Goal: Transaction & Acquisition: Purchase product/service

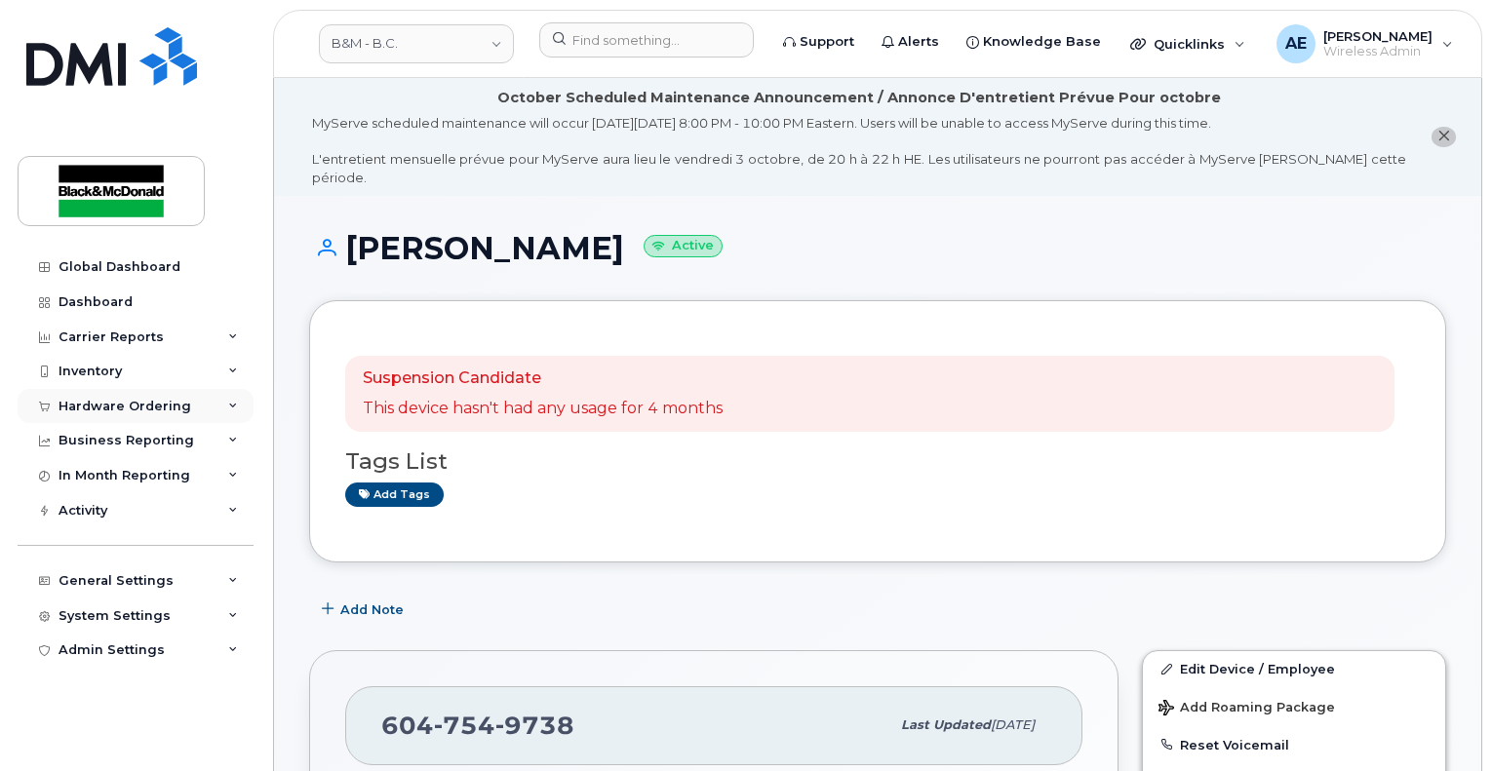
scroll to position [195, 0]
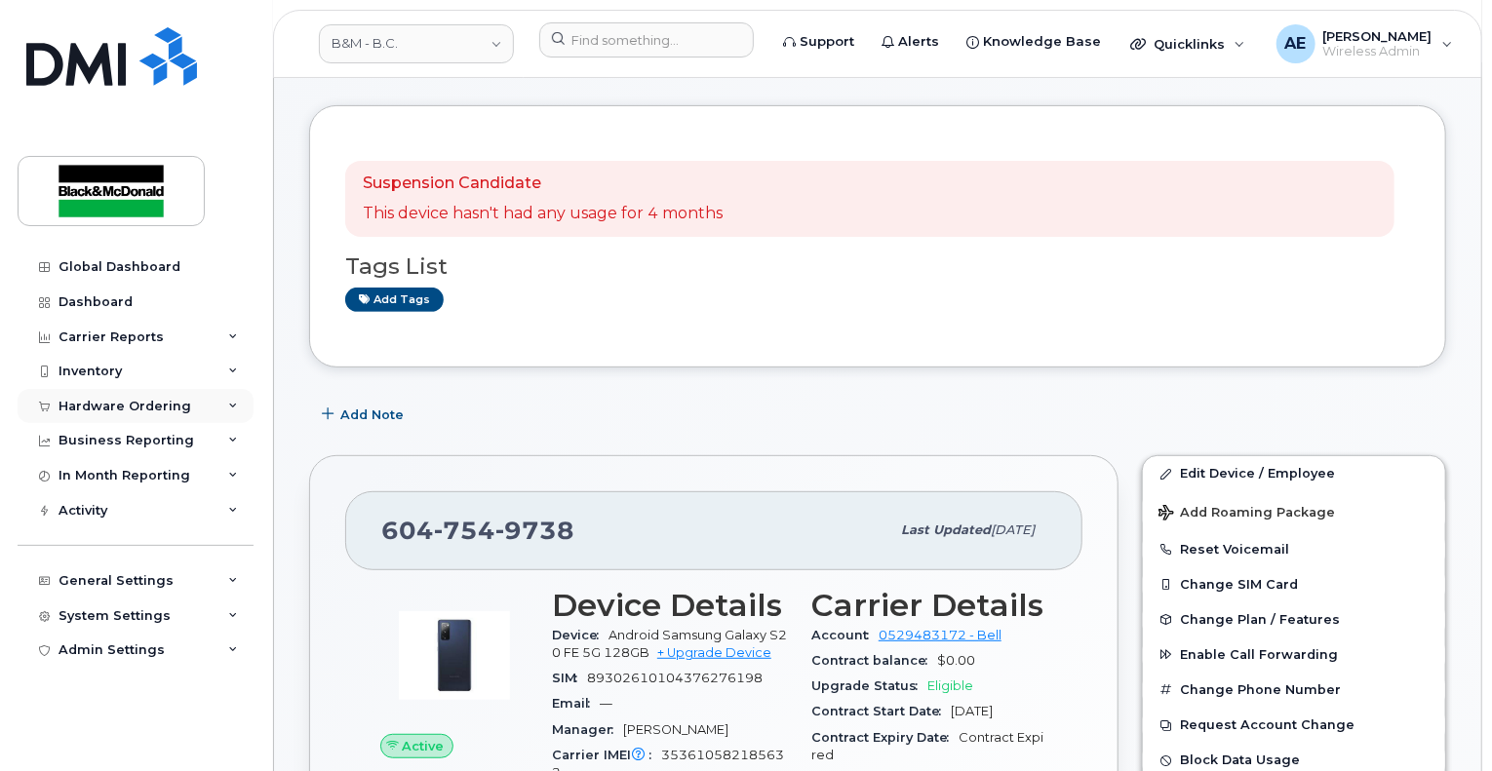
click at [159, 410] on div "Hardware Ordering" at bounding box center [125, 407] width 133 height 16
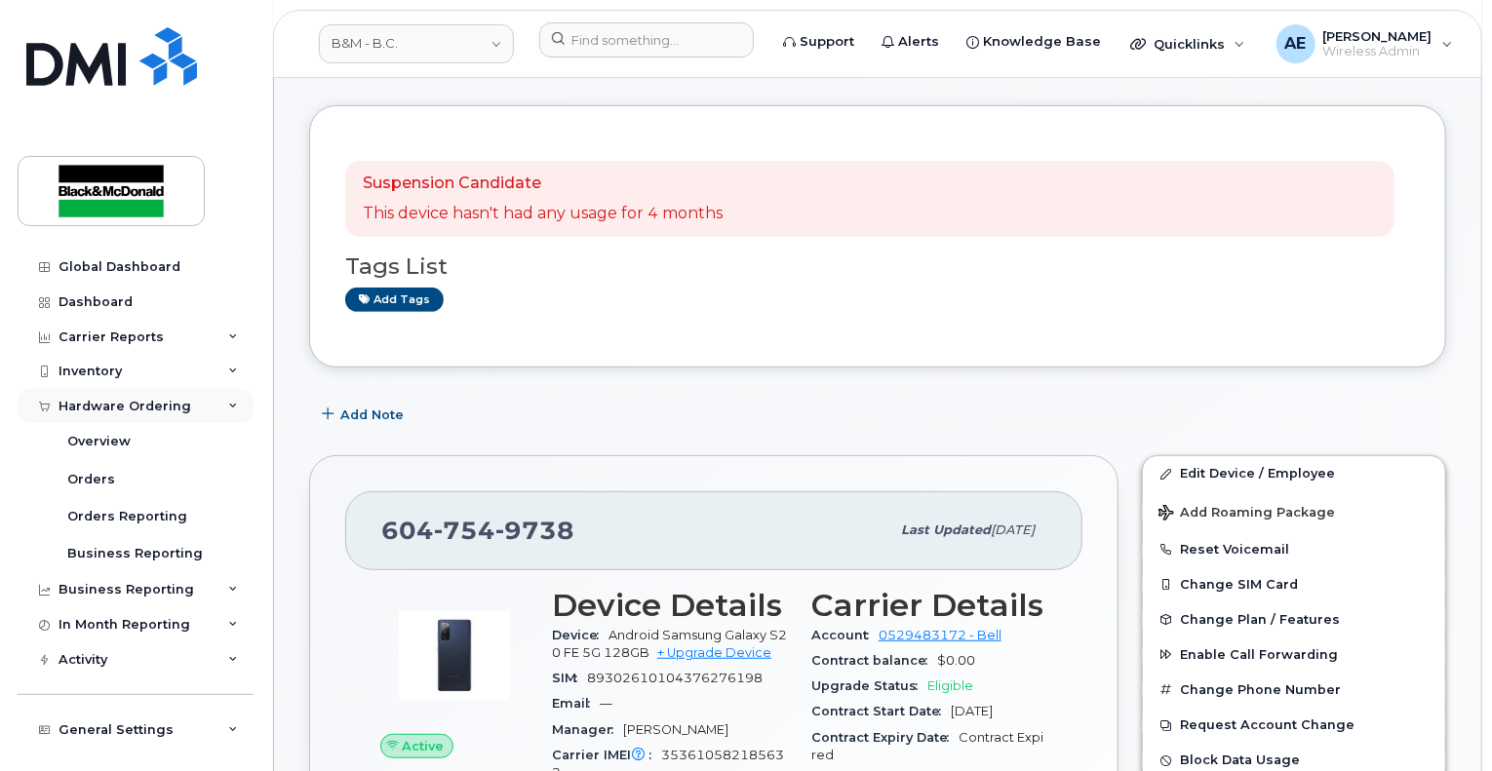
click at [133, 412] on div "Hardware Ordering" at bounding box center [125, 407] width 133 height 16
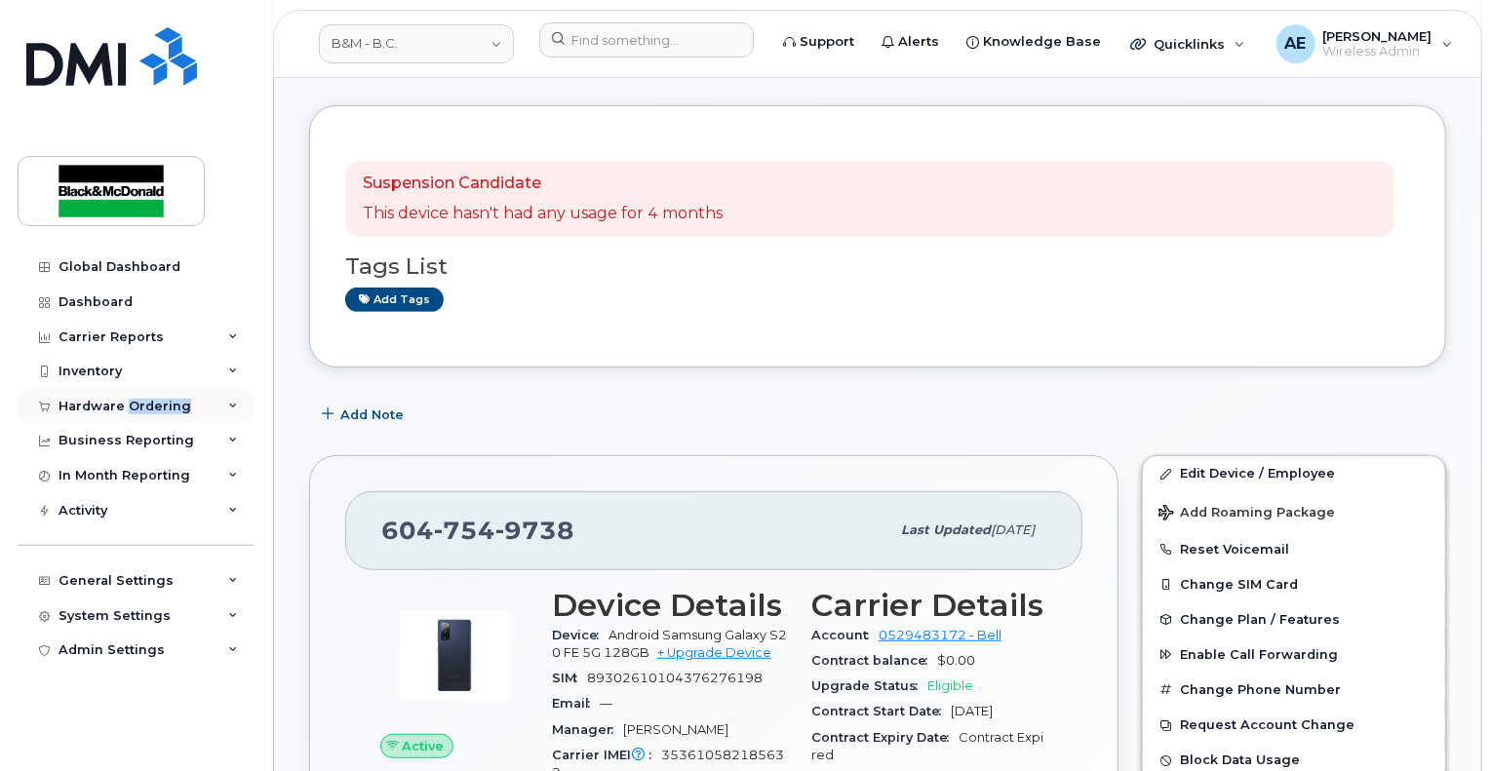
click at [133, 412] on div "Hardware Ordering" at bounding box center [125, 407] width 133 height 16
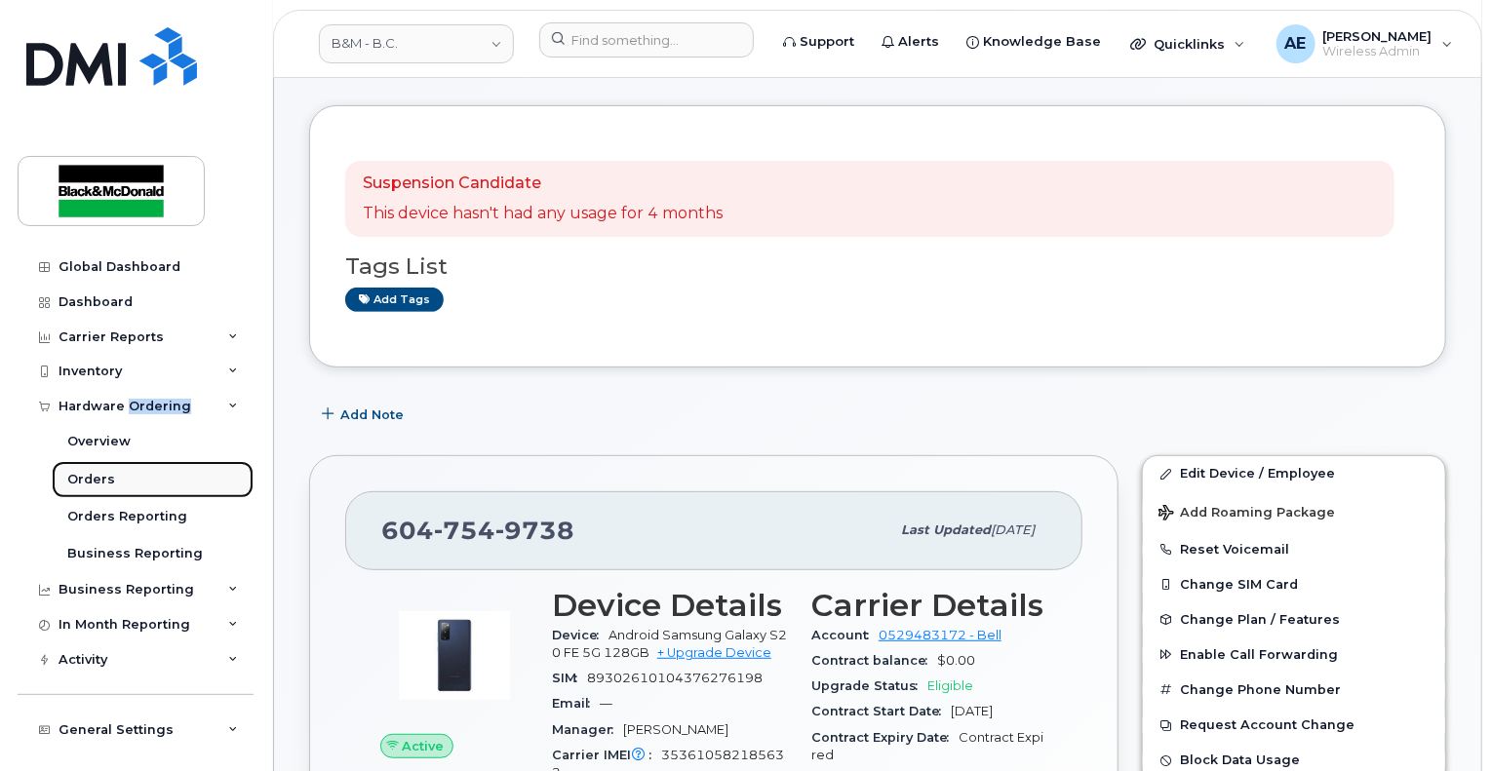
click at [89, 496] on link "Orders" at bounding box center [153, 479] width 202 height 37
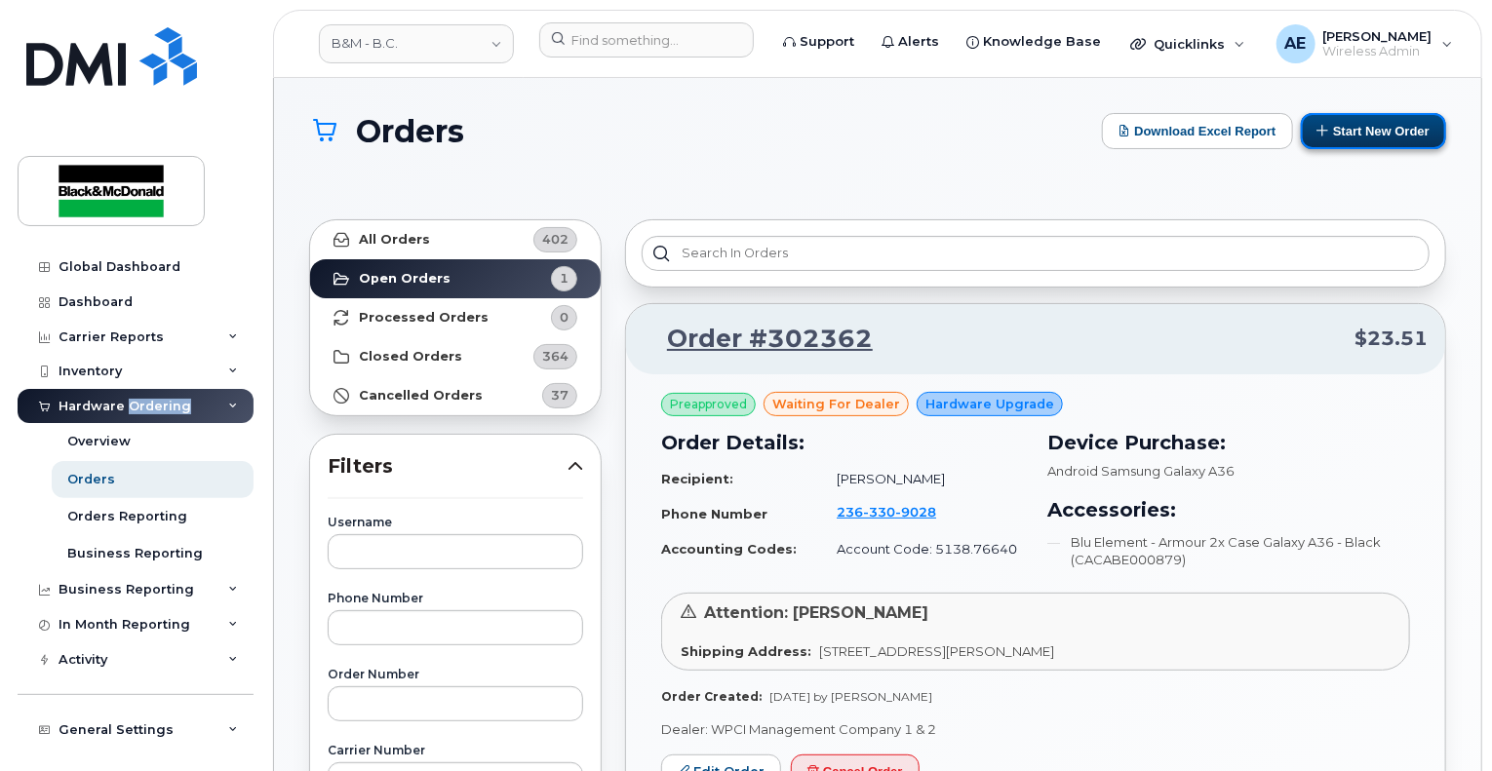
click at [1374, 124] on button "Start New Order" at bounding box center [1373, 131] width 145 height 36
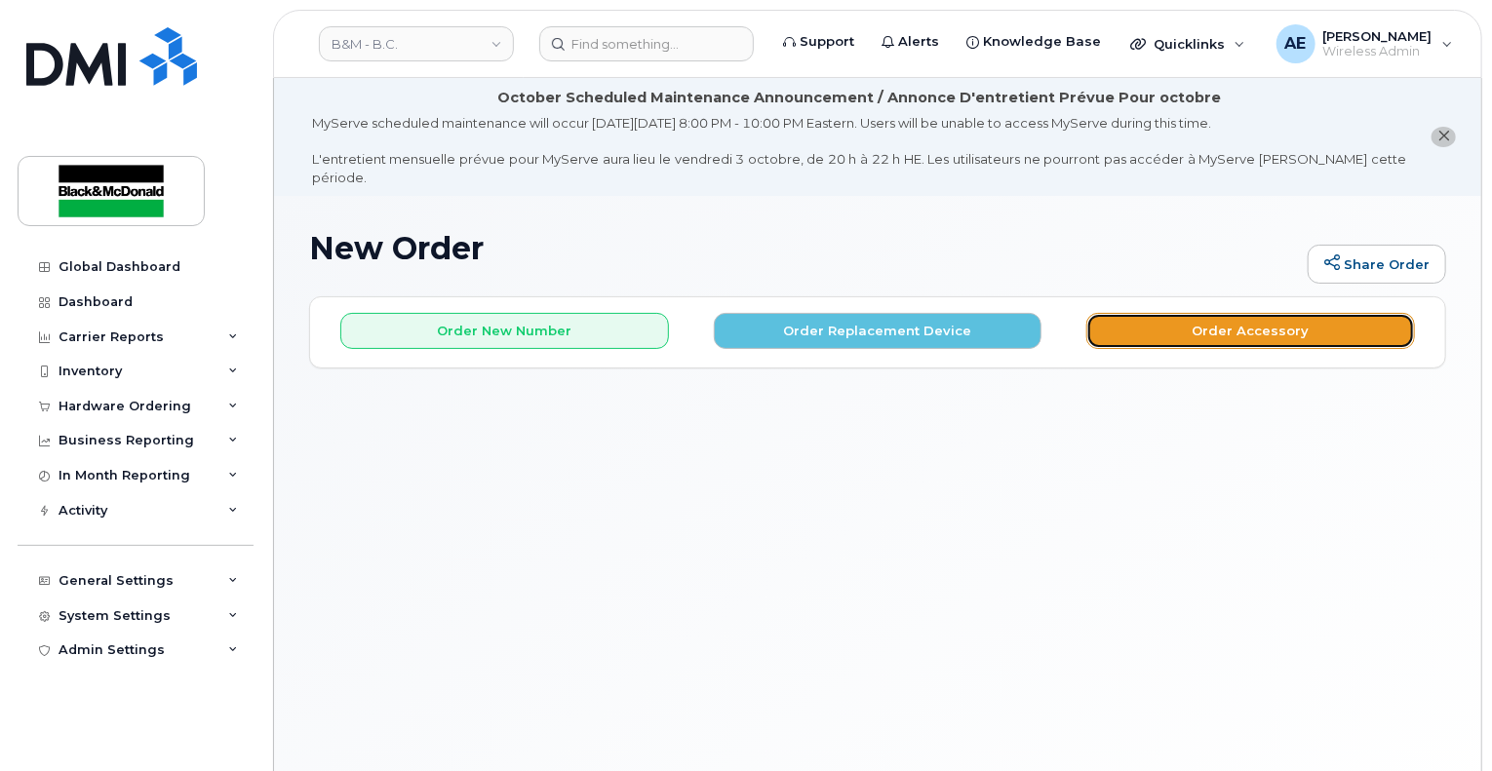
click at [1332, 315] on button "Order Accessory" at bounding box center [1250, 331] width 329 height 36
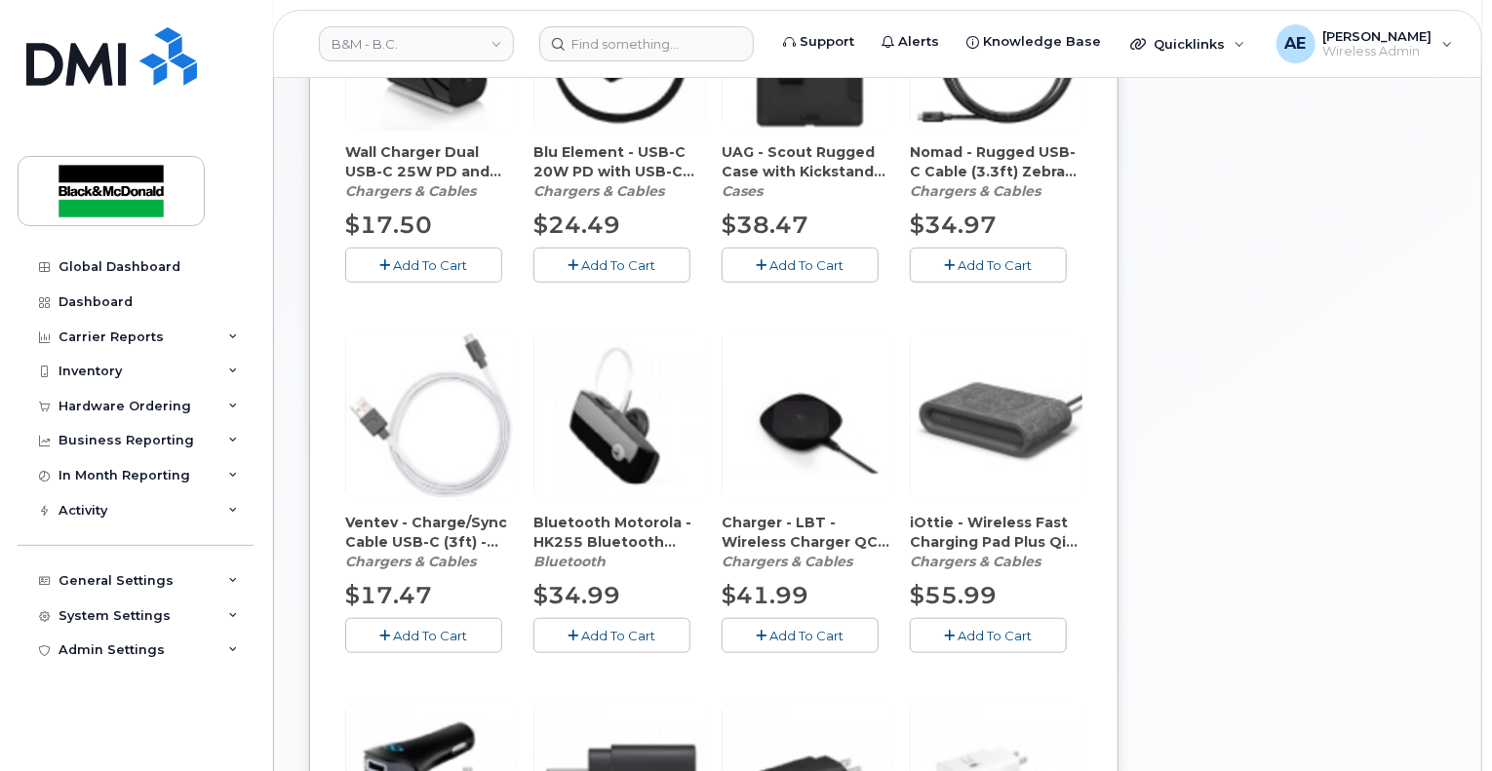
scroll to position [683, 0]
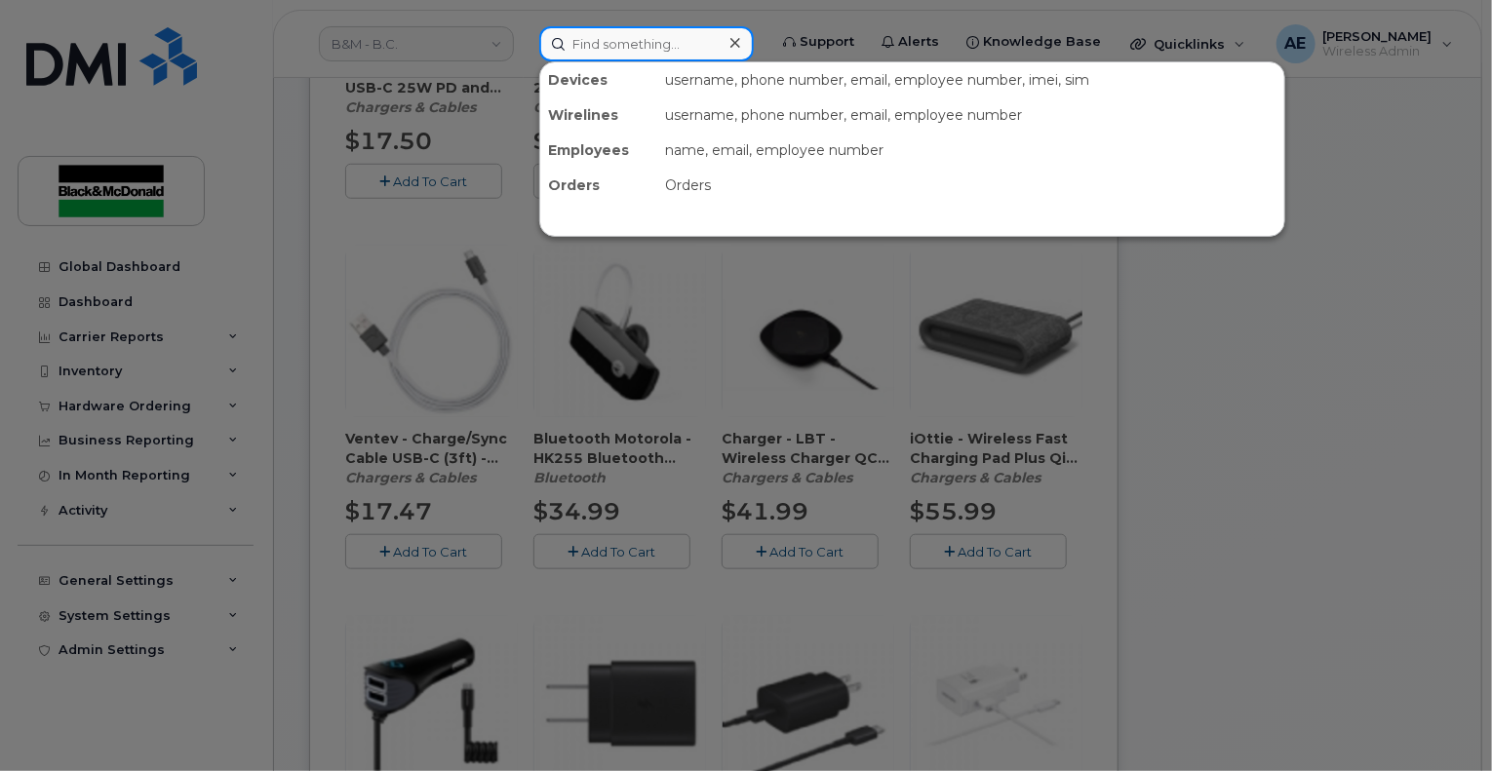
click at [620, 46] on input at bounding box center [646, 43] width 215 height 35
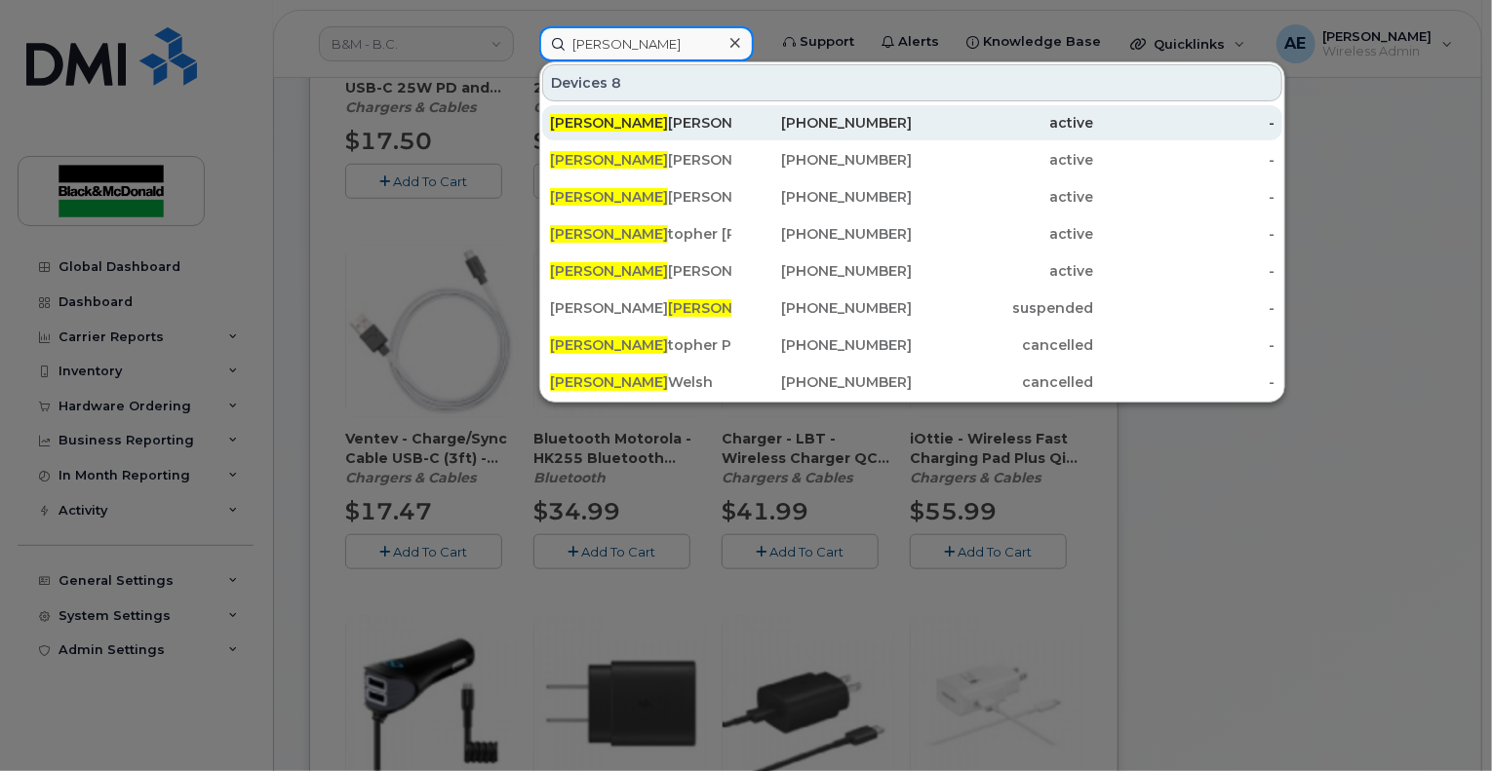
type input "chris"
click at [631, 116] on div "Chris Mahadeo" at bounding box center [640, 123] width 181 height 20
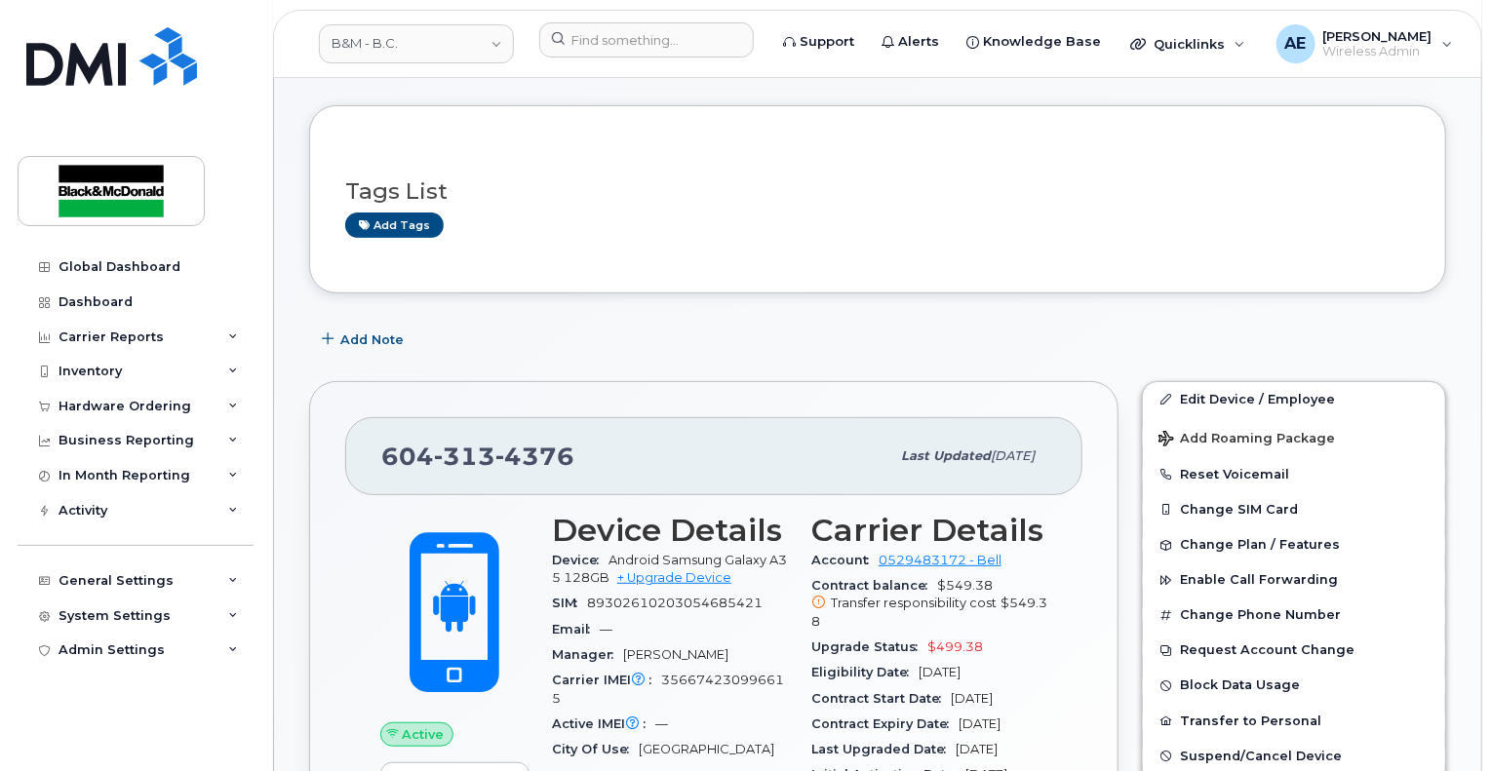
scroll to position [390, 0]
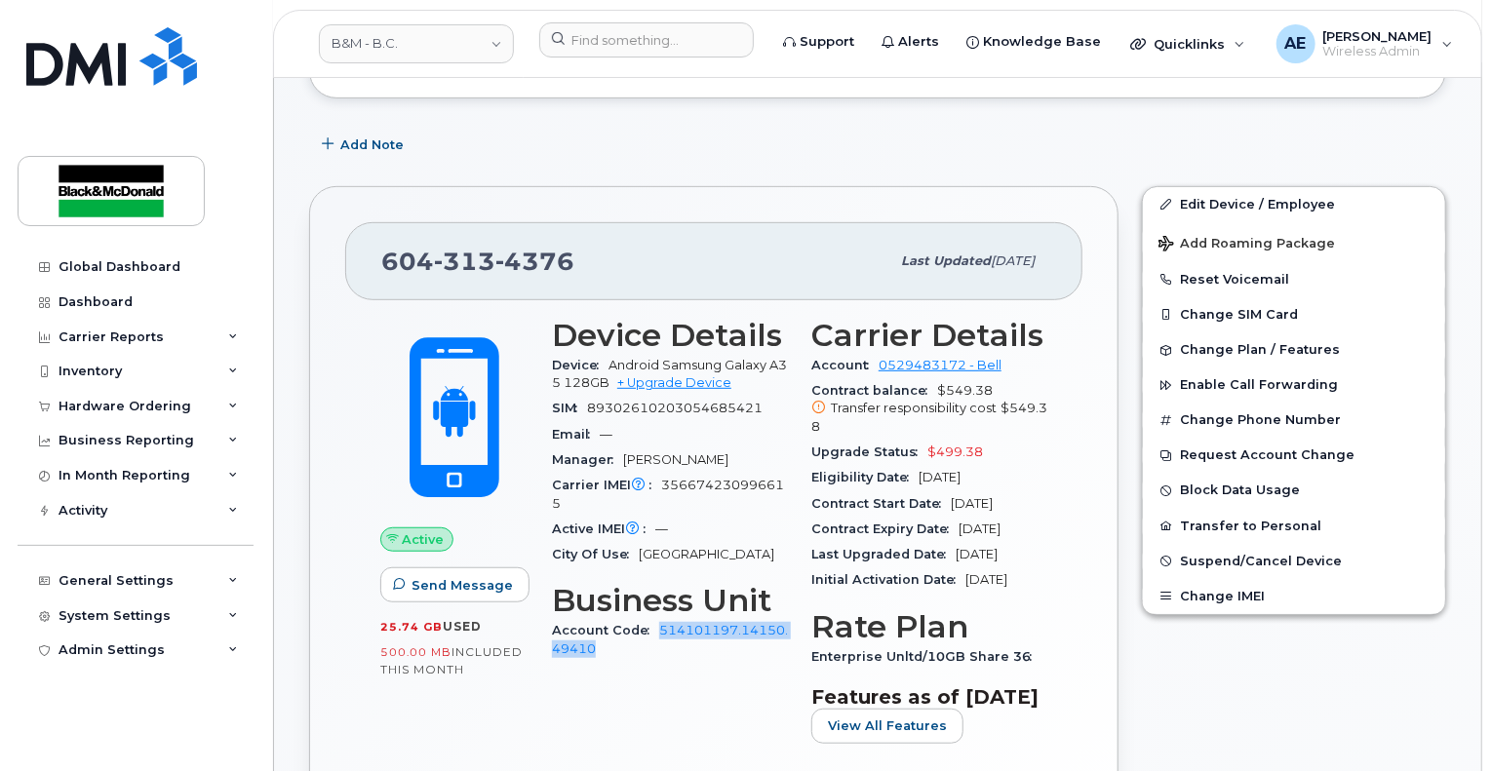
drag, startPoint x: 652, startPoint y: 612, endPoint x: 663, endPoint y: 626, distance: 18.1
click at [663, 626] on div "Account Code 514101197.14150.49410" at bounding box center [670, 640] width 236 height 44
copy link "514101197.14150.49410"
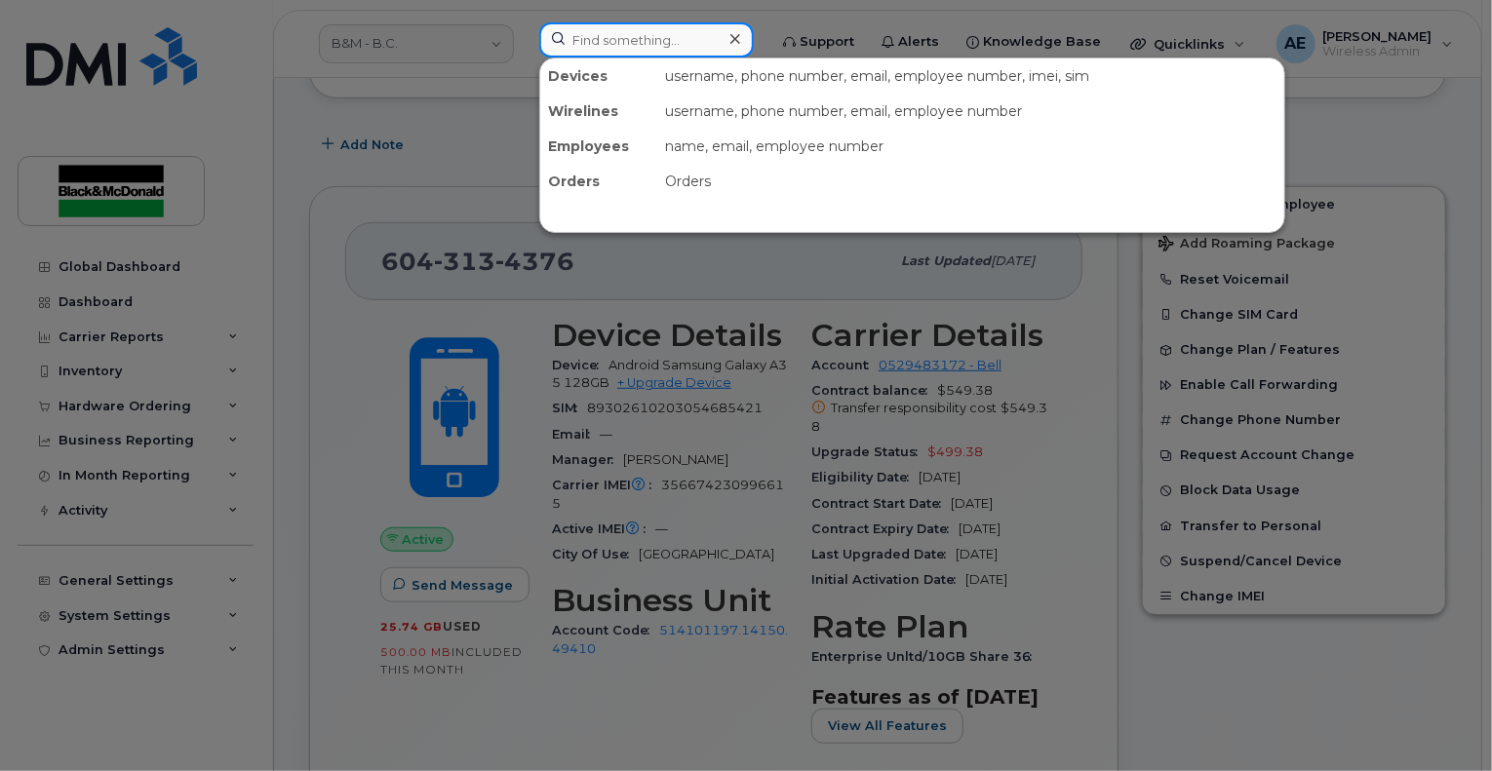
click at [644, 54] on input at bounding box center [646, 39] width 215 height 35
click at [168, 412] on div at bounding box center [746, 385] width 1492 height 771
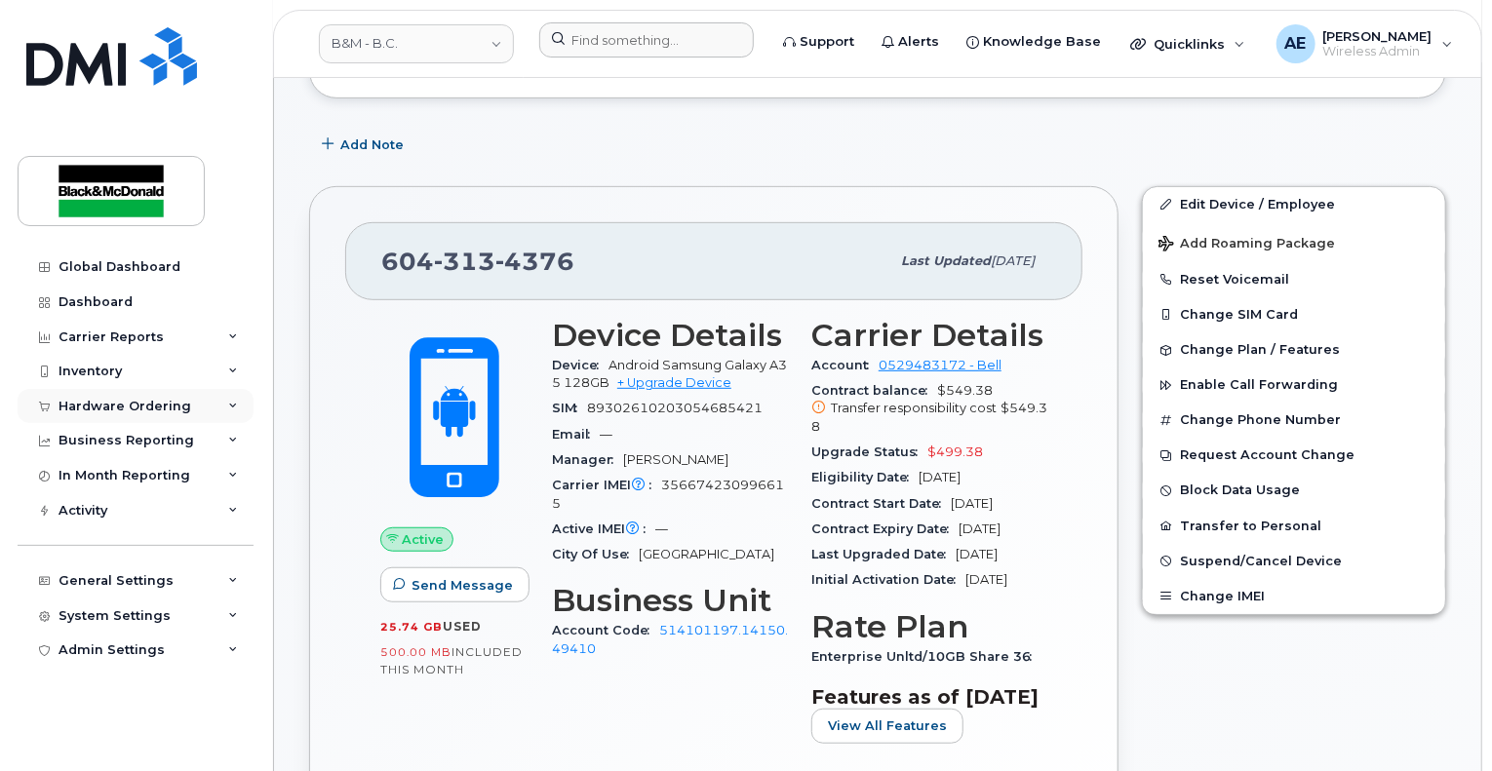
click at [168, 401] on div "Hardware Ordering" at bounding box center [125, 407] width 133 height 16
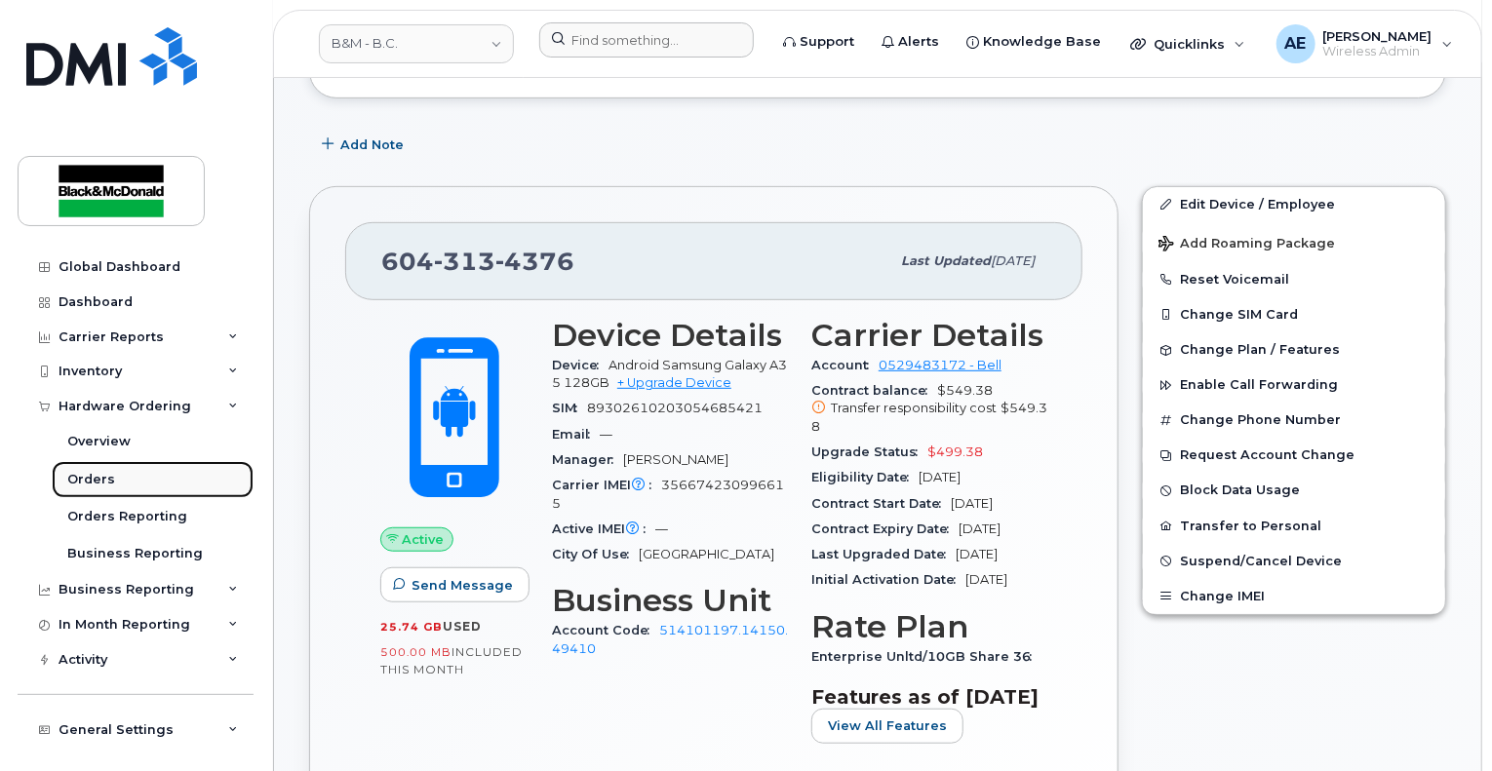
click at [136, 467] on link "Orders" at bounding box center [153, 479] width 202 height 37
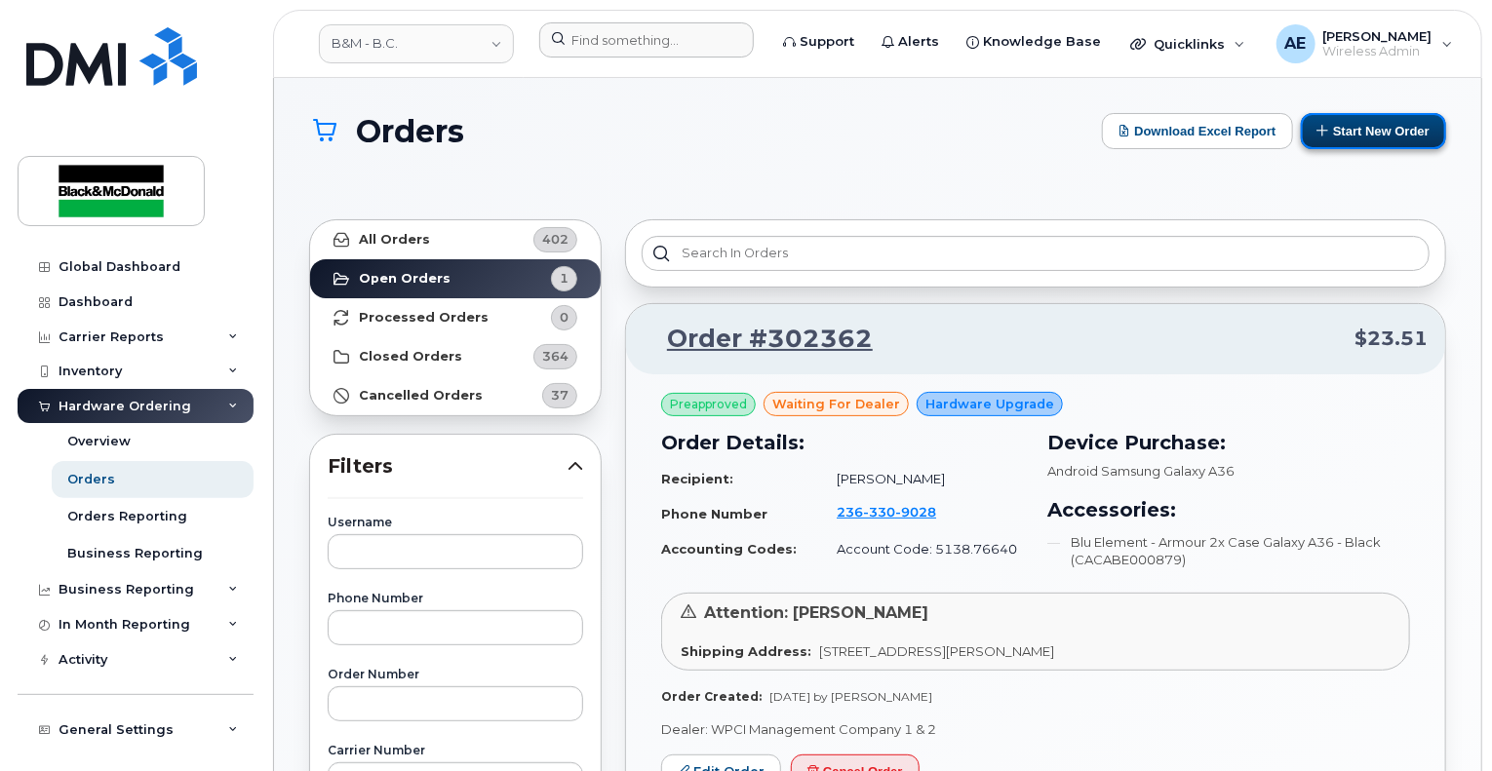
click at [1360, 140] on button "Start New Order" at bounding box center [1373, 131] width 145 height 36
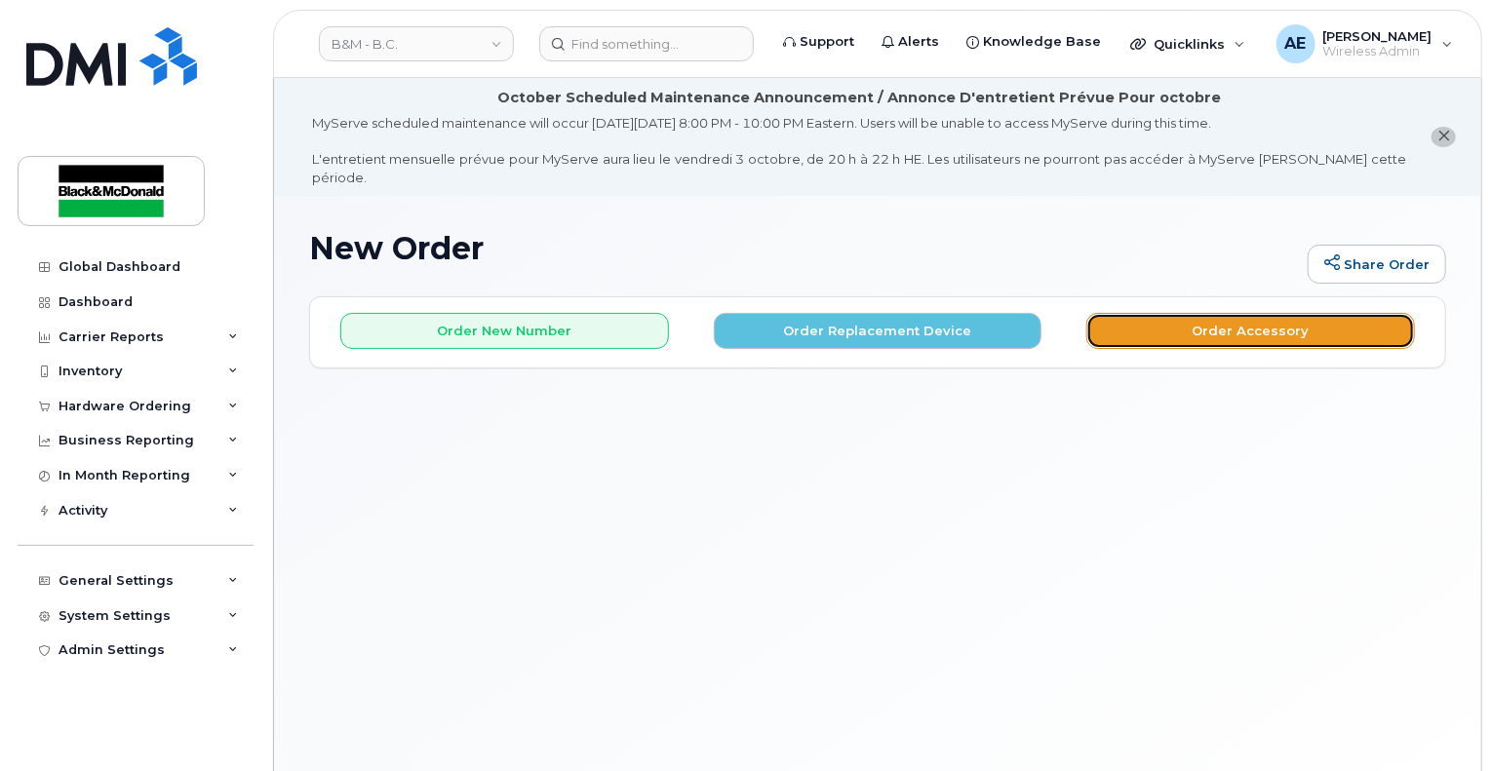
click at [1225, 313] on button "Order Accessory" at bounding box center [1250, 331] width 329 height 36
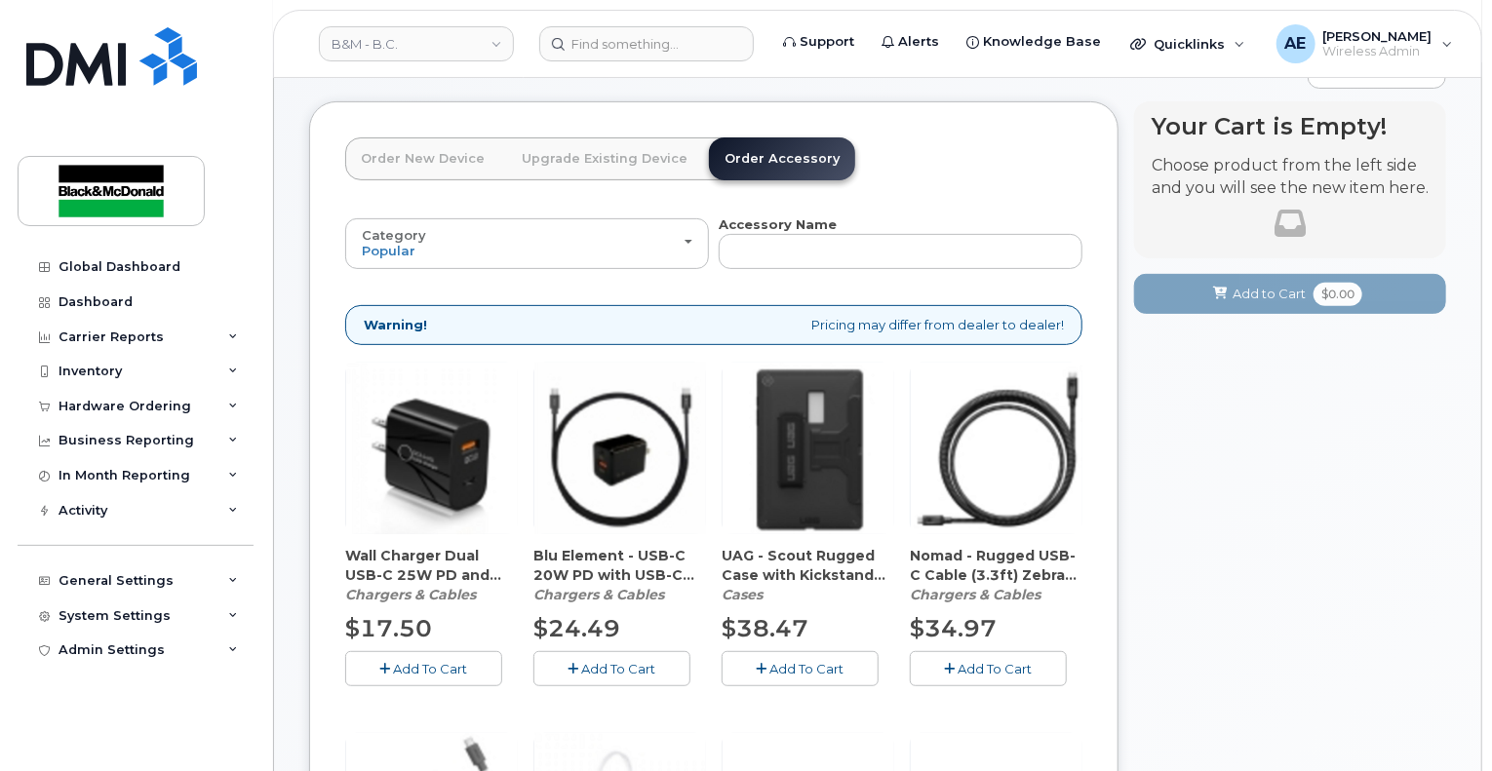
scroll to position [585, 0]
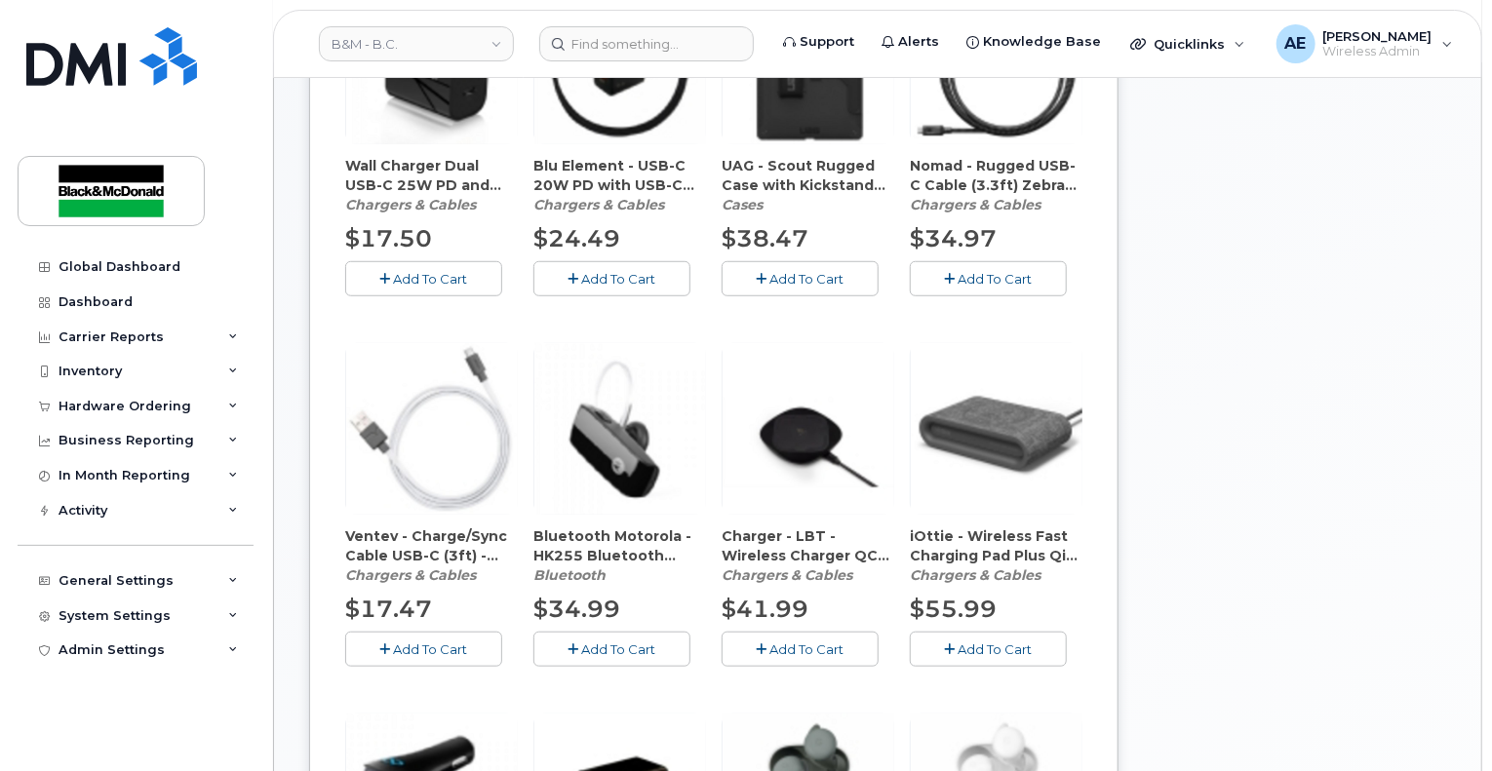
click at [824, 642] on span "Add To Cart" at bounding box center [807, 650] width 74 height 16
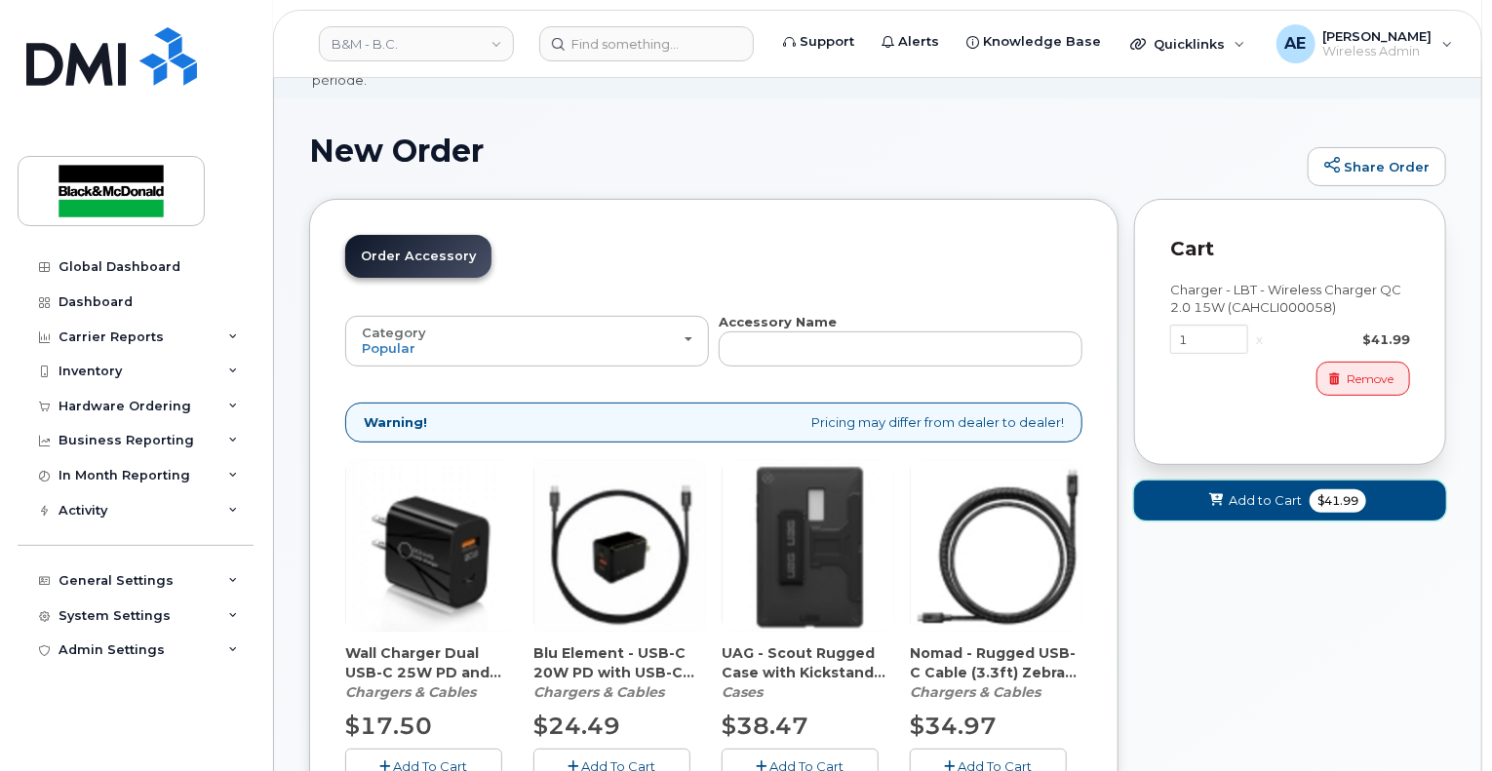
click at [1293, 492] on span "Add to Cart" at bounding box center [1265, 501] width 73 height 19
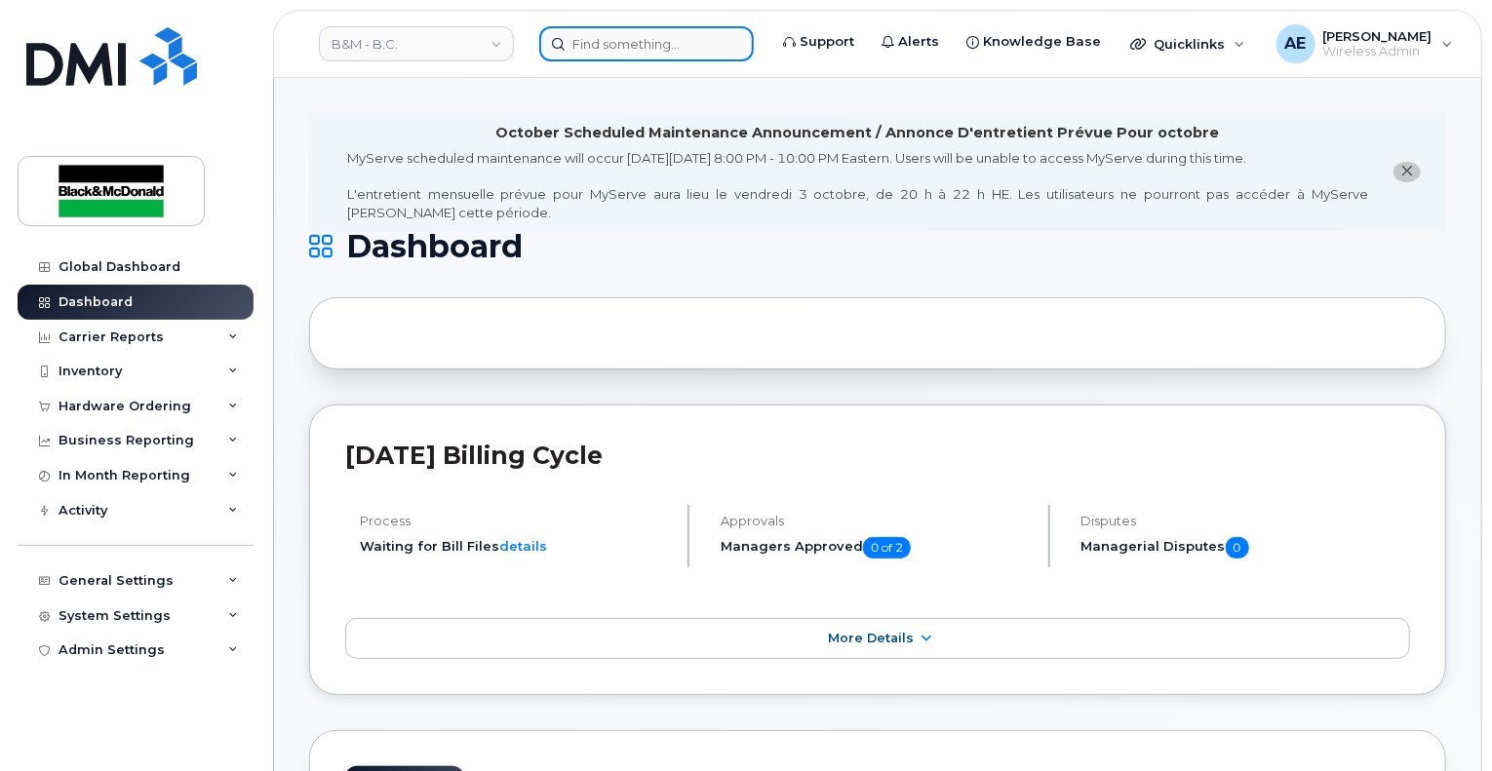
click at [662, 46] on input at bounding box center [646, 43] width 215 height 35
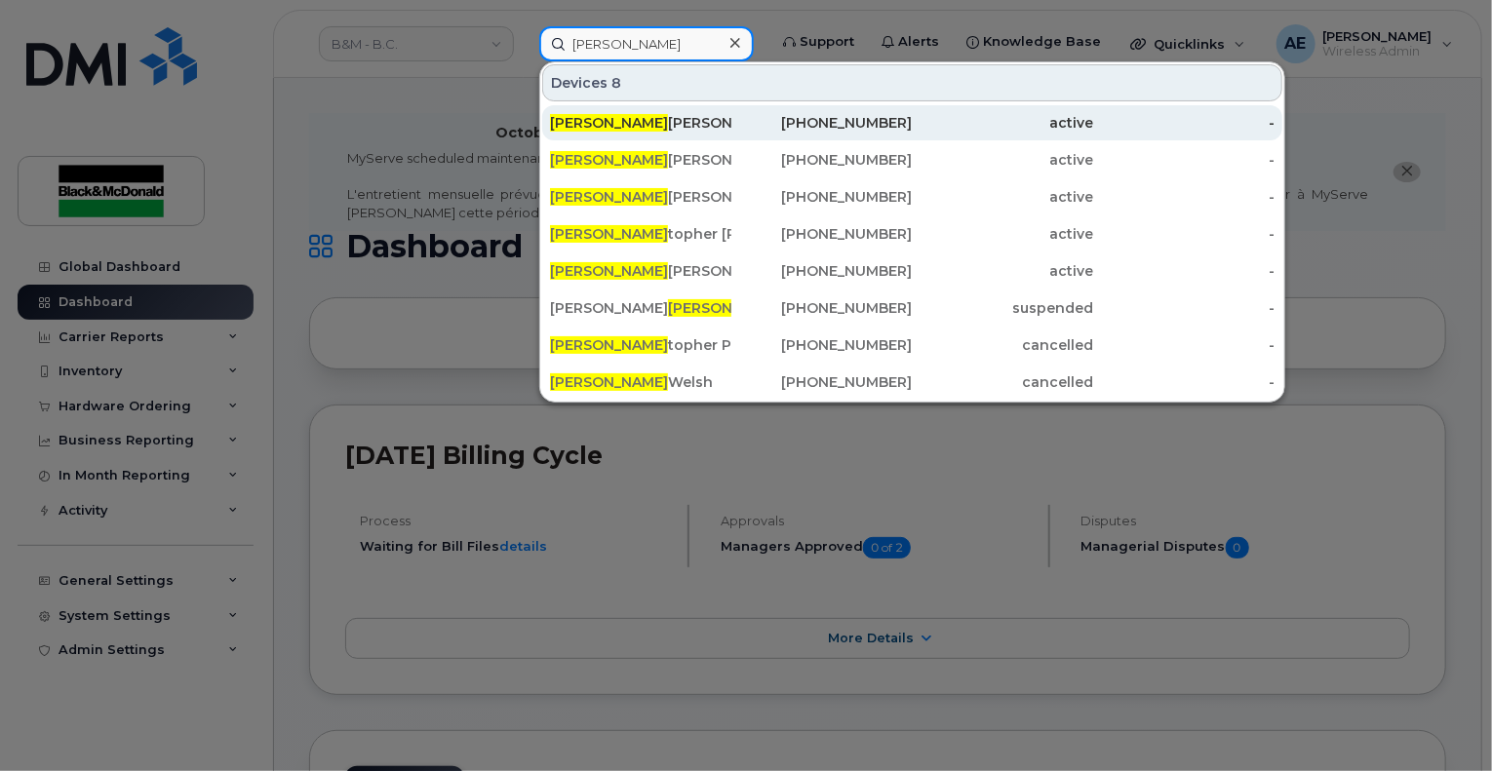
type input "[PERSON_NAME]"
click at [628, 114] on div "Chris Mahadeo" at bounding box center [640, 123] width 181 height 20
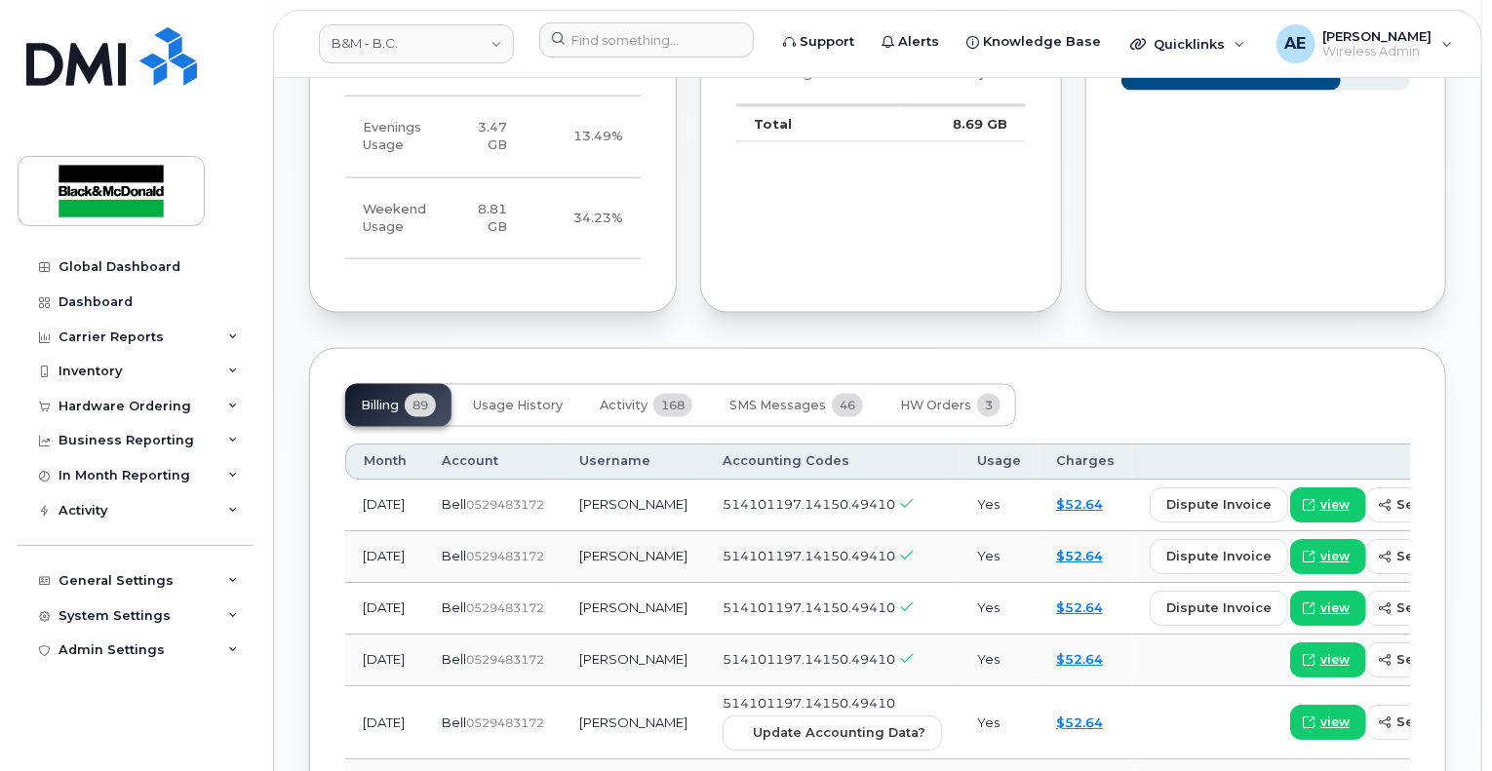
scroll to position [1445, 0]
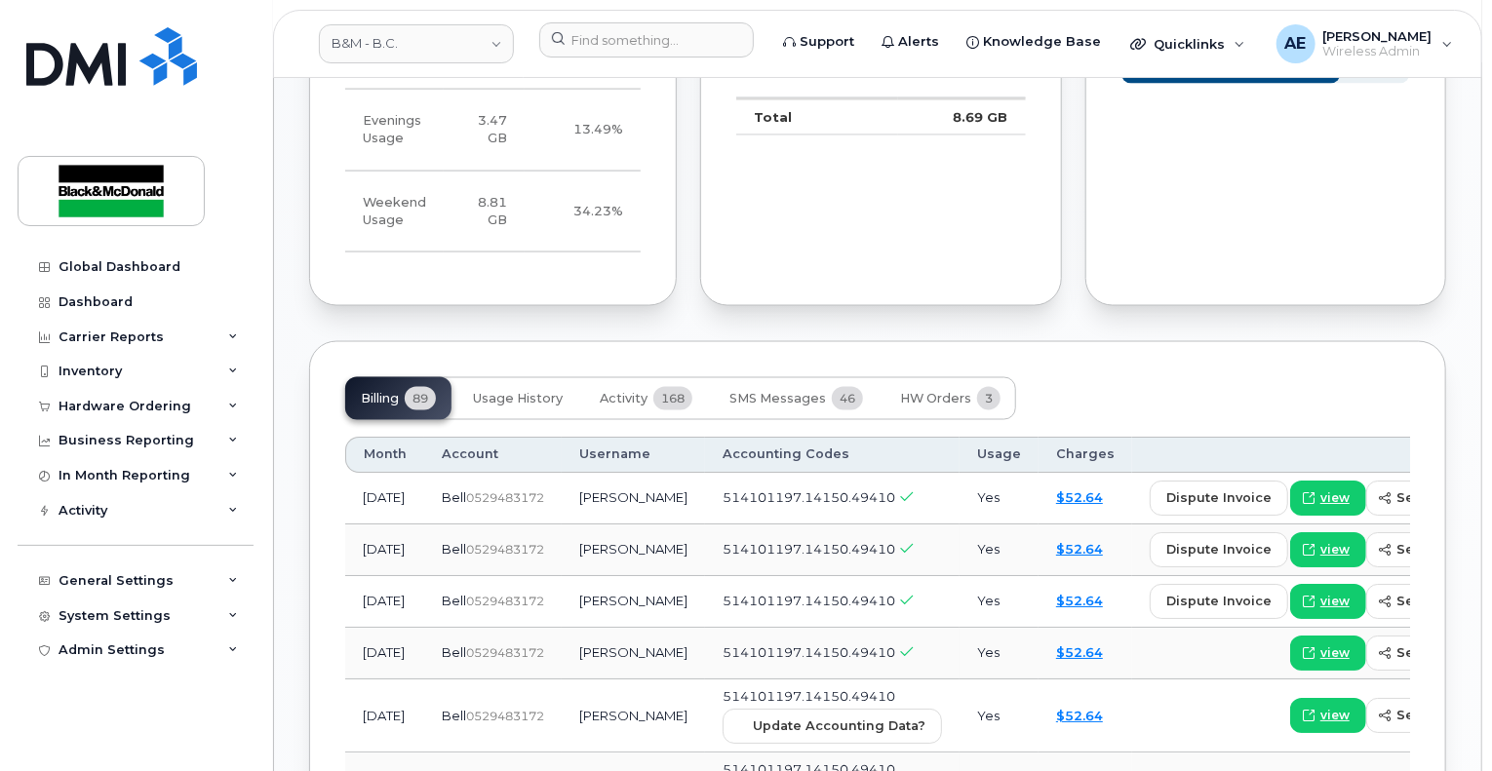
click at [781, 506] on span "514101197.14150.49410" at bounding box center [809, 499] width 173 height 16
click at [779, 506] on span "514101197.14150.49410" at bounding box center [809, 499] width 173 height 16
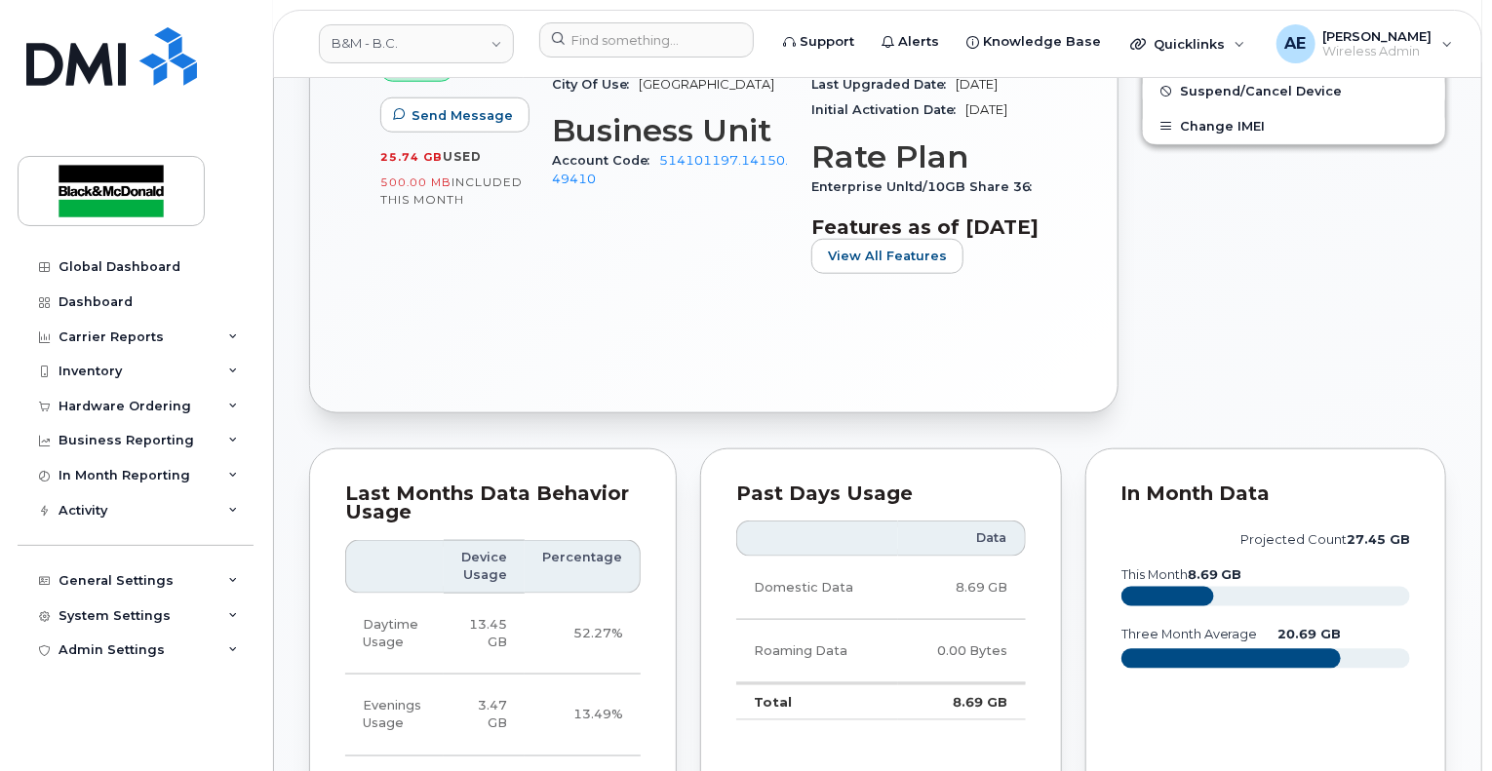
scroll to position [373, 0]
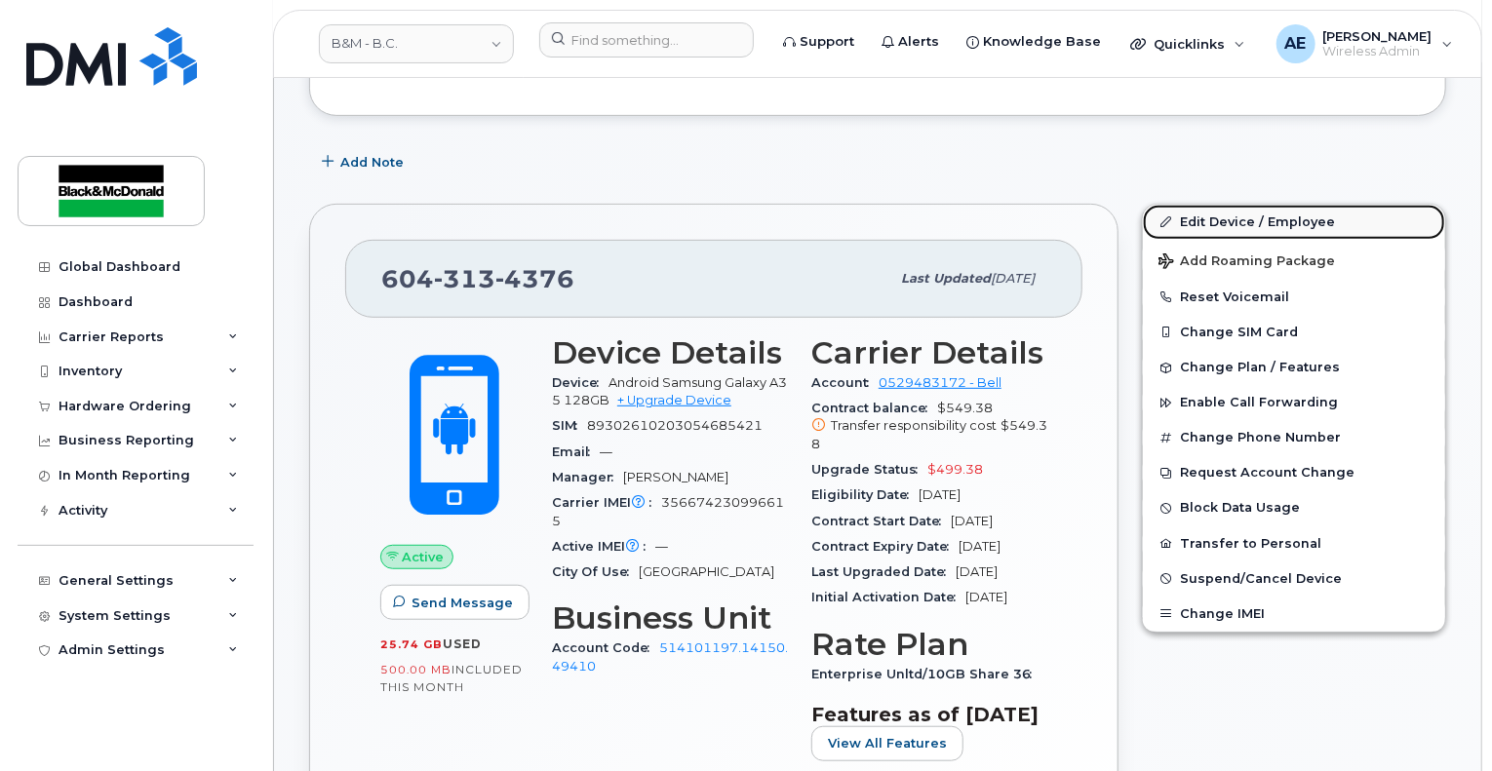
click at [1301, 206] on link "Edit Device / Employee" at bounding box center [1294, 222] width 302 height 35
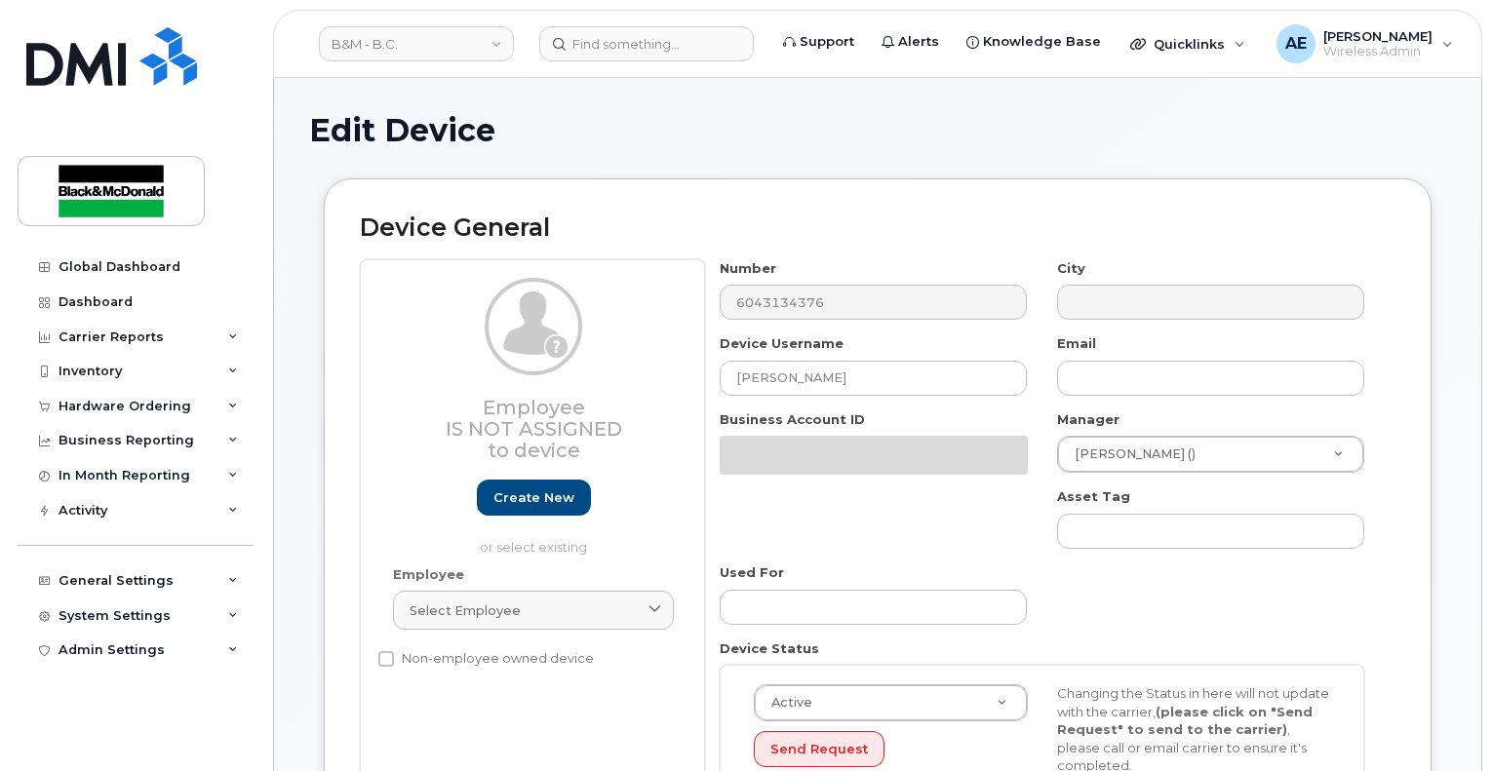
select select "91467"
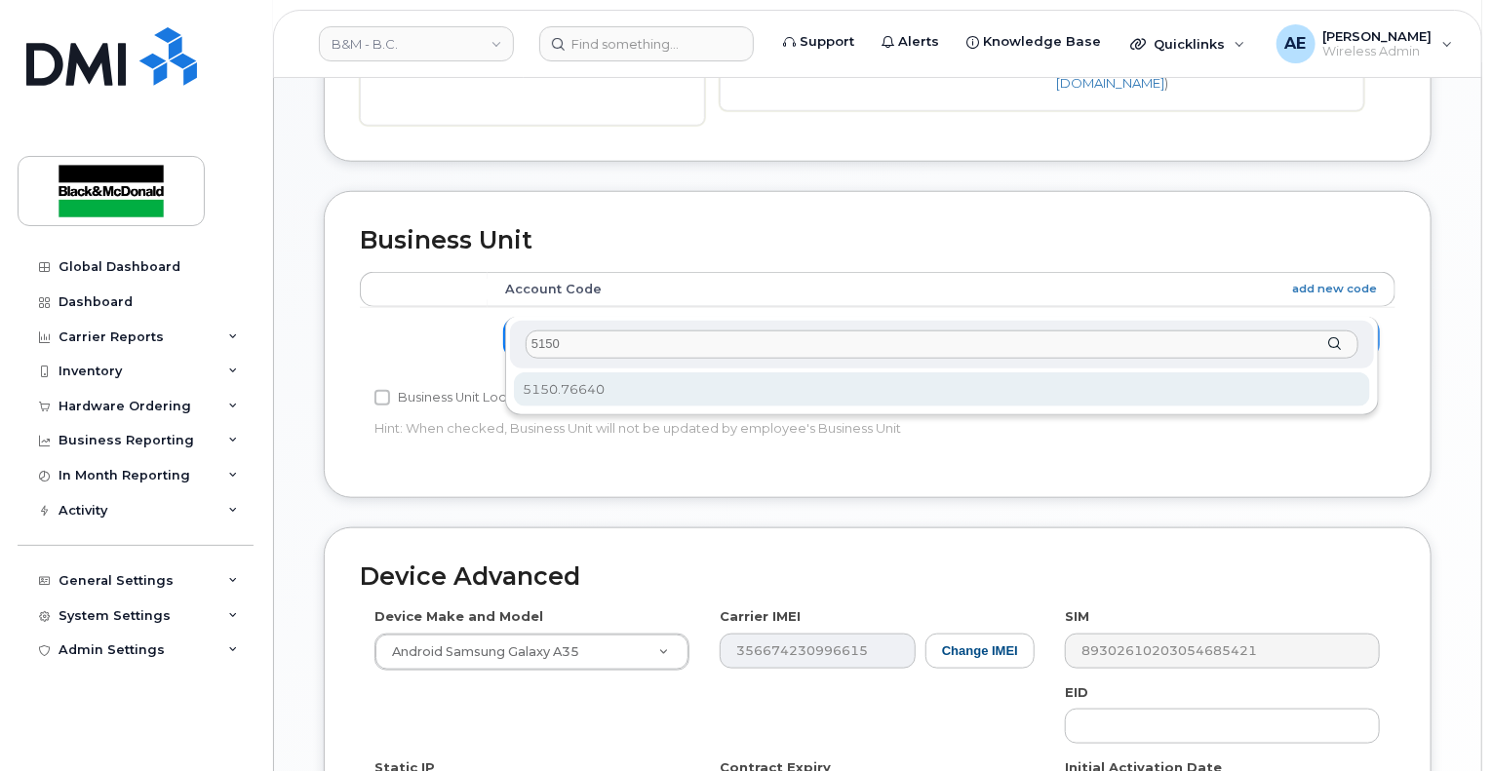
type input "5150"
select select "35189323"
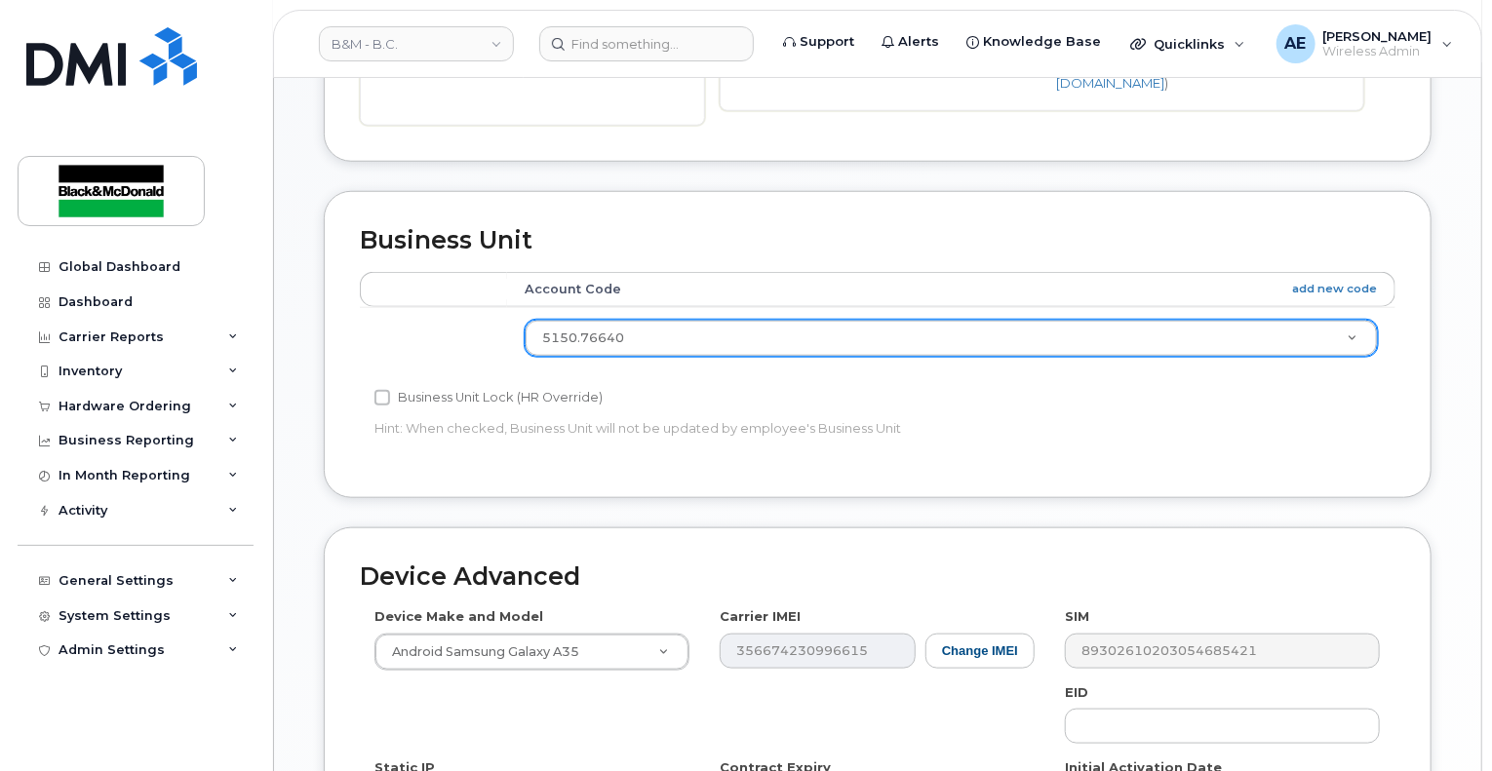
click at [761, 386] on div "Business Unit Lock (HR Override)" at bounding box center [705, 397] width 660 height 23
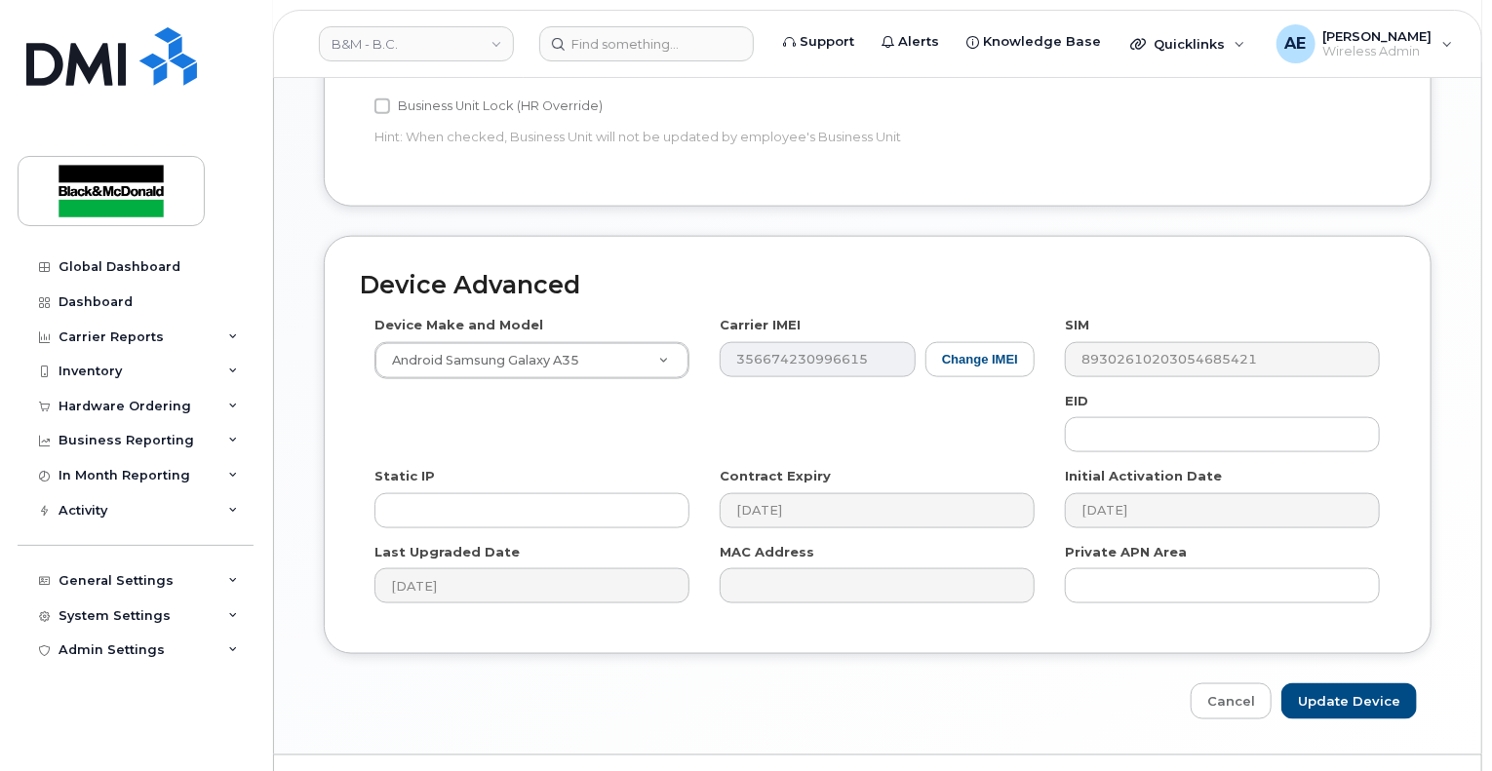
scroll to position [1077, 0]
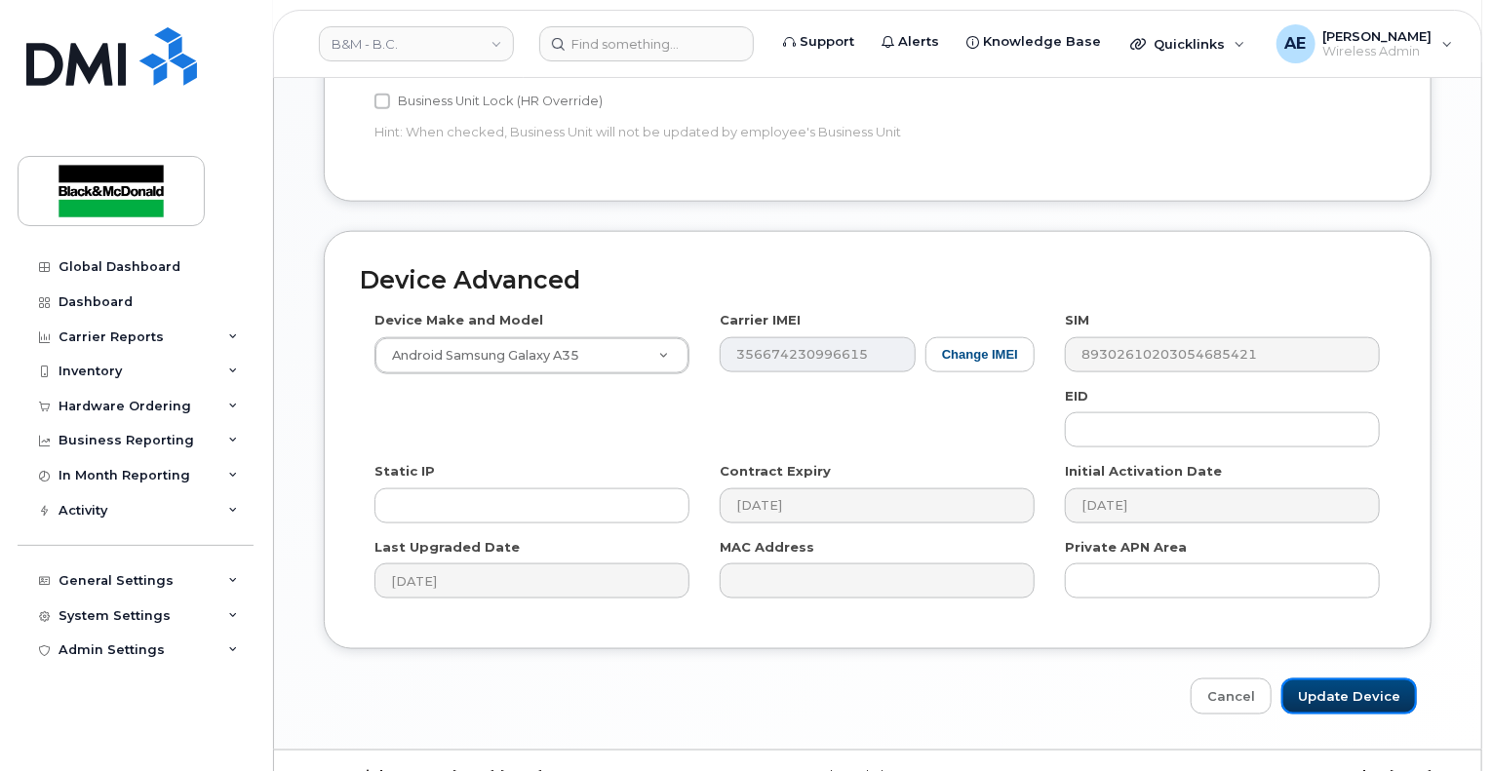
drag, startPoint x: 1389, startPoint y: 668, endPoint x: 1497, endPoint y: 635, distance: 113.2
click at [1389, 679] on input "Update Device" at bounding box center [1350, 697] width 136 height 36
type input "Saving..."
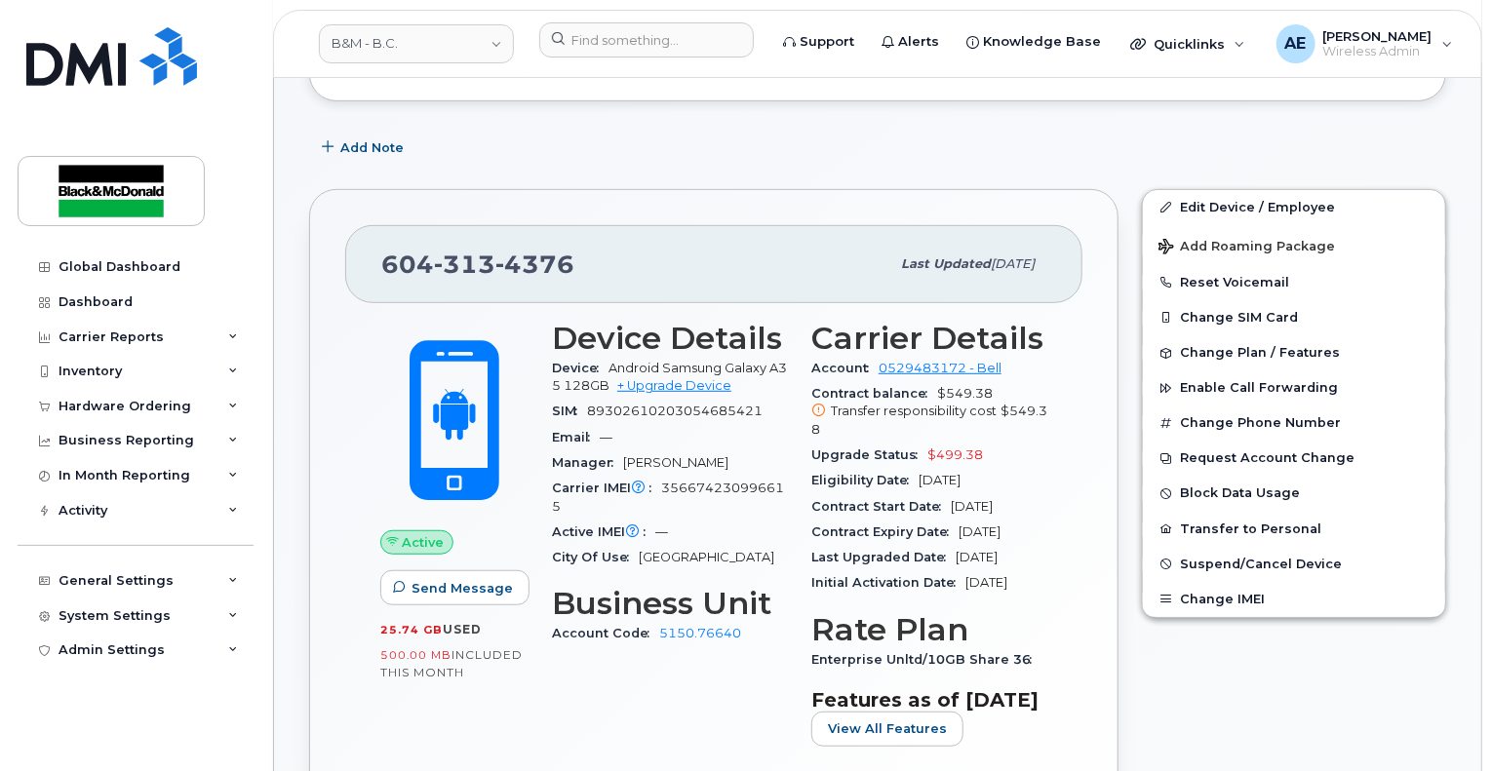
scroll to position [390, 0]
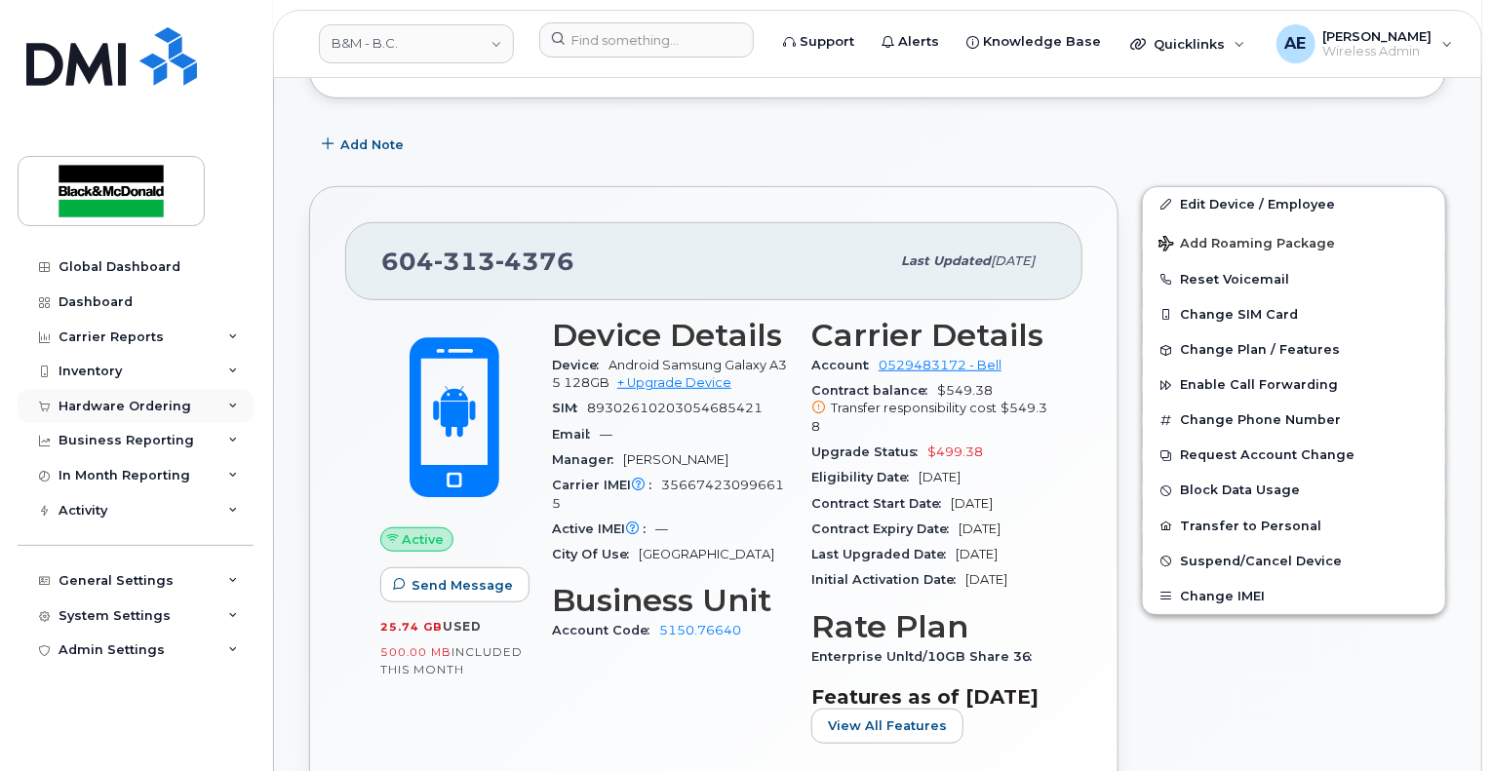
click at [130, 412] on div "Hardware Ordering" at bounding box center [125, 407] width 133 height 16
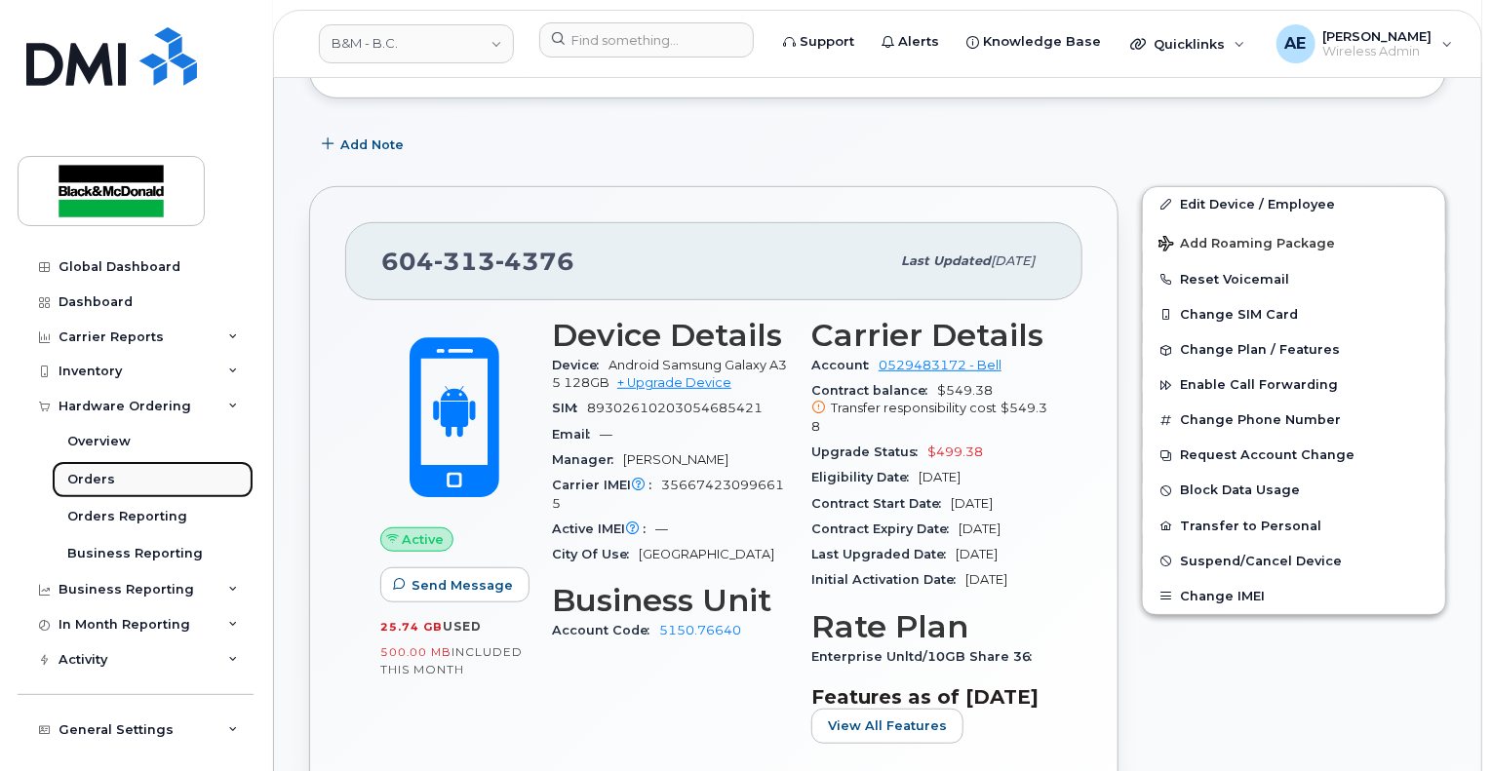
click at [113, 482] on link "Orders" at bounding box center [153, 479] width 202 height 37
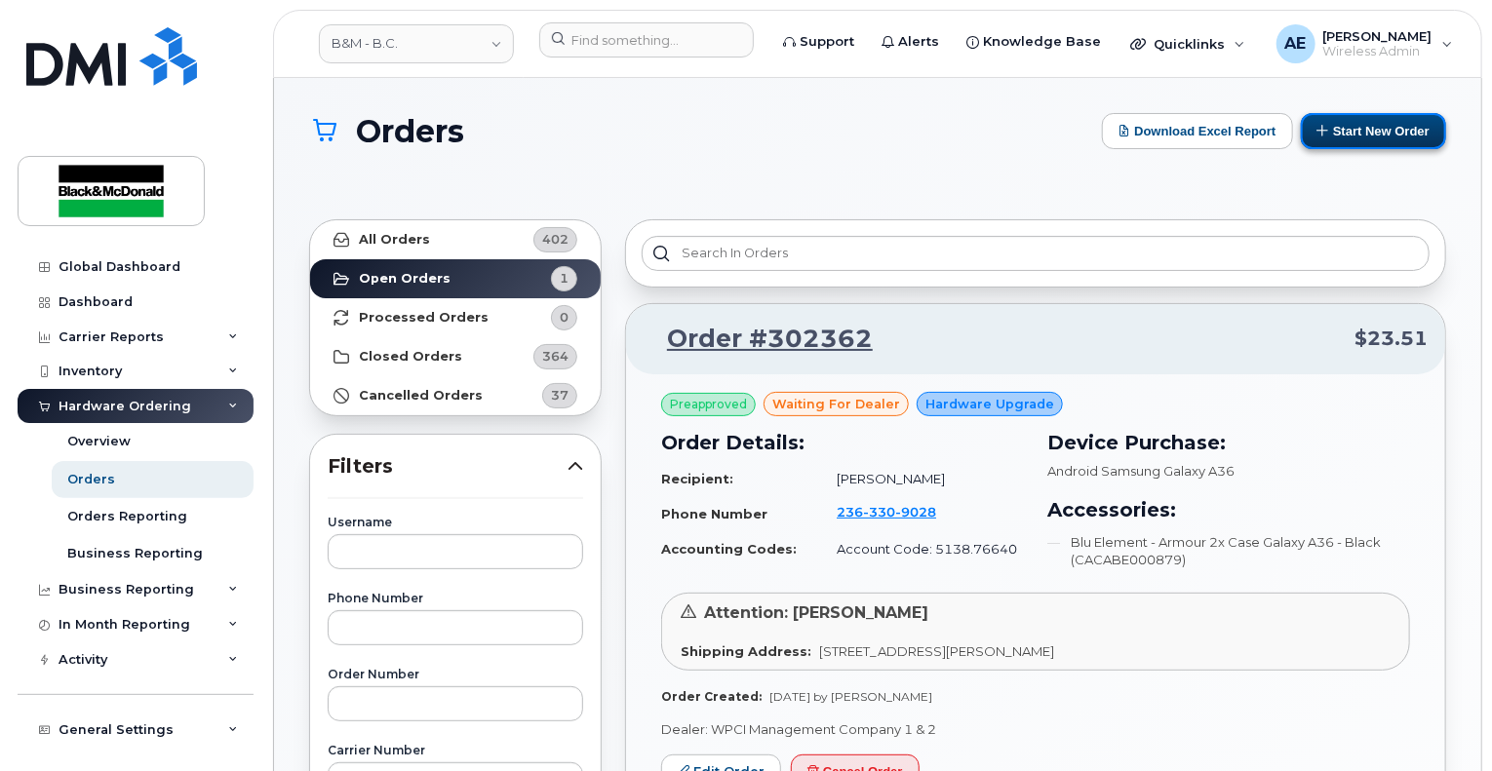
click at [1393, 129] on button "Start New Order" at bounding box center [1373, 131] width 145 height 36
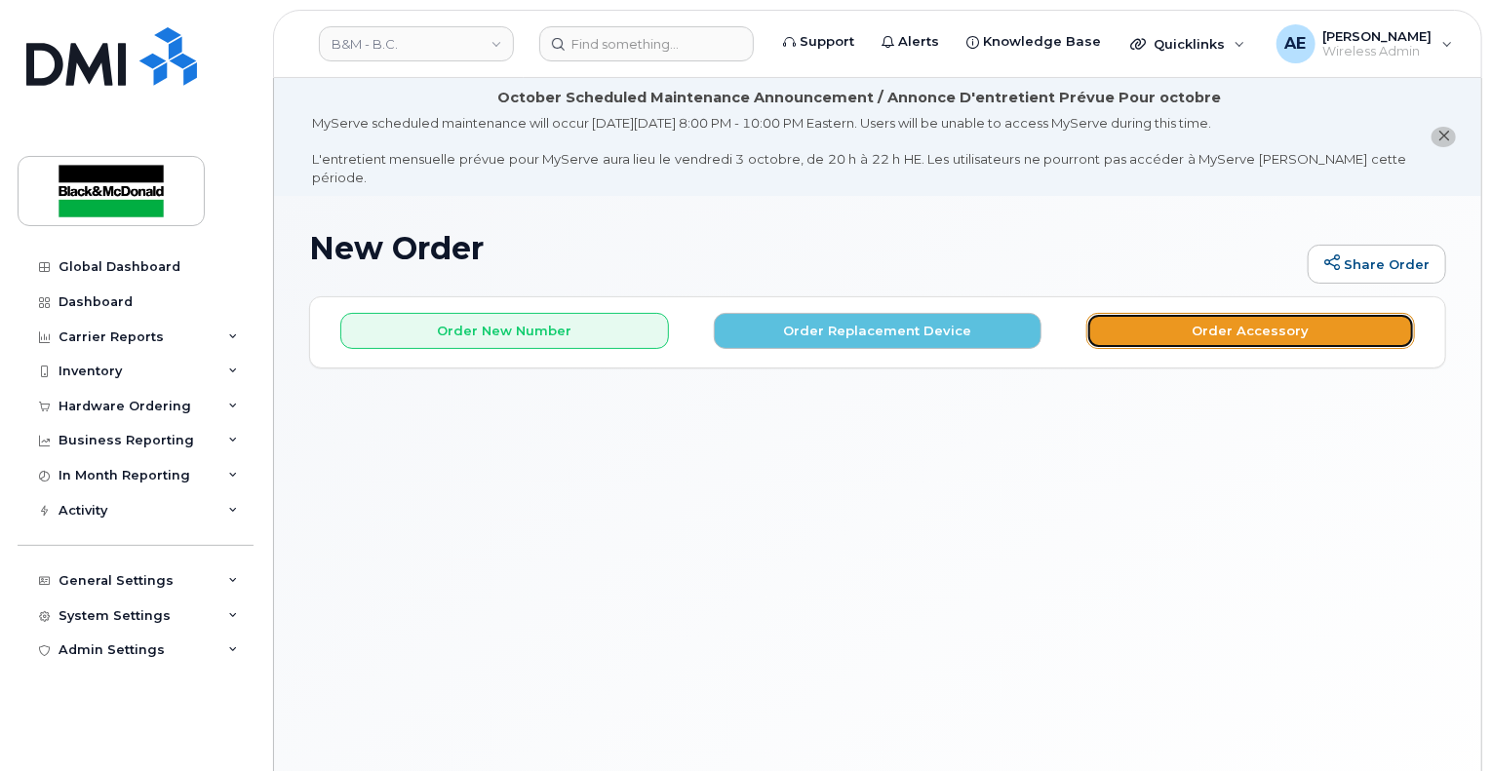
click at [1318, 313] on button "Order Accessory" at bounding box center [1250, 331] width 329 height 36
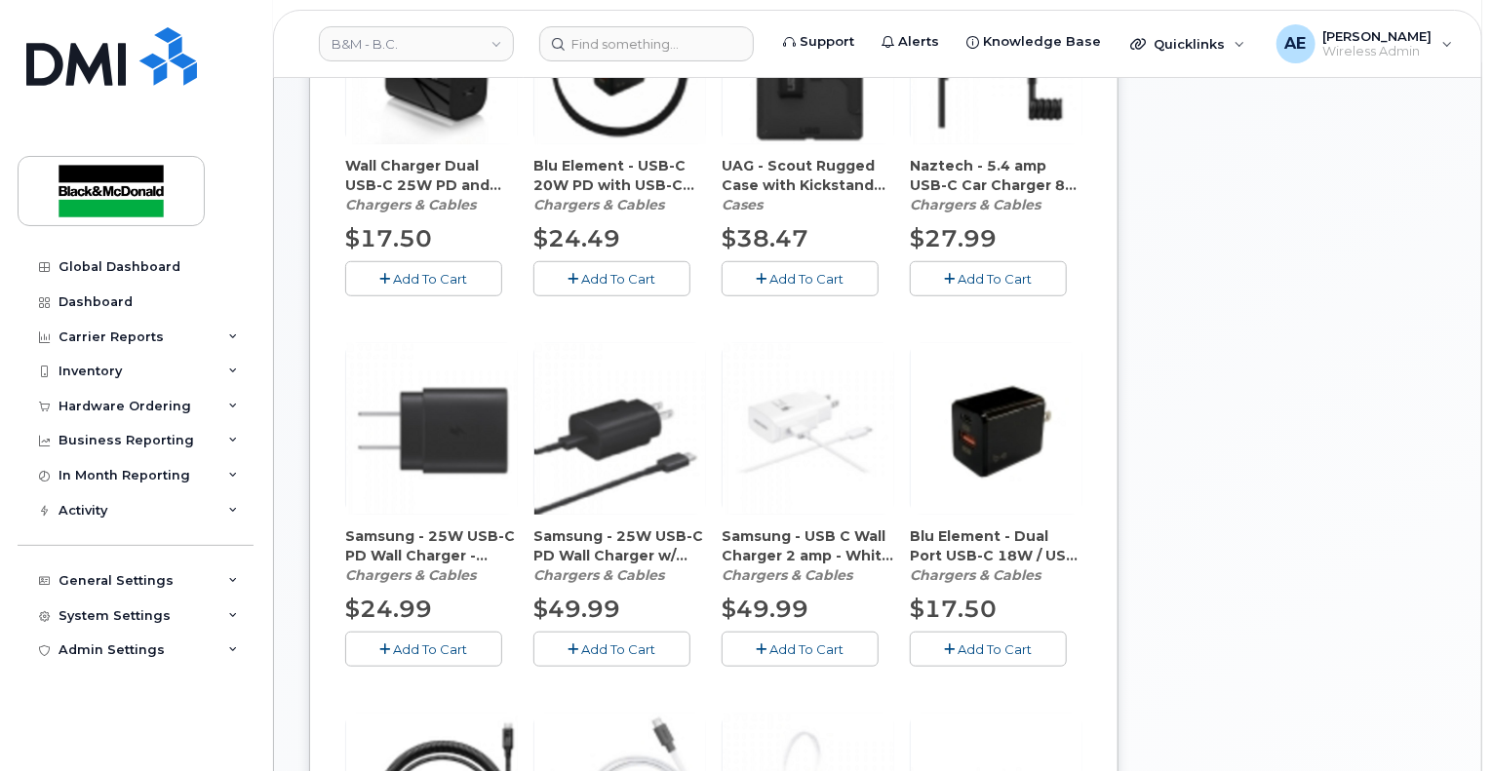
scroll to position [1073, 0]
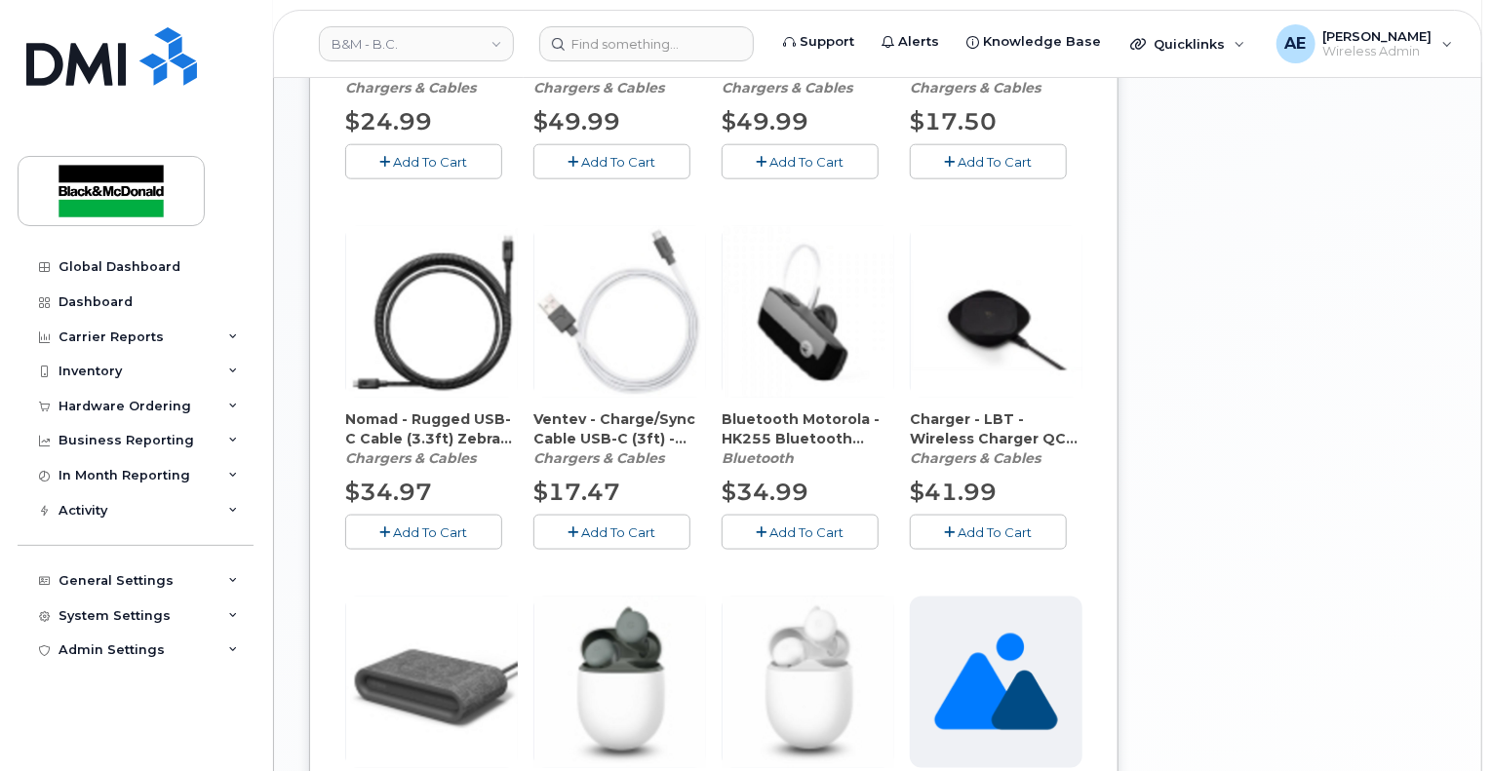
click at [989, 526] on button "Add To Cart" at bounding box center [988, 532] width 157 height 34
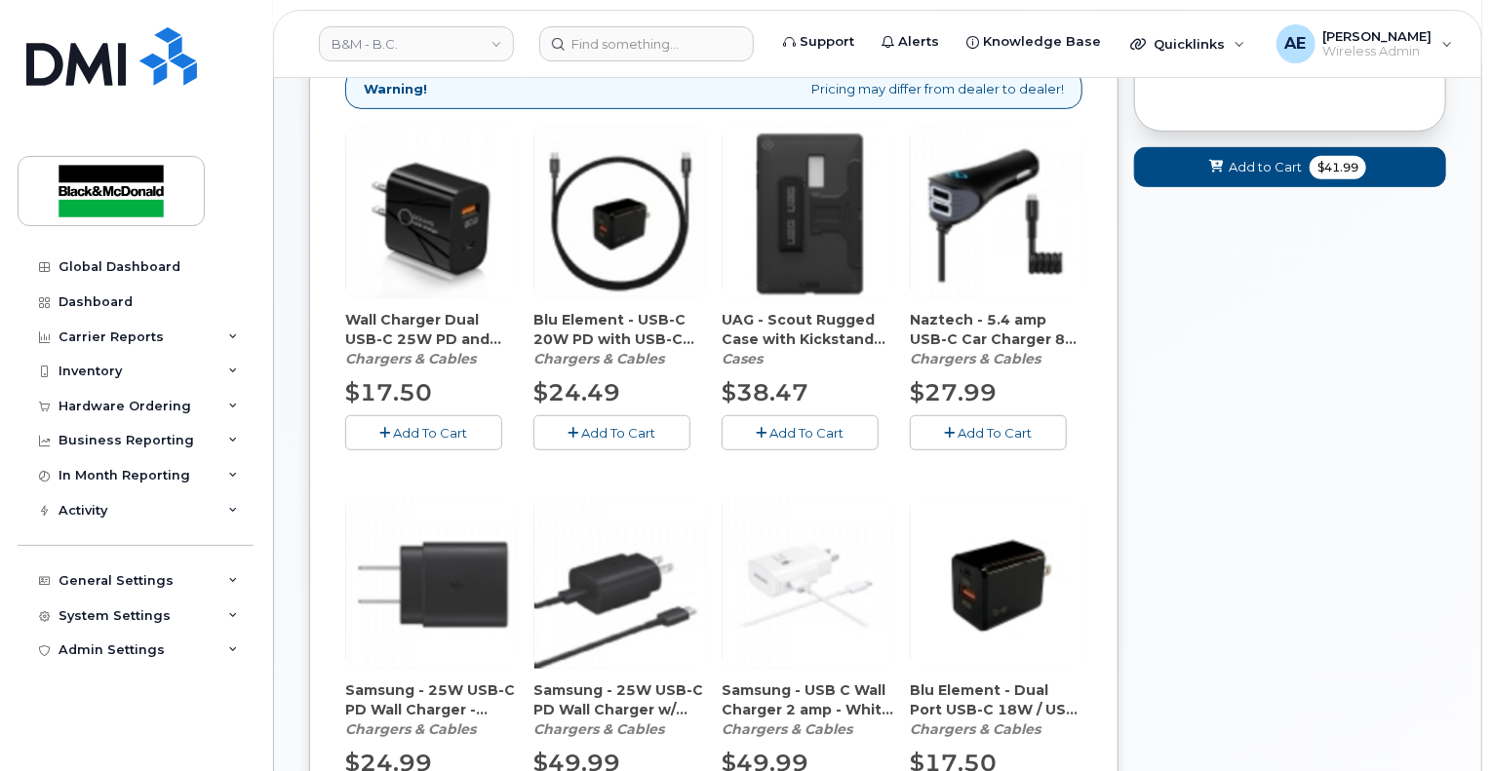
scroll to position [195, 0]
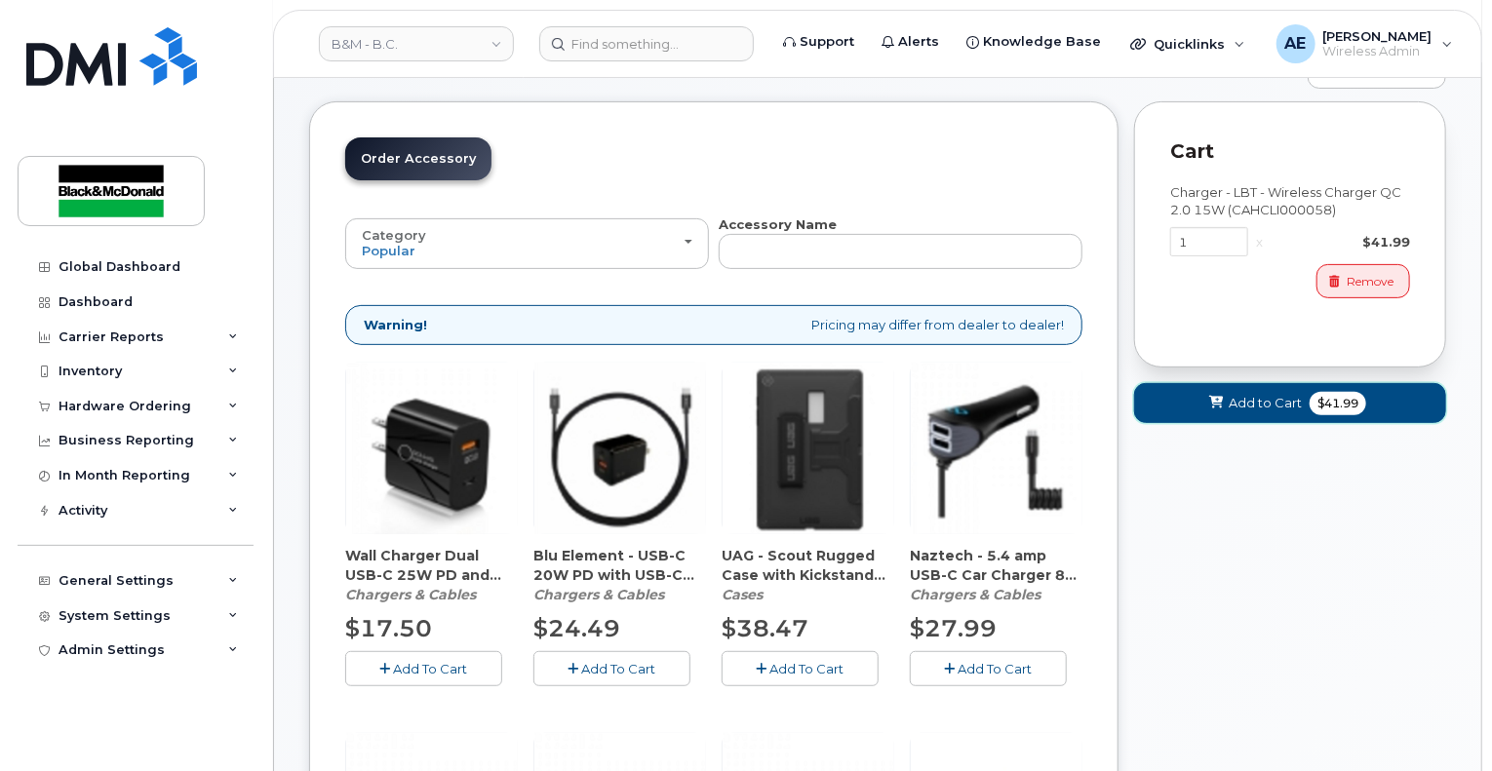
click at [1247, 394] on span "Add to Cart" at bounding box center [1265, 403] width 73 height 19
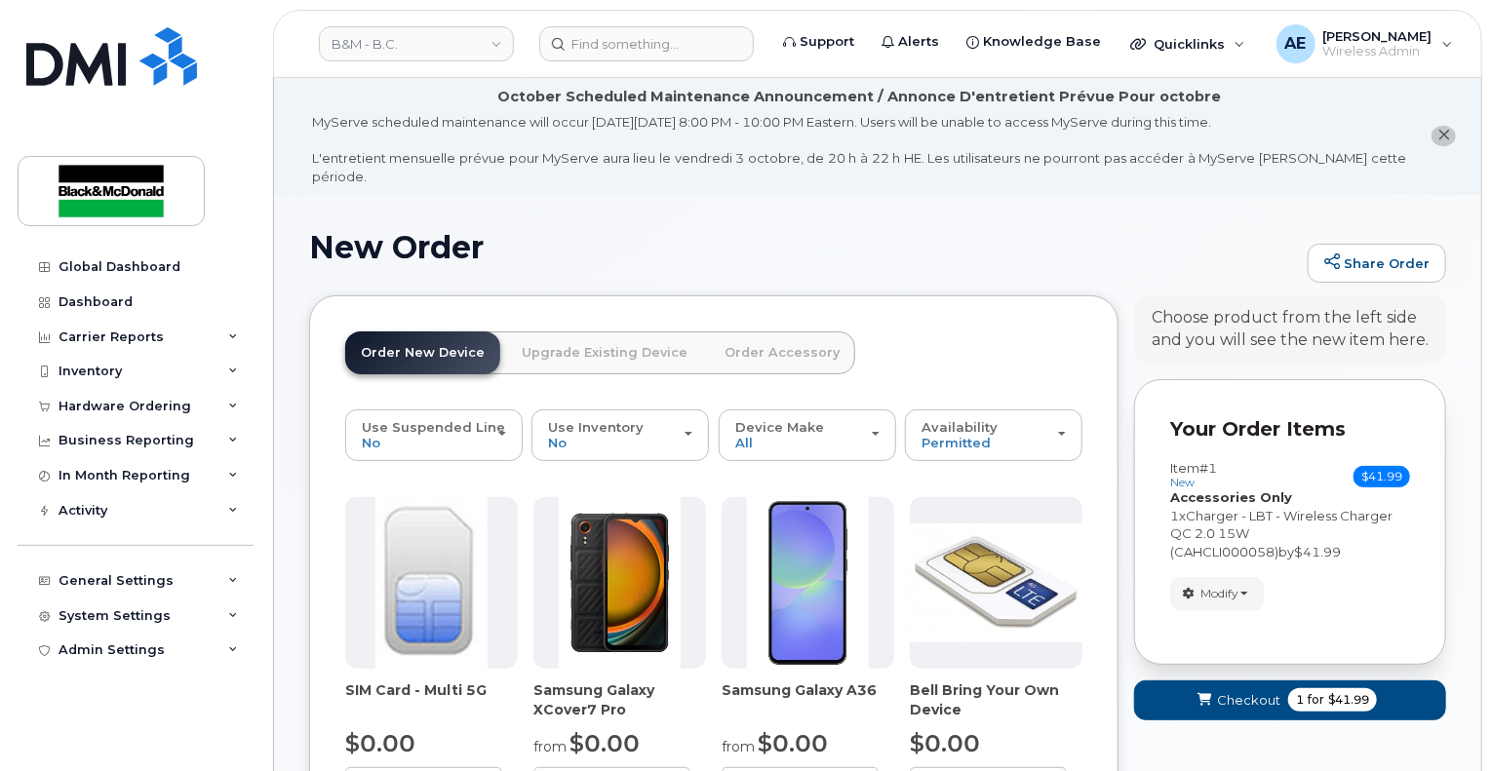
scroll to position [0, 0]
click at [1229, 697] on button "Checkout 1 for $41.99" at bounding box center [1290, 702] width 312 height 40
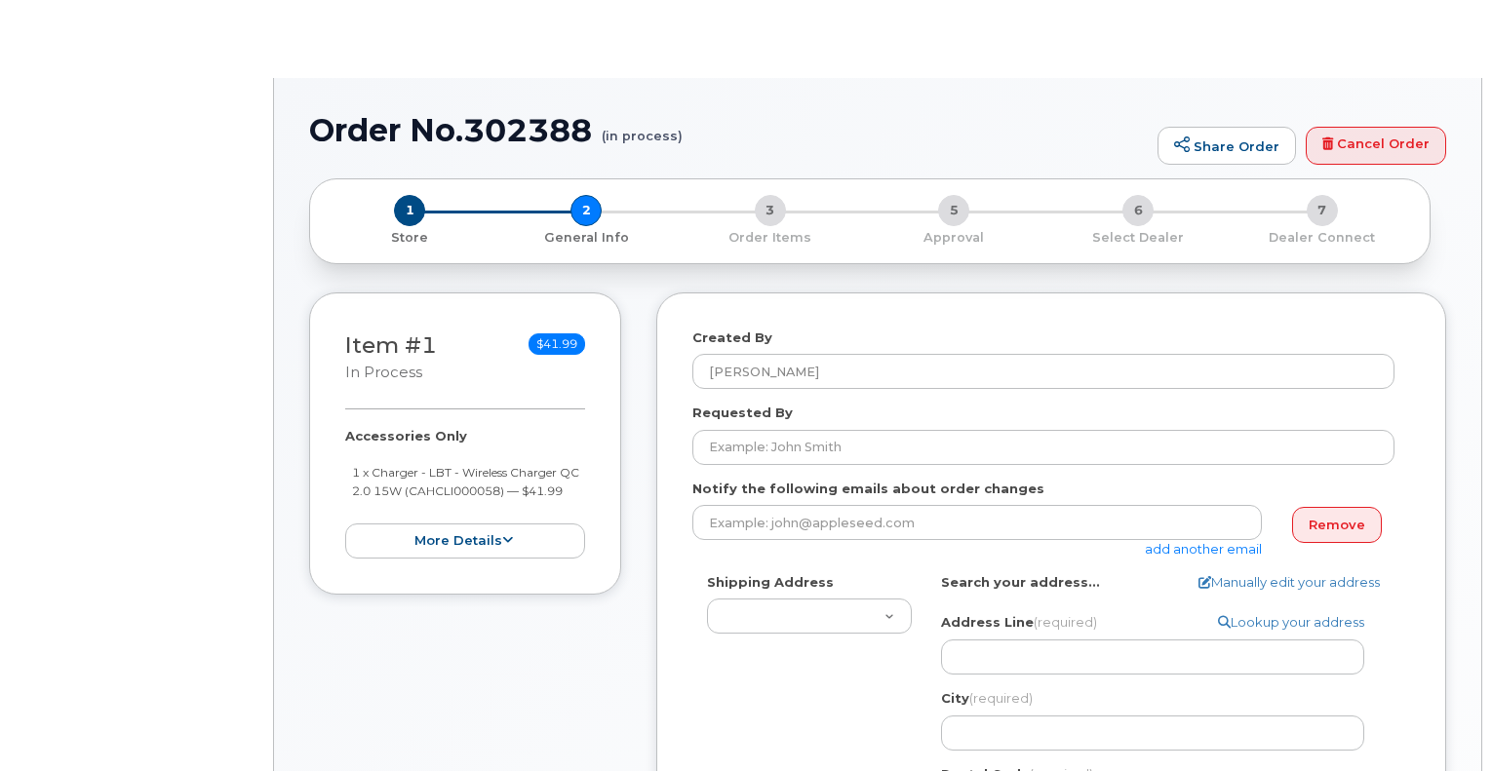
type textarea "[STREET_ADDRESS][PERSON_NAME]"
type input "[PERSON_NAME]"
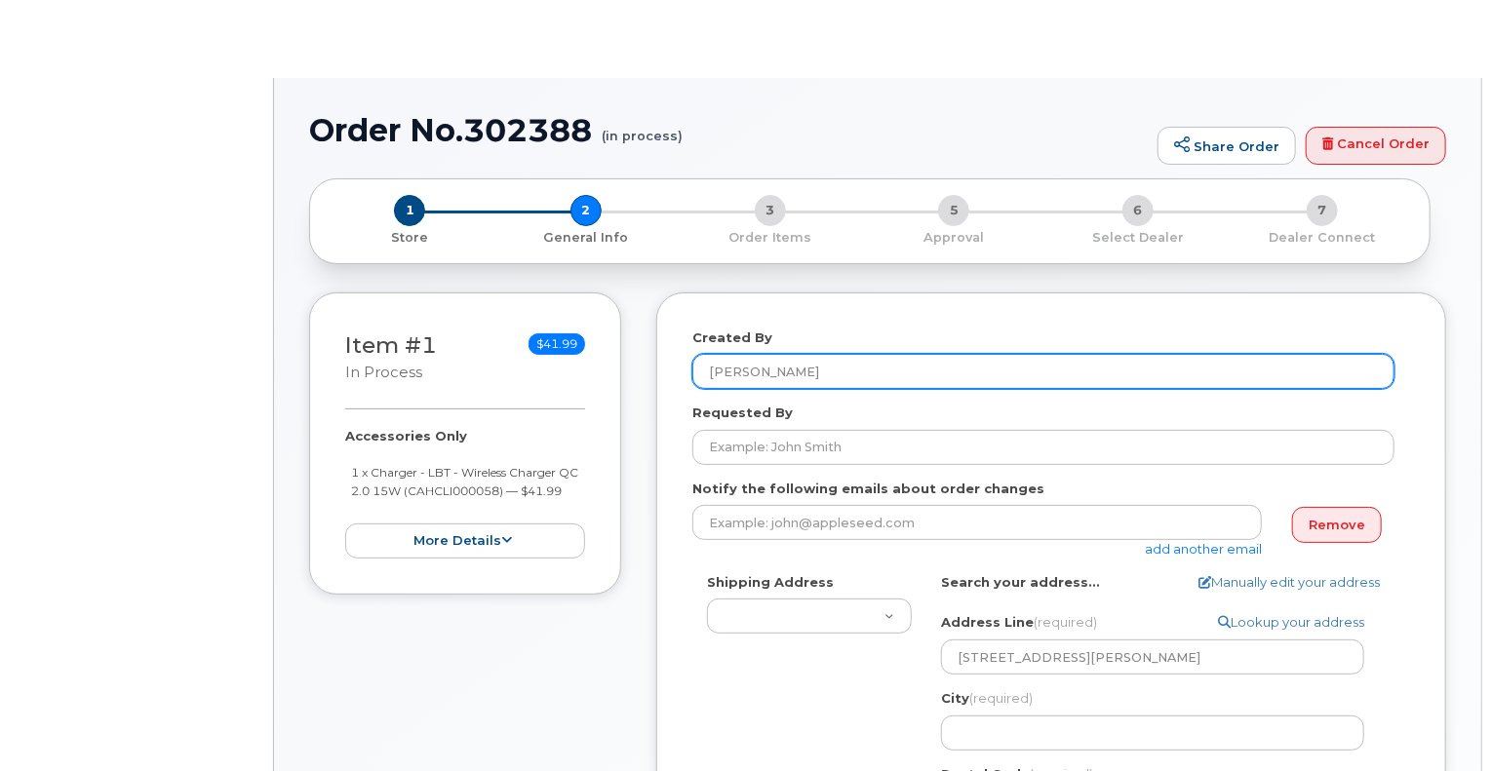
select select
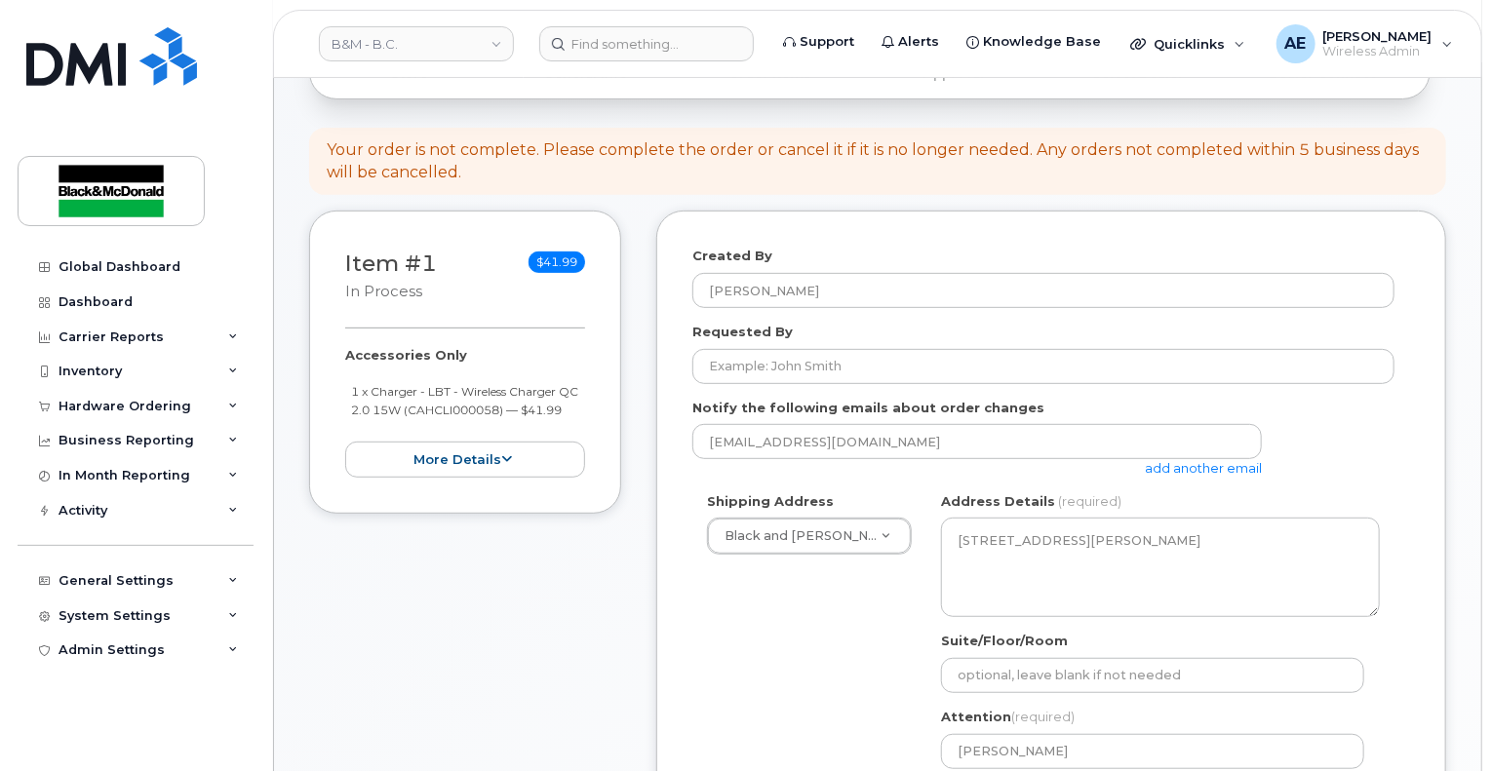
scroll to position [293, 0]
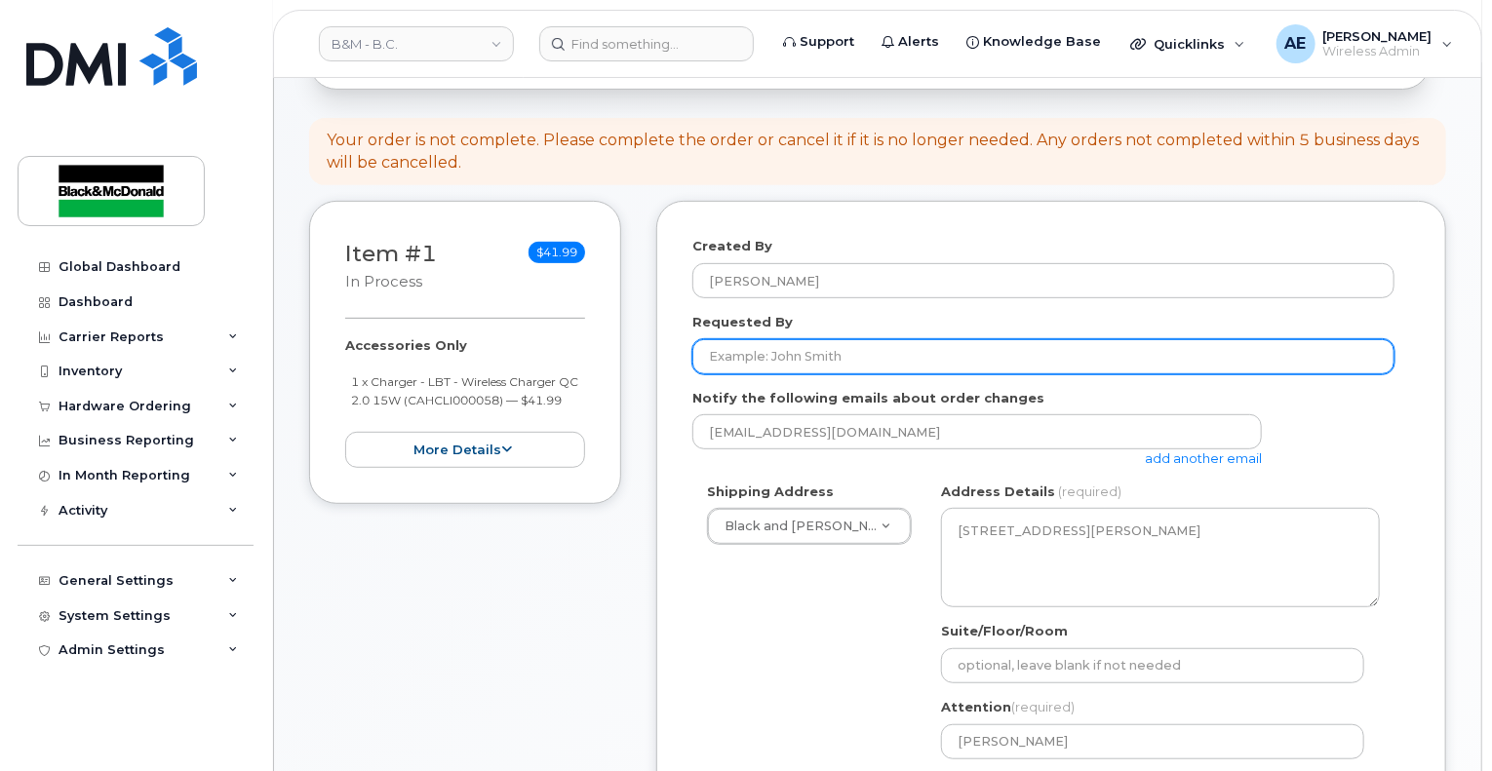
click at [829, 350] on input "Requested By" at bounding box center [1043, 356] width 702 height 35
click at [877, 339] on input "Requested By" at bounding box center [1043, 356] width 702 height 35
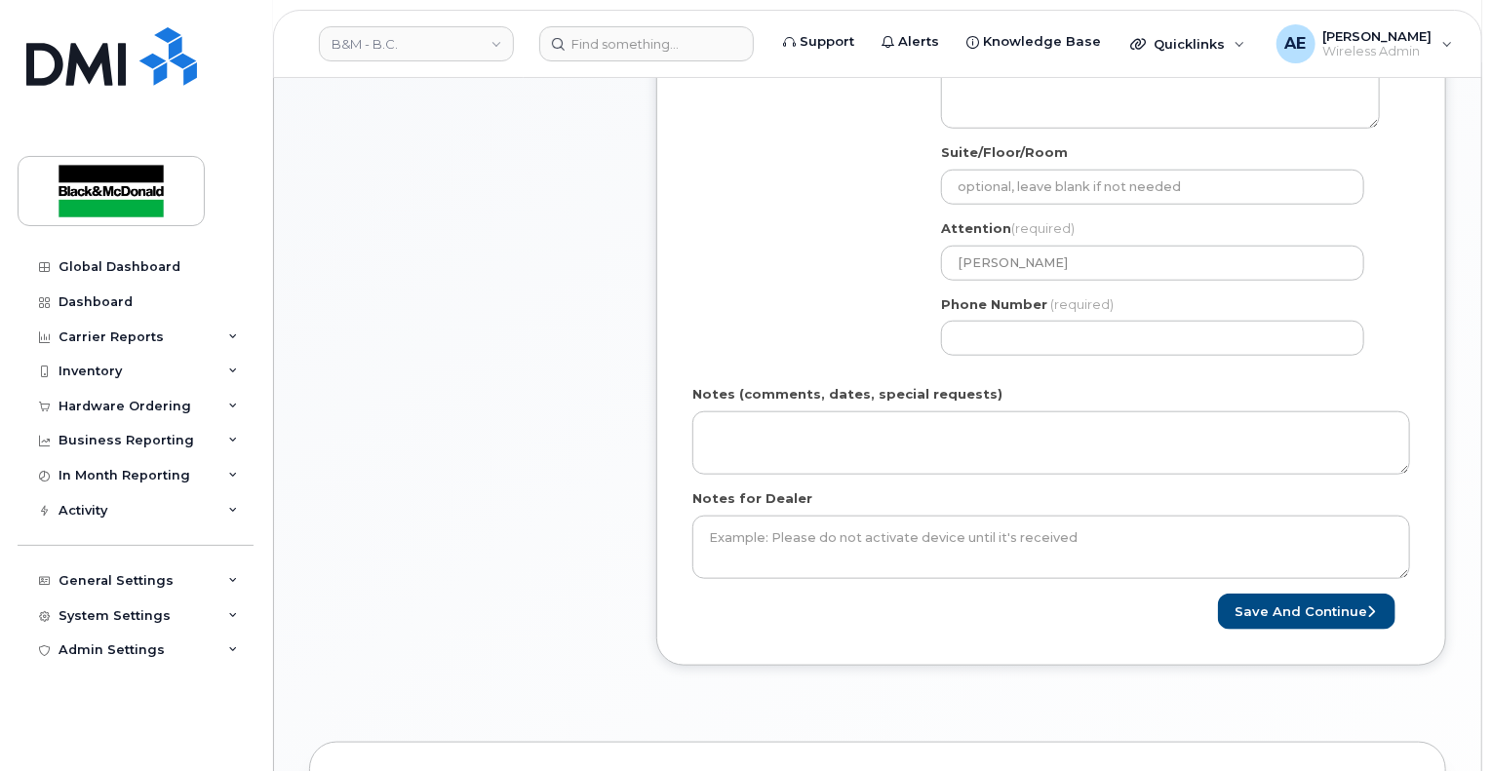
scroll to position [780, 0]
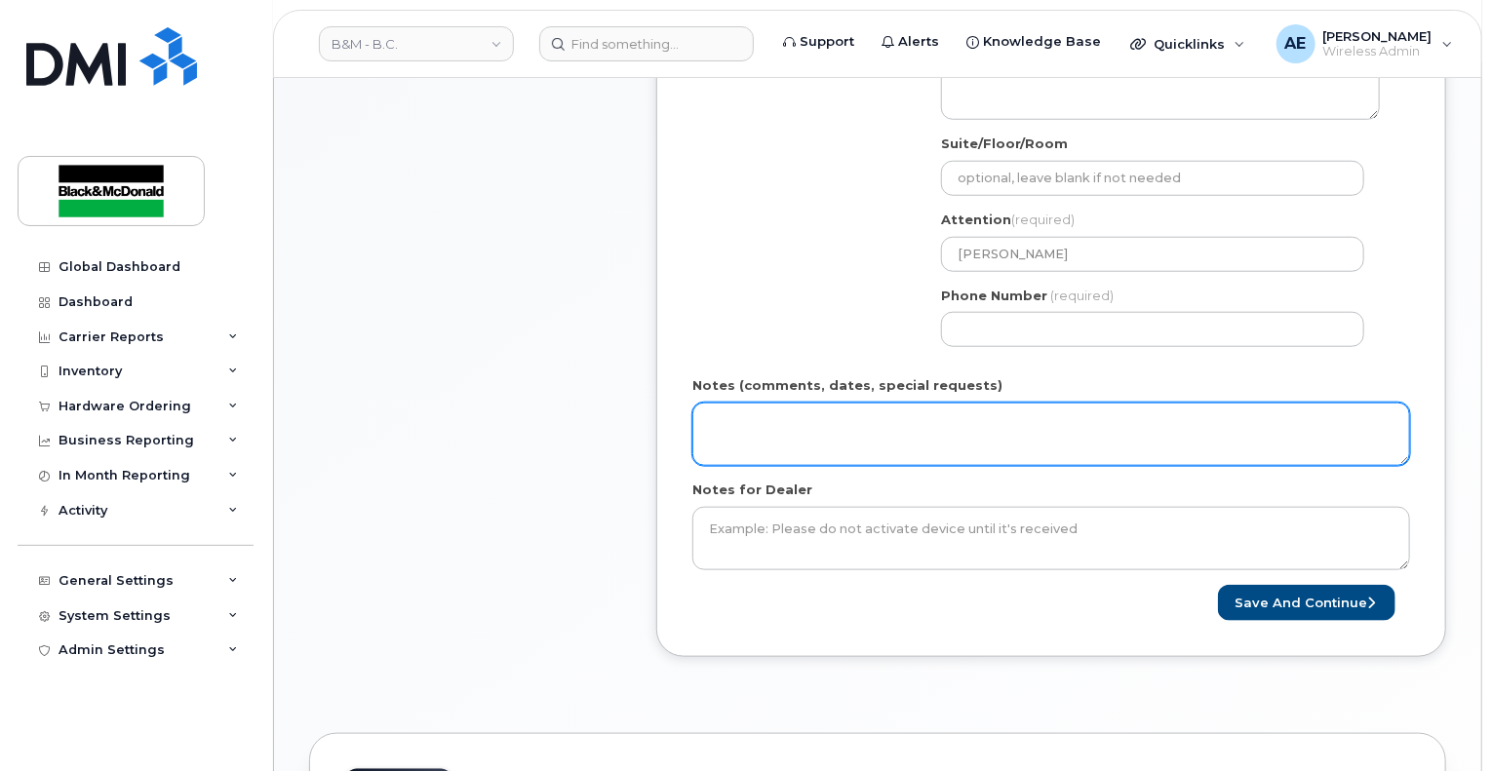
type input "[PERSON_NAME]"
click at [862, 422] on textarea "Notes (comments, dates, special requests)" at bounding box center [1051, 435] width 718 height 64
type textarea "c"
drag, startPoint x: 892, startPoint y: 409, endPoint x: 613, endPoint y: 416, distance: 279.0
click at [613, 416] on div "Item #1 in process $41.99 Accessories Only 1 x Charger - LBT - Wireless Charger…" at bounding box center [877, 199] width 1137 height 973
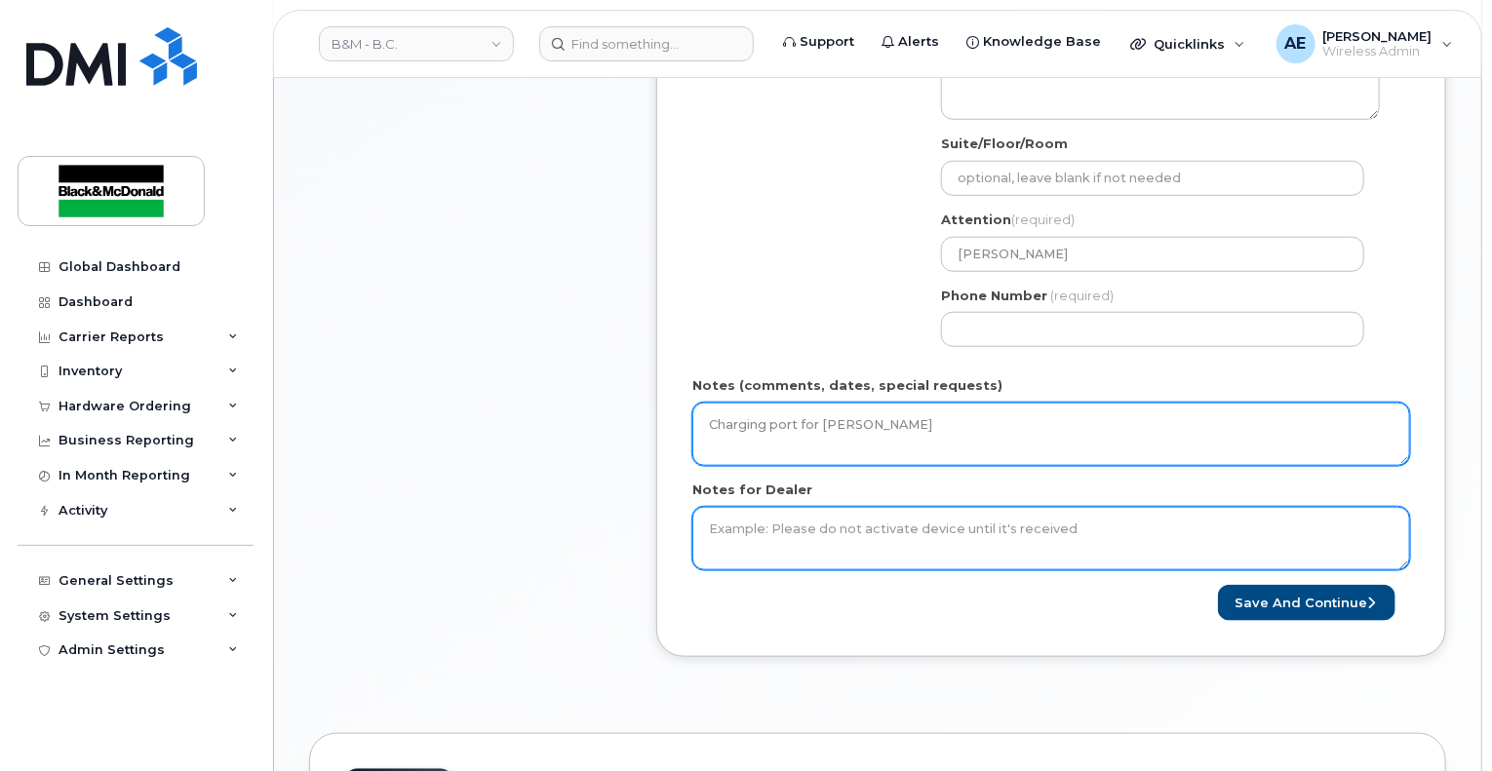
type textarea "Charging port for [PERSON_NAME]"
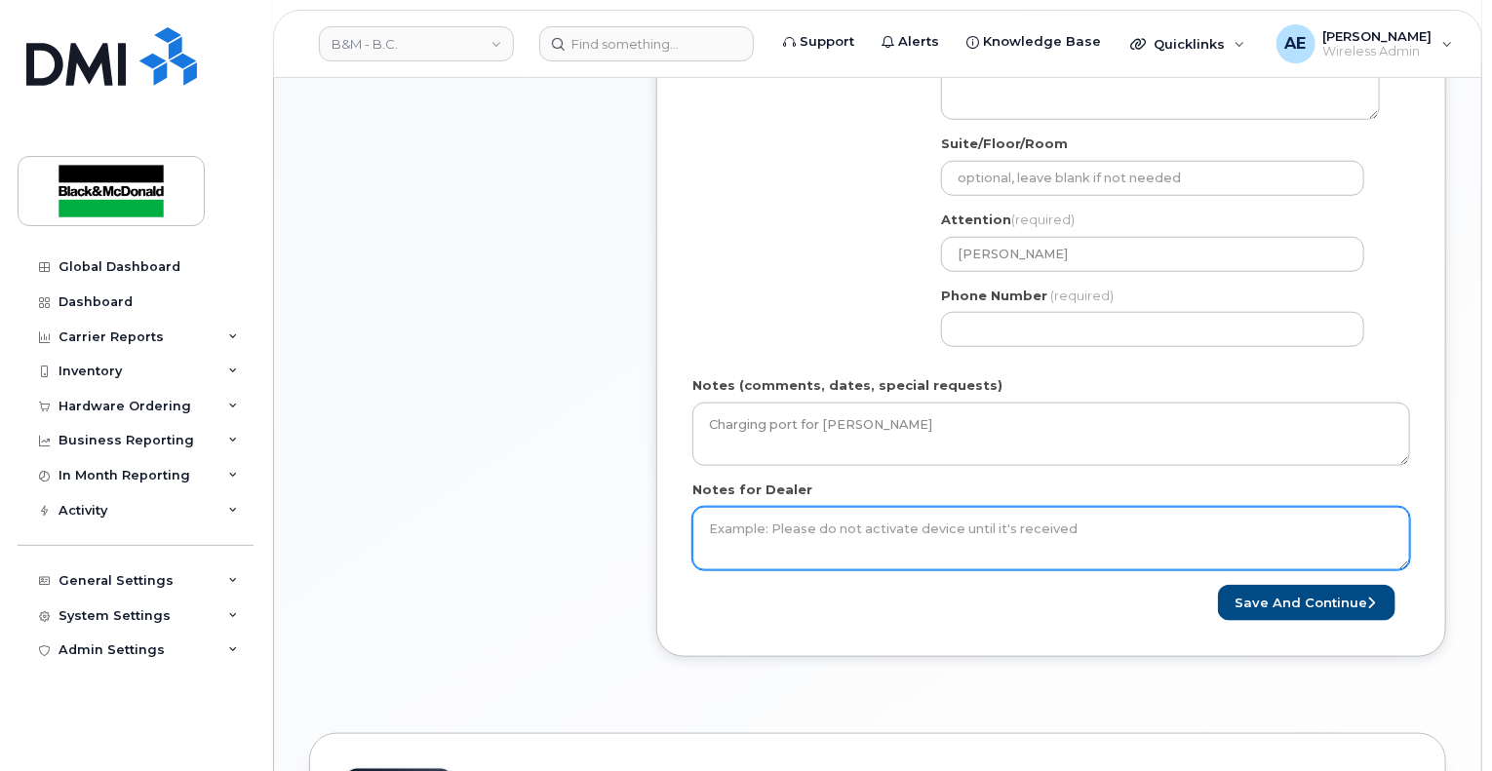
click at [775, 508] on textarea "Notes for Dealer" at bounding box center [1051, 539] width 718 height 64
paste textarea "Charging port for [PERSON_NAME]"
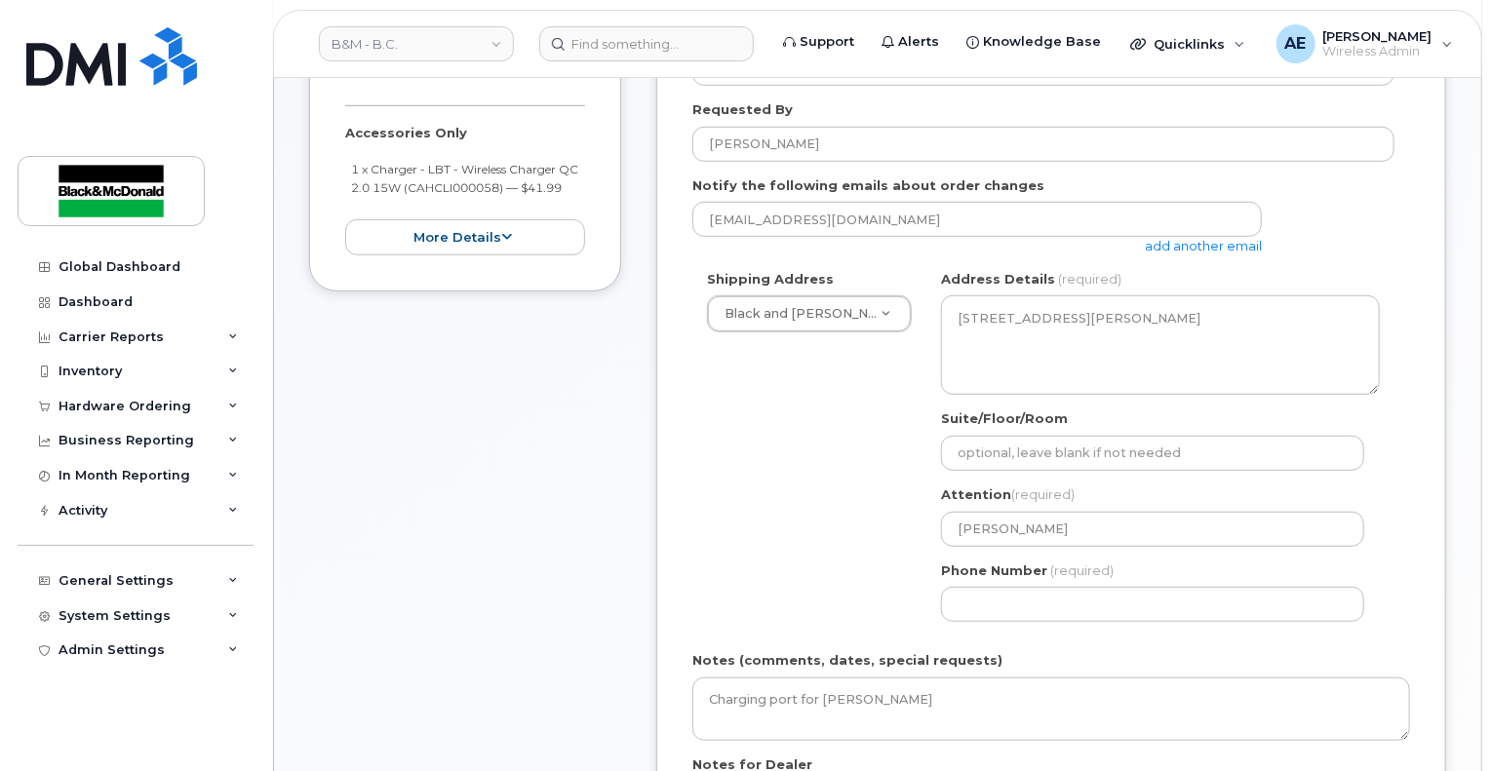
scroll to position [390, 0]
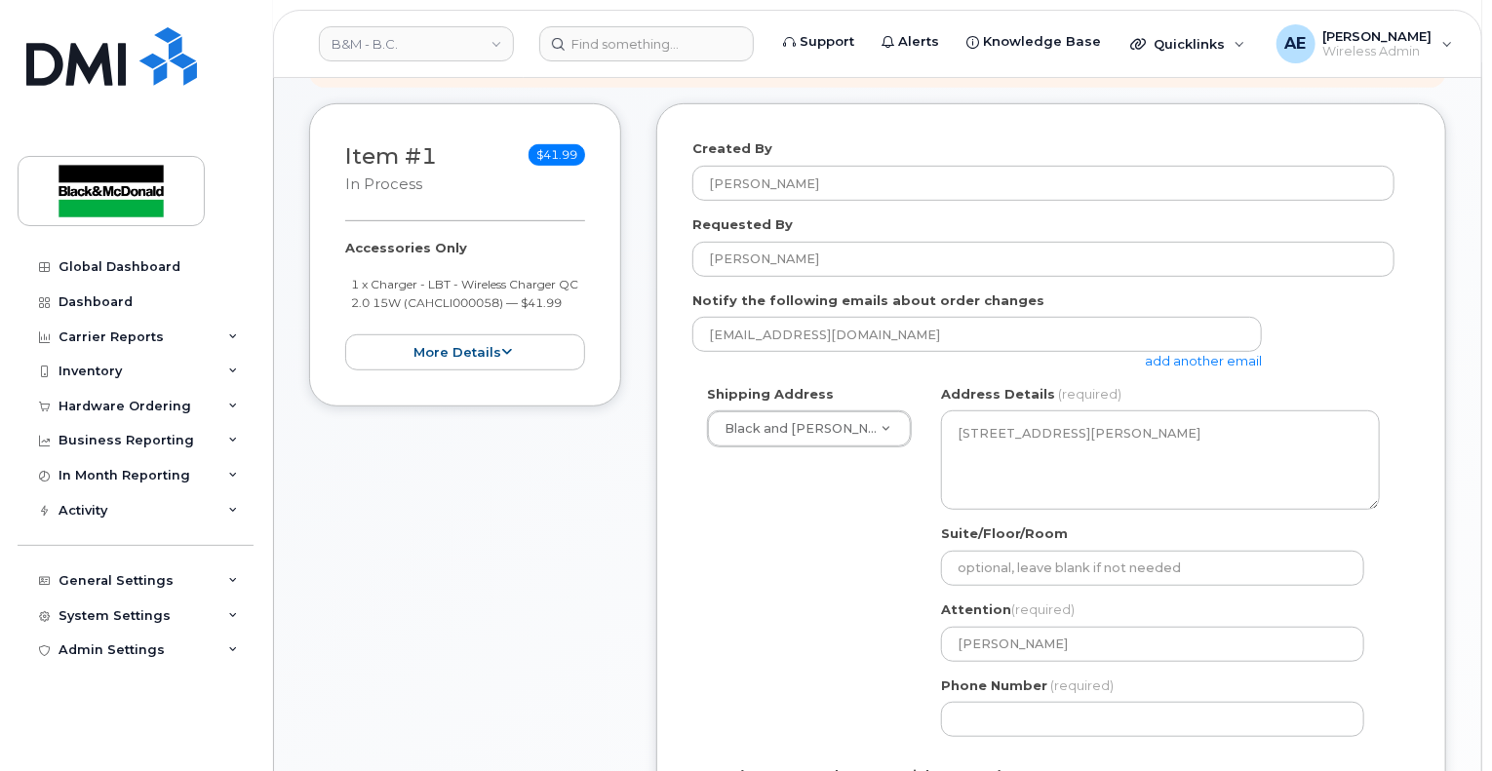
type textarea "Charging port for [PERSON_NAME]"
click at [1086, 708] on input "Phone Number" at bounding box center [1152, 719] width 423 height 35
paste input "6043012415"
click at [1015, 703] on input "Phone Number" at bounding box center [1152, 719] width 423 height 35
select select
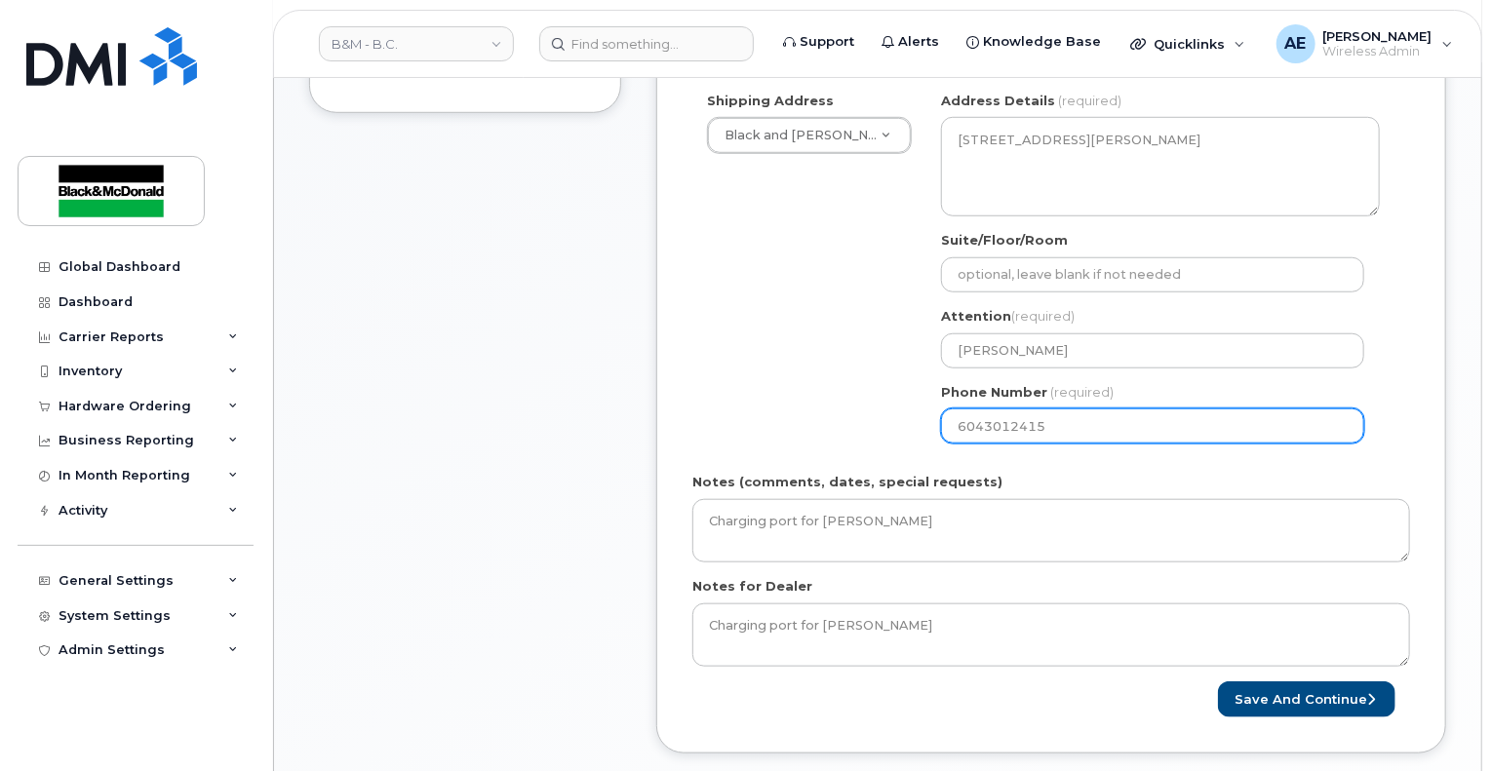
scroll to position [780, 0]
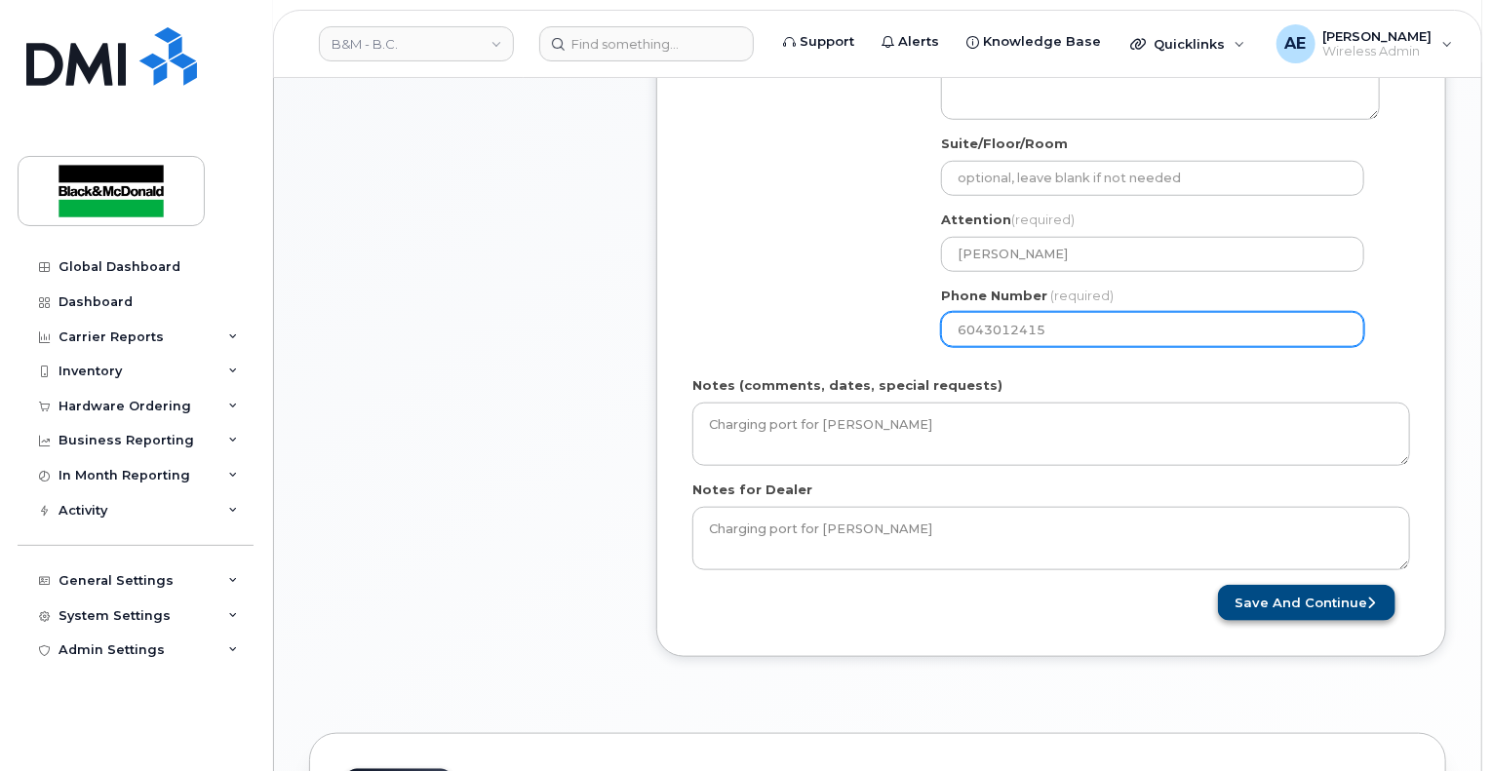
type input "6043012415"
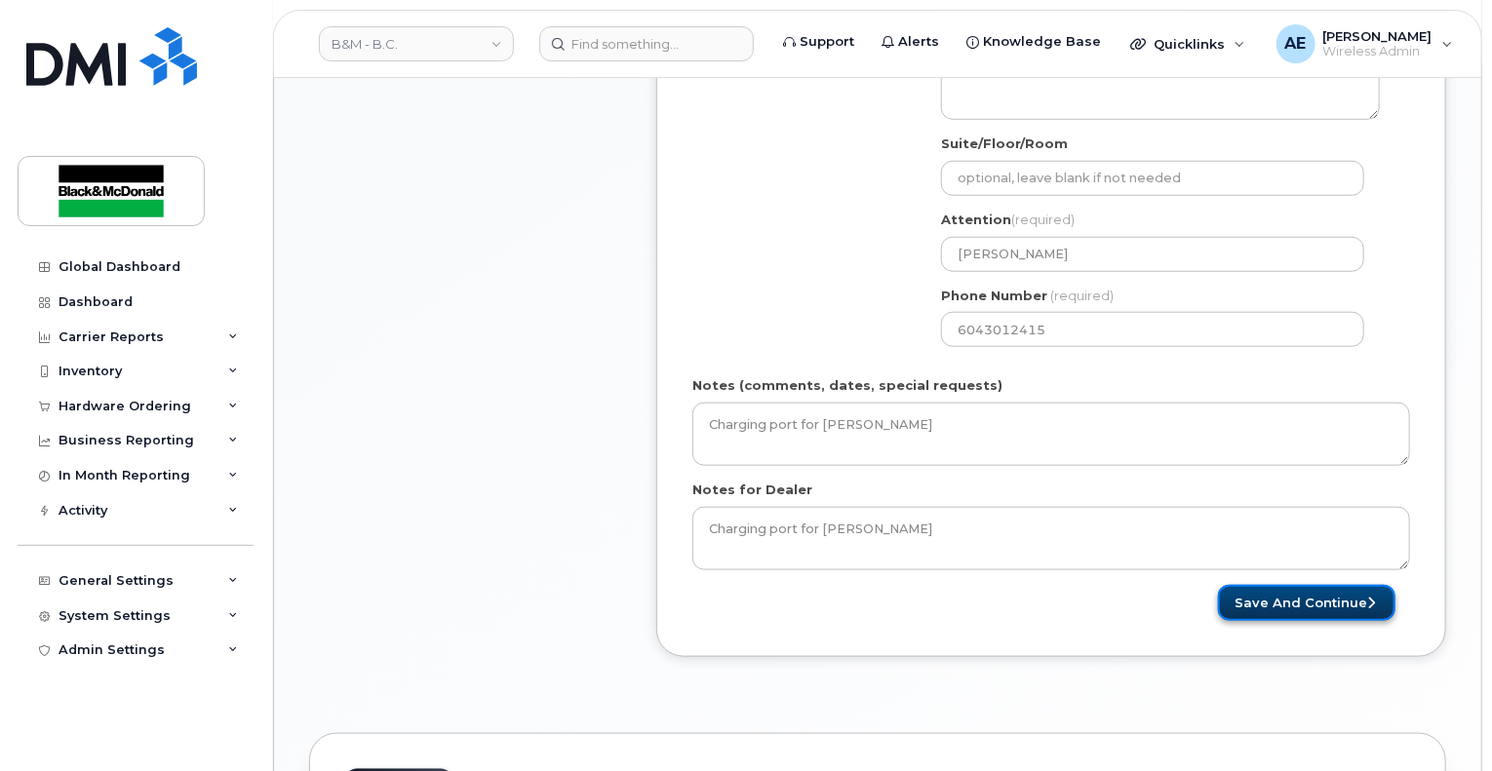
click at [1315, 585] on button "Save and Continue" at bounding box center [1307, 603] width 178 height 36
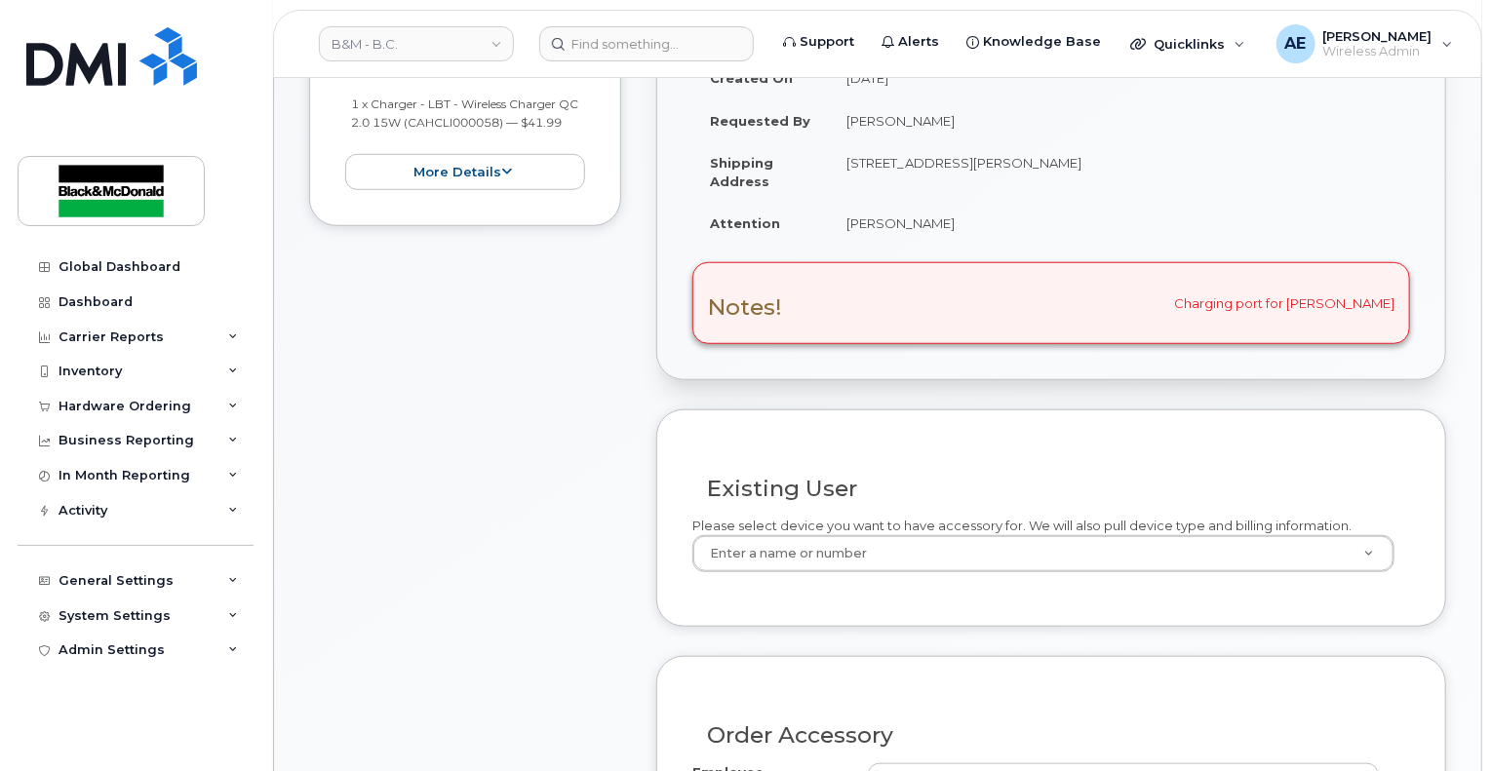
scroll to position [780, 0]
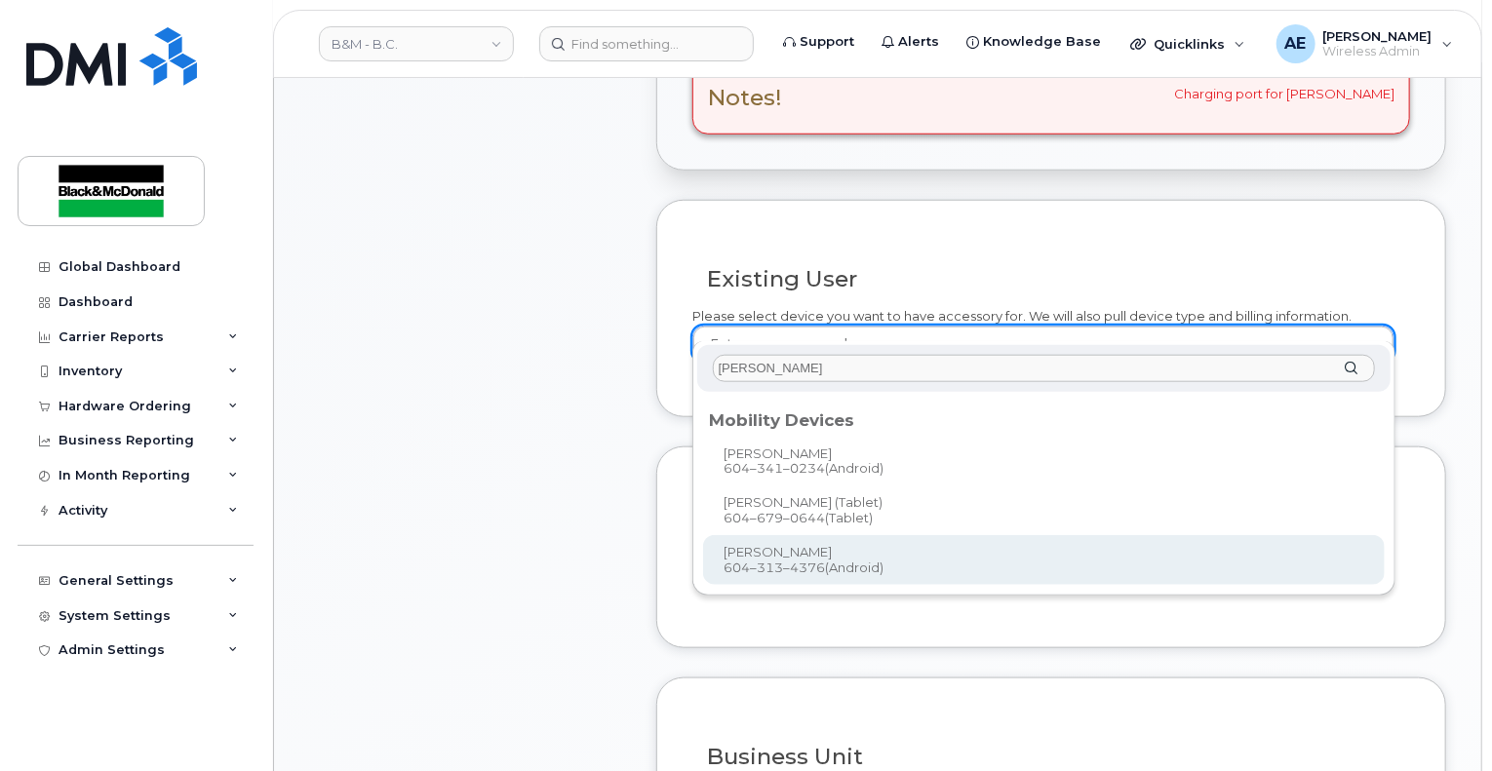
type input "chris"
type input "403571"
type input "[PERSON_NAME]"
select select "5150.76640"
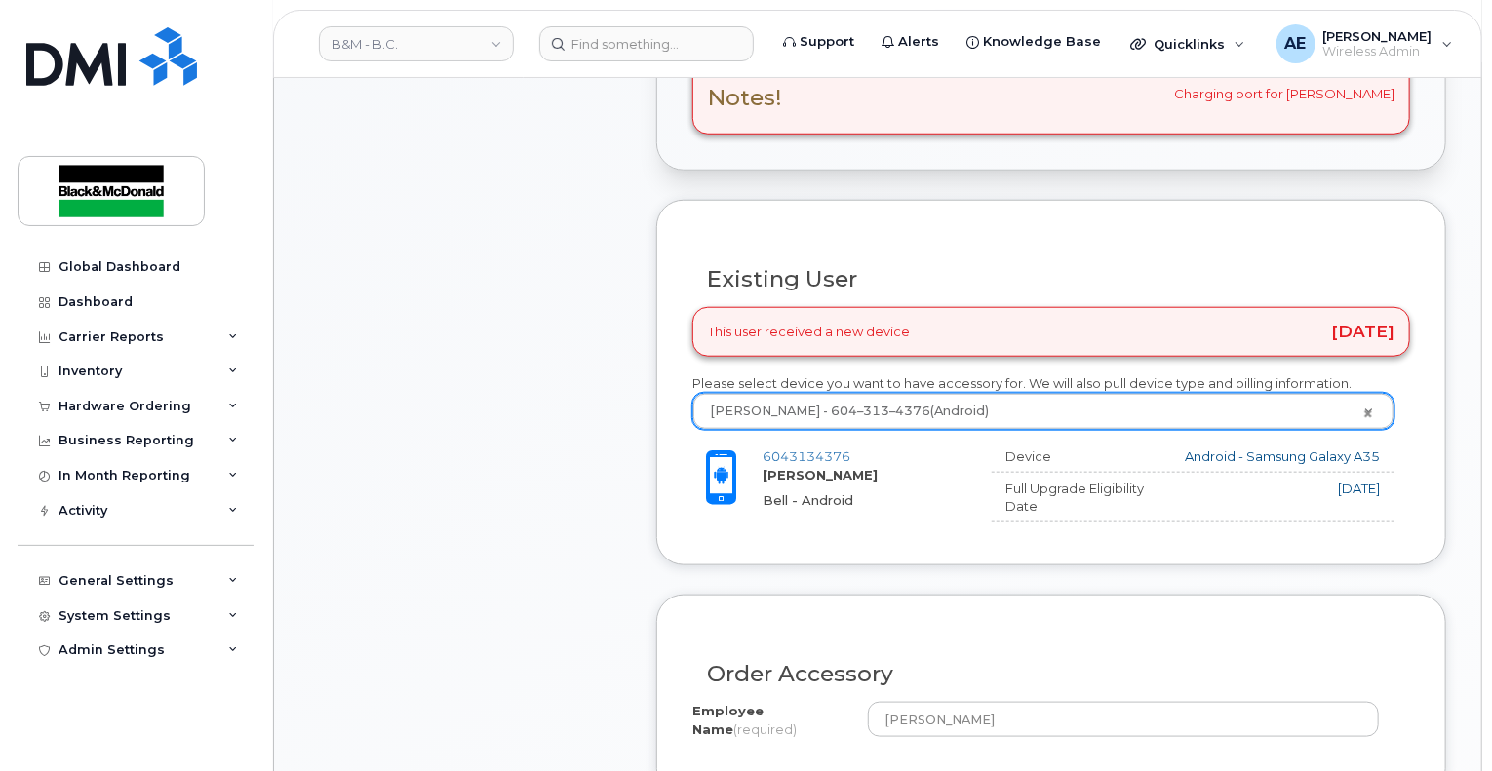
click at [556, 489] on div "Item #1 in process $41.99 Accessories Only 1 x Charger - LBT - Wireless Charger…" at bounding box center [465, 467] width 312 height 1508
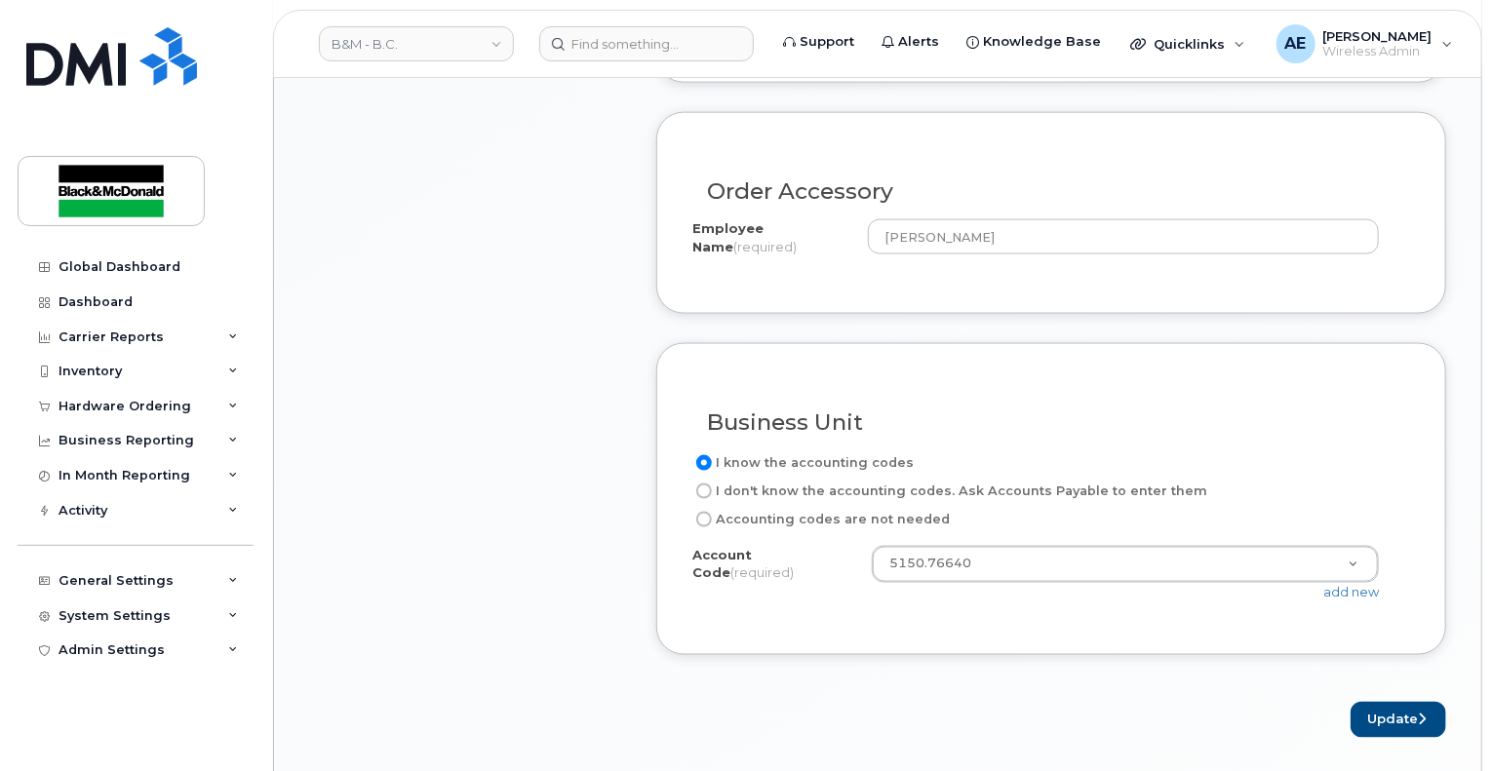
scroll to position [1268, 0]
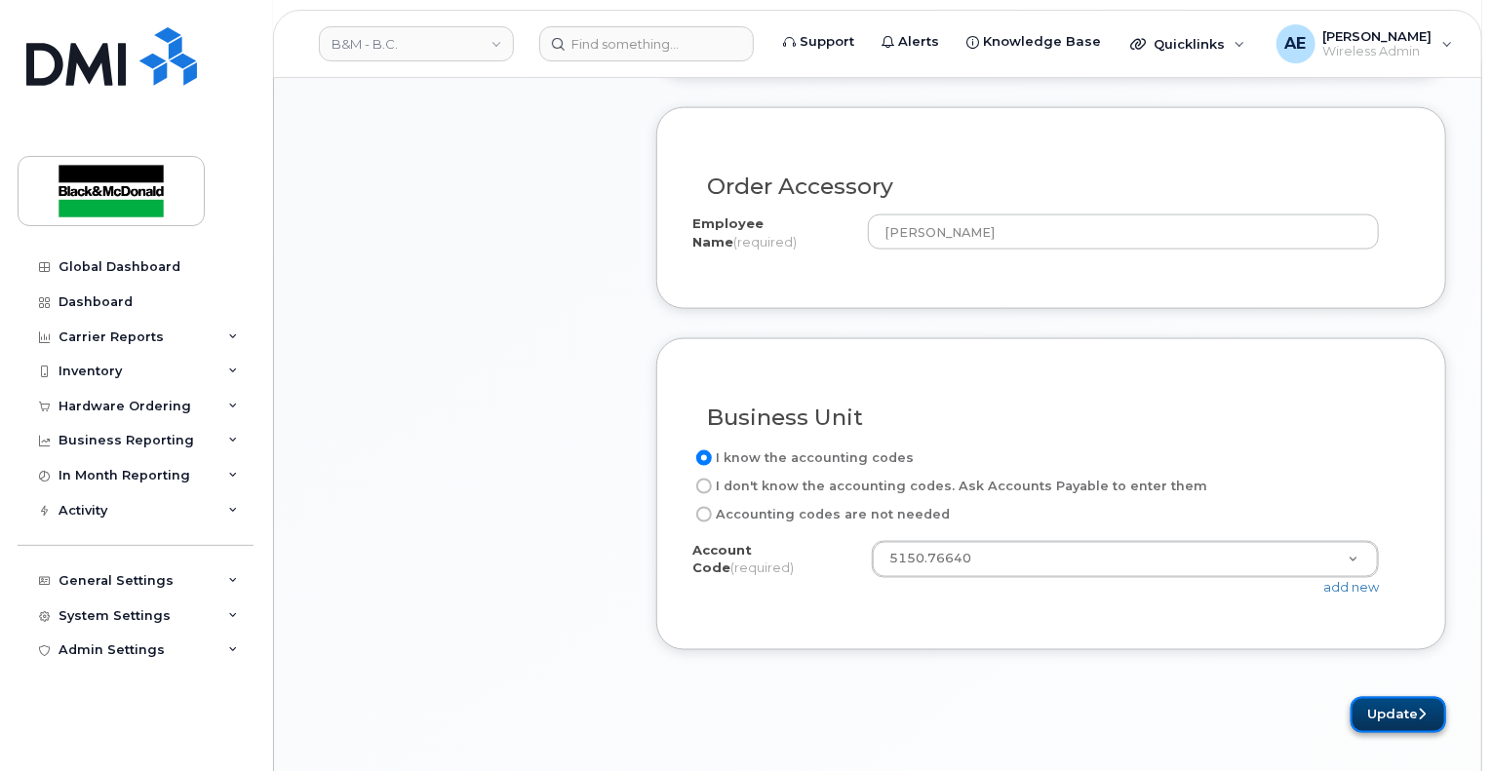
click at [1415, 697] on button "Update" at bounding box center [1399, 715] width 96 height 36
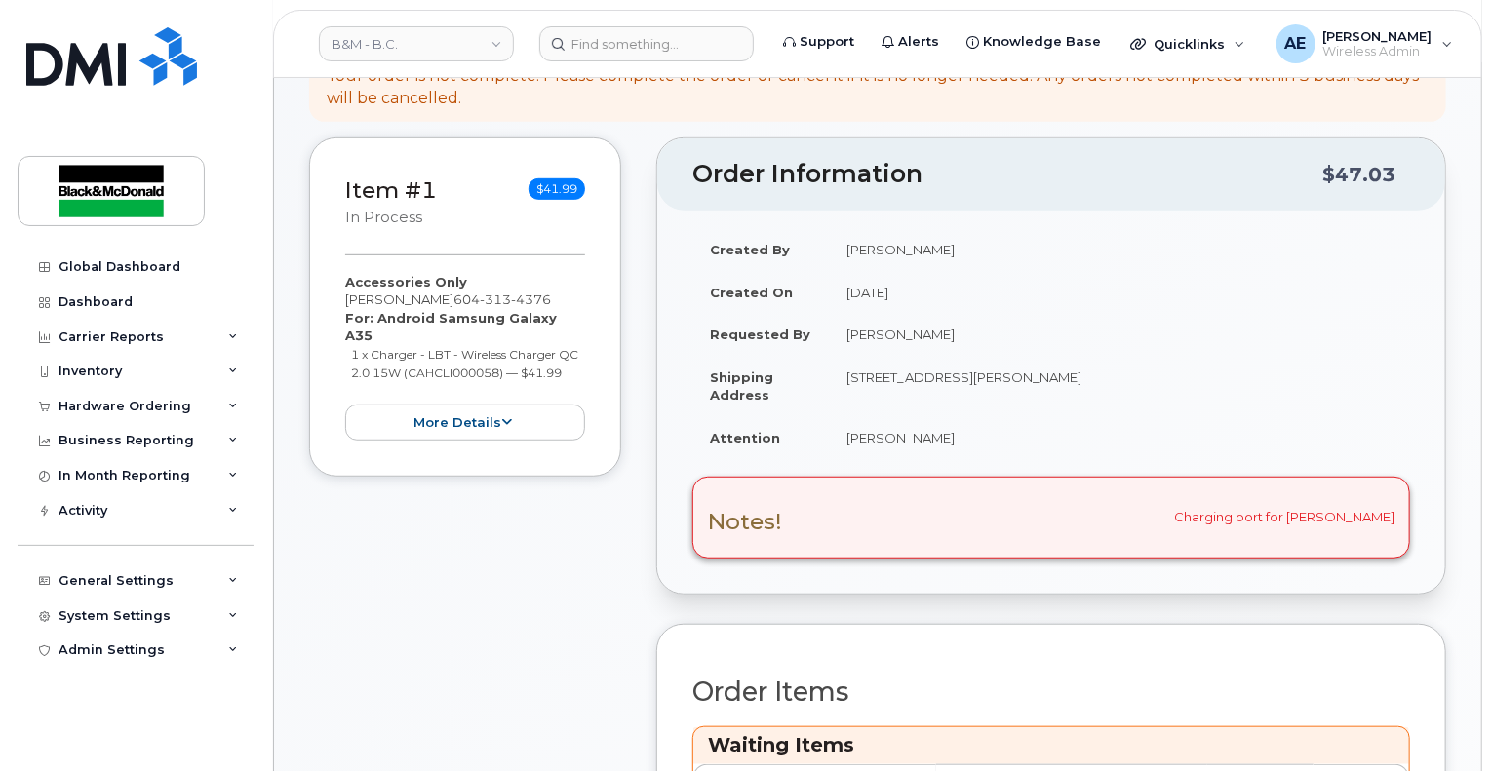
scroll to position [683, 0]
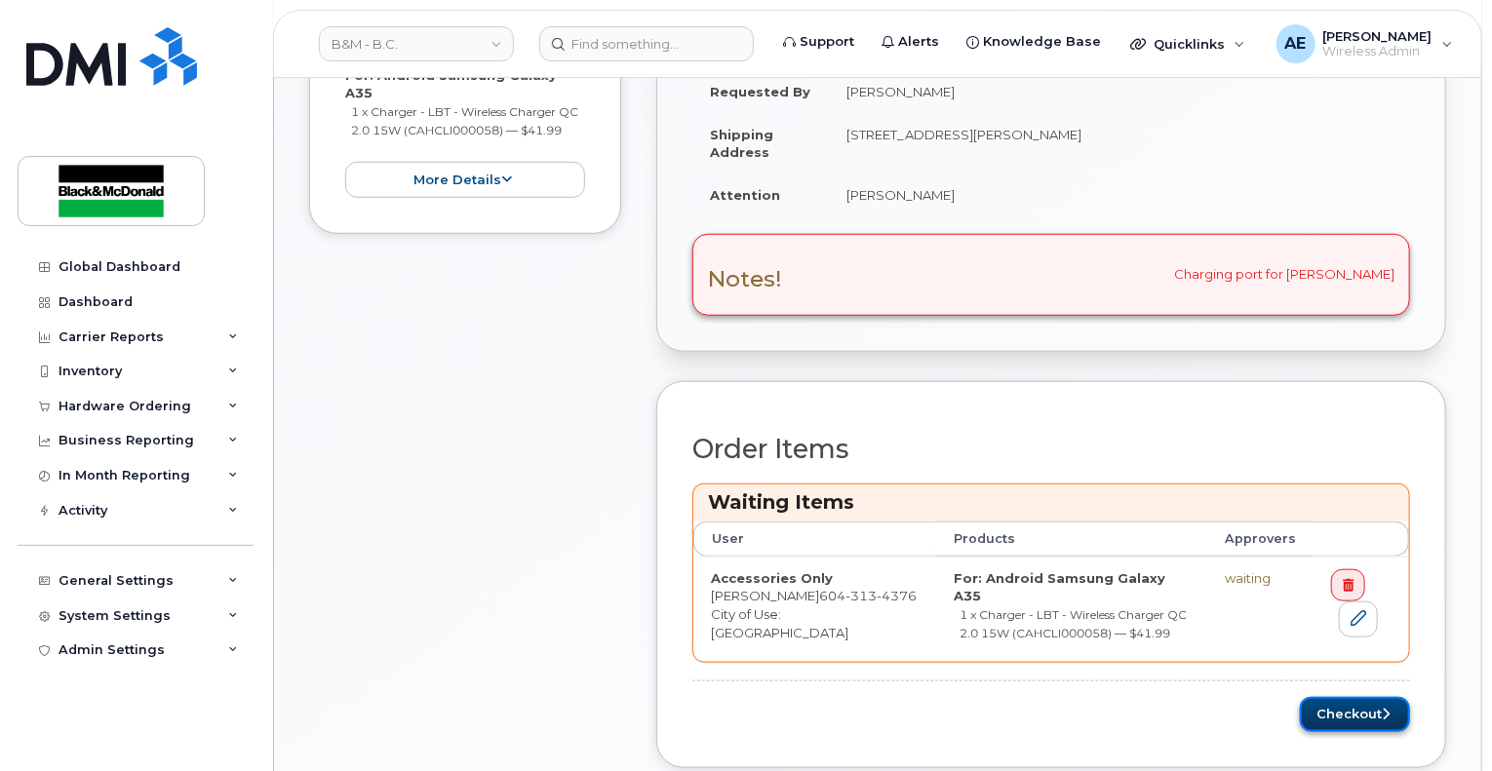
click at [1340, 697] on button "Checkout" at bounding box center [1355, 715] width 110 height 36
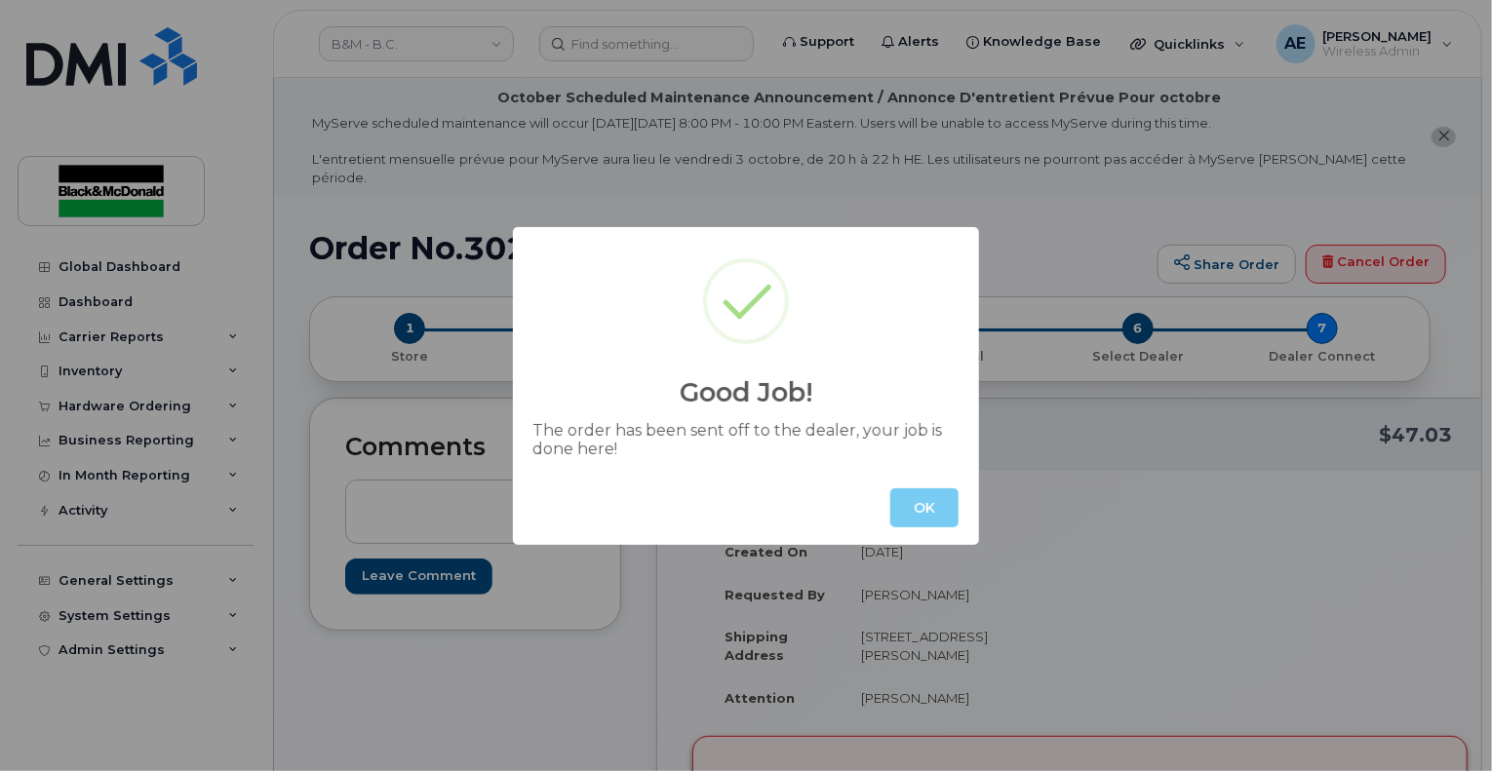
click at [950, 514] on button "OK" at bounding box center [924, 508] width 68 height 39
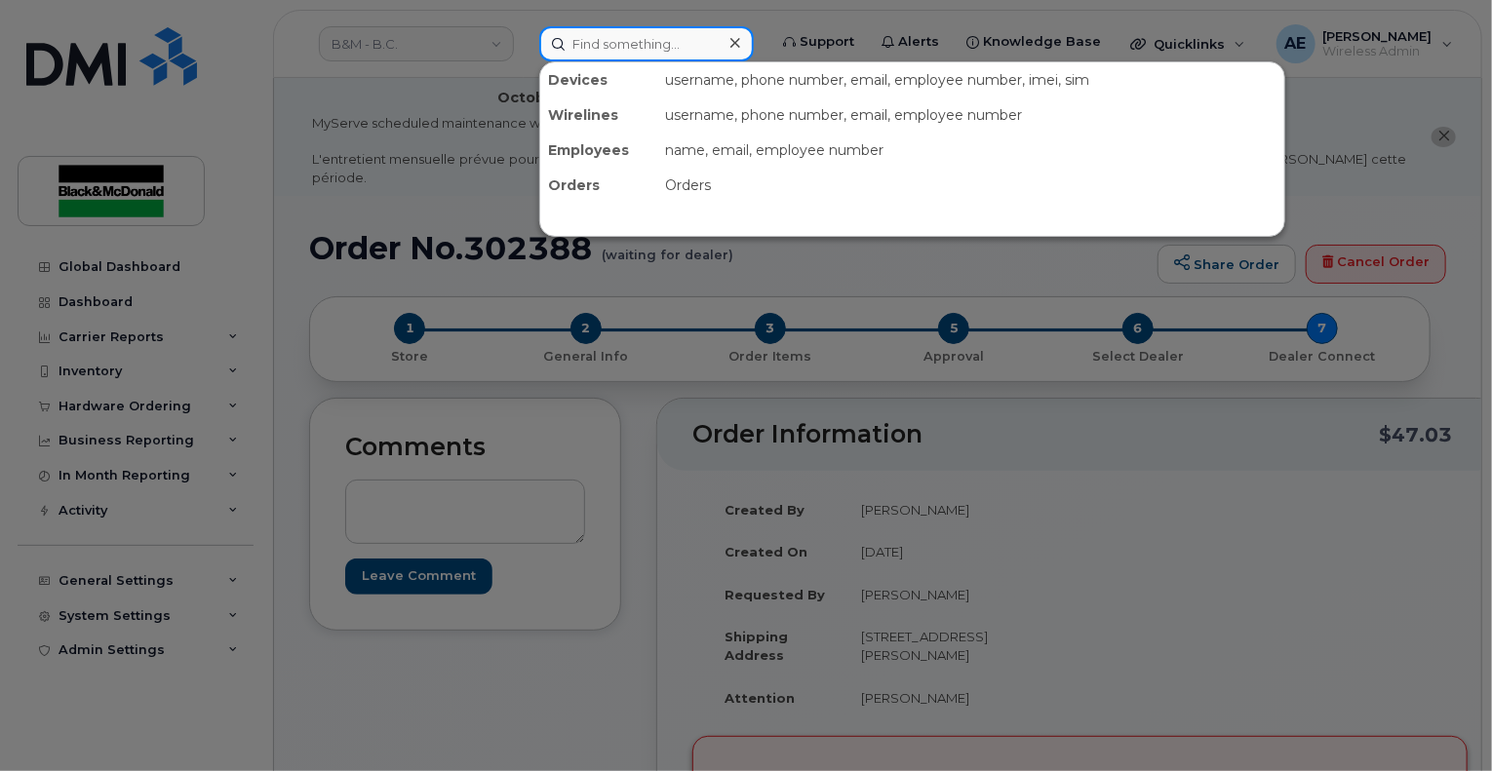
click at [667, 46] on input at bounding box center [646, 43] width 215 height 35
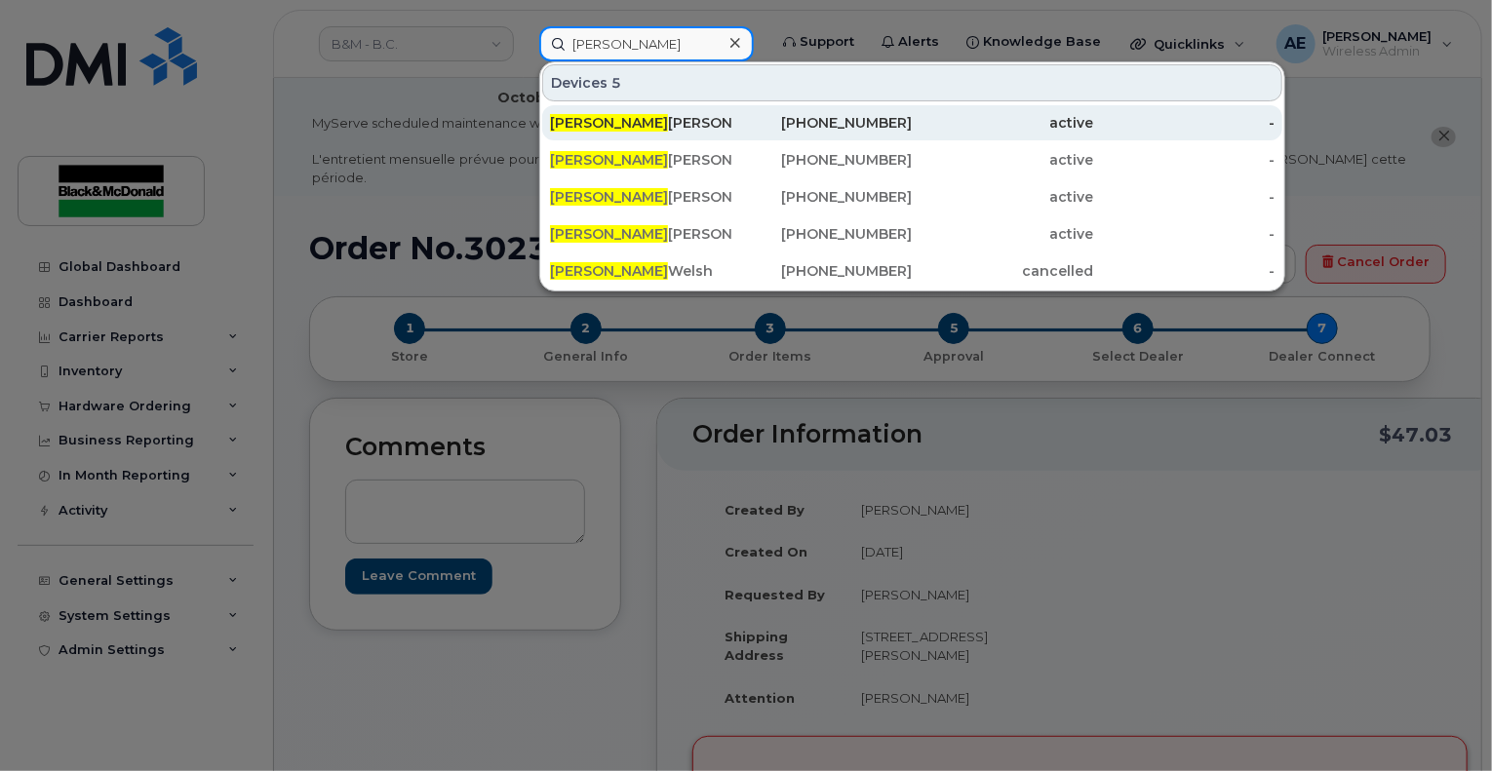
type input "[PERSON_NAME]"
click at [649, 119] on div "[PERSON_NAME]" at bounding box center [640, 123] width 181 height 20
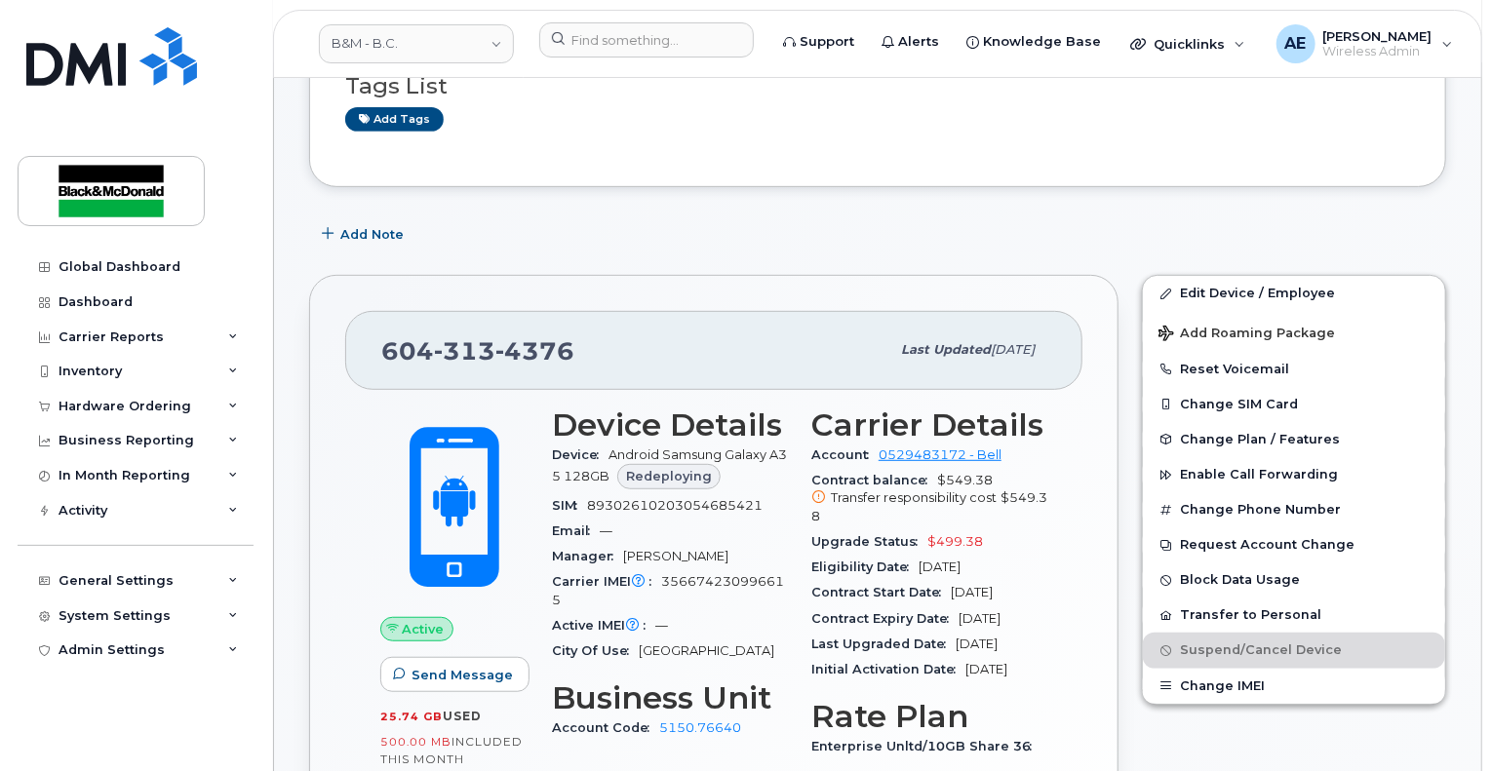
scroll to position [293, 0]
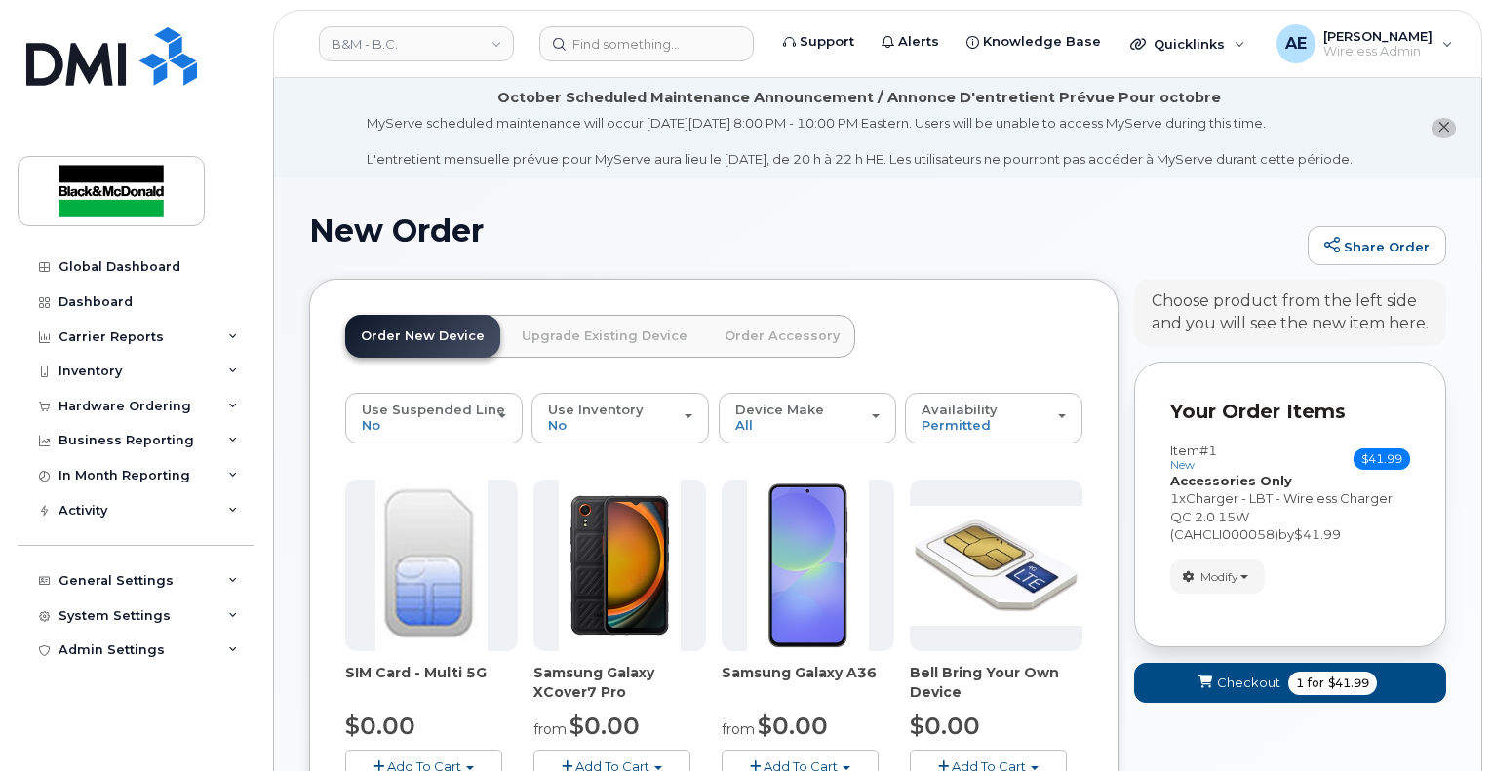
scroll to position [98, 0]
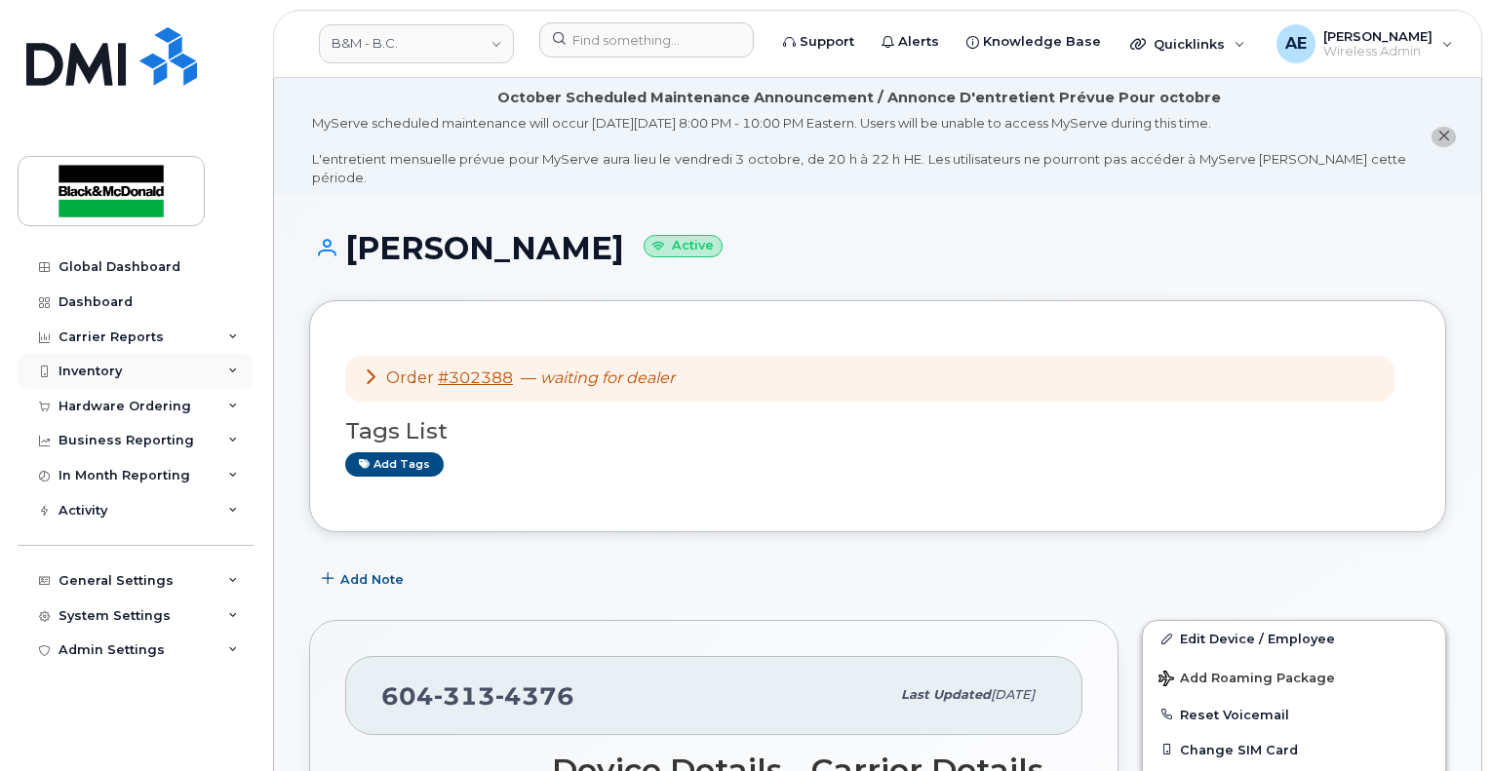
scroll to position [293, 0]
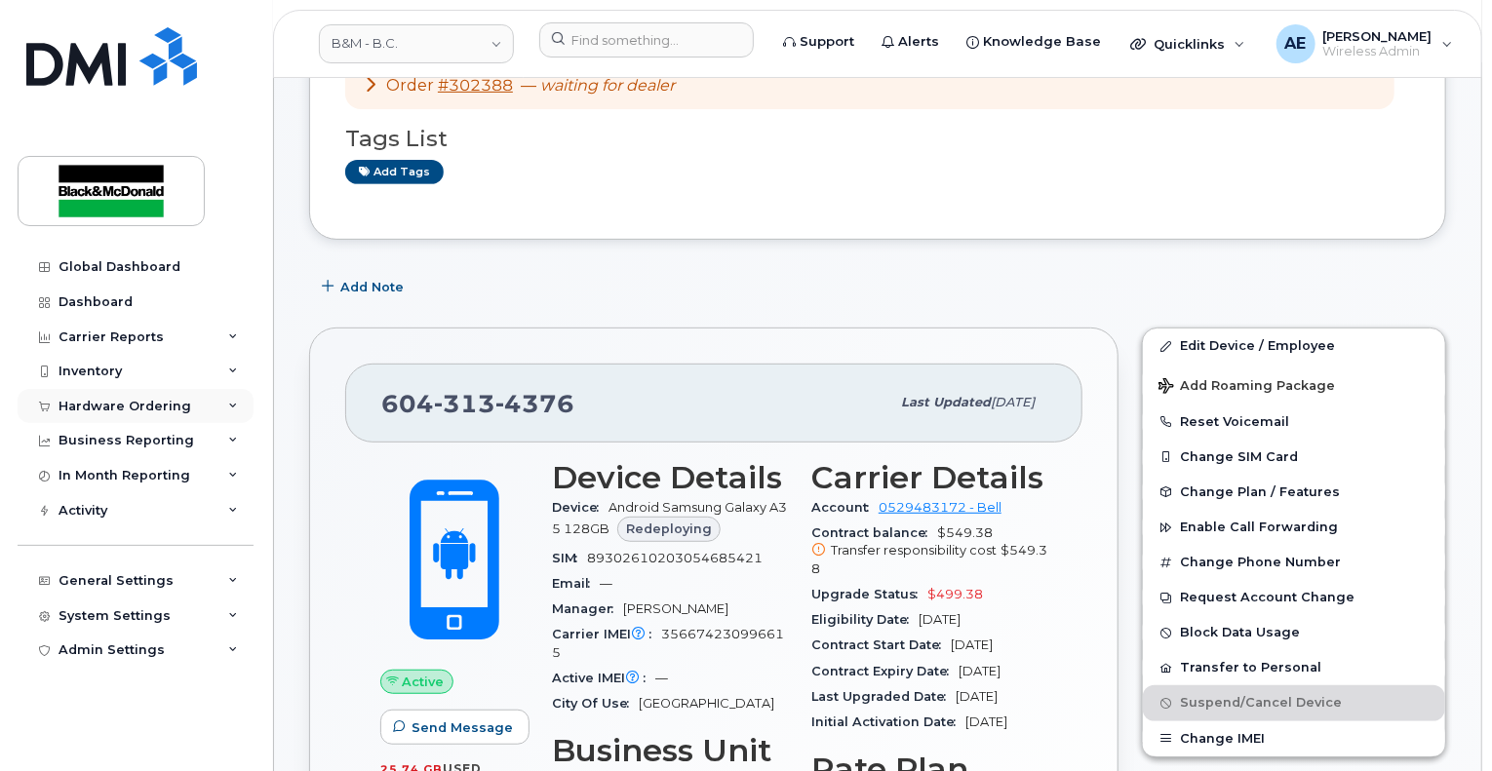
click at [125, 414] on div "Hardware Ordering" at bounding box center [136, 406] width 236 height 35
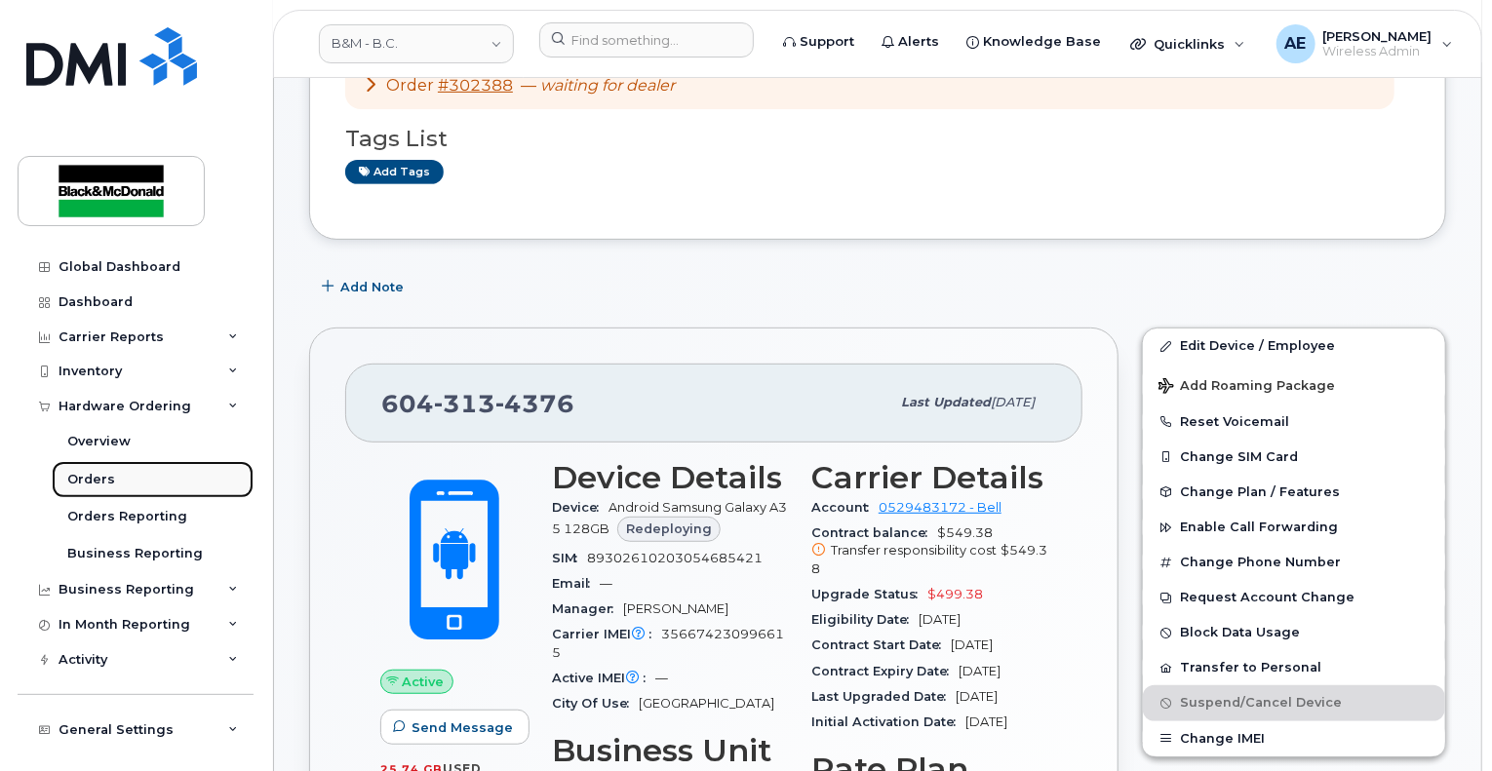
click at [105, 486] on div "Orders" at bounding box center [91, 480] width 48 height 18
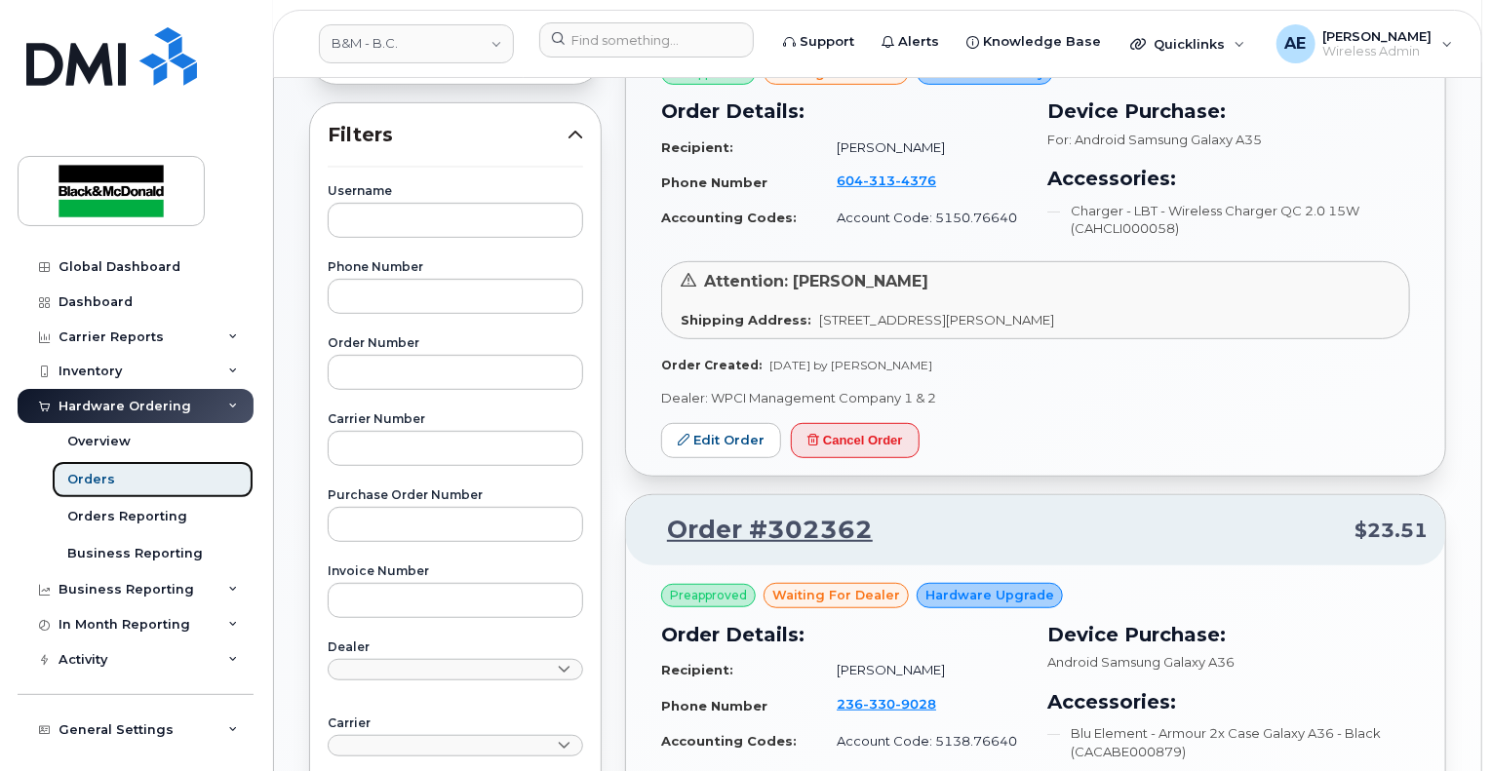
scroll to position [195, 0]
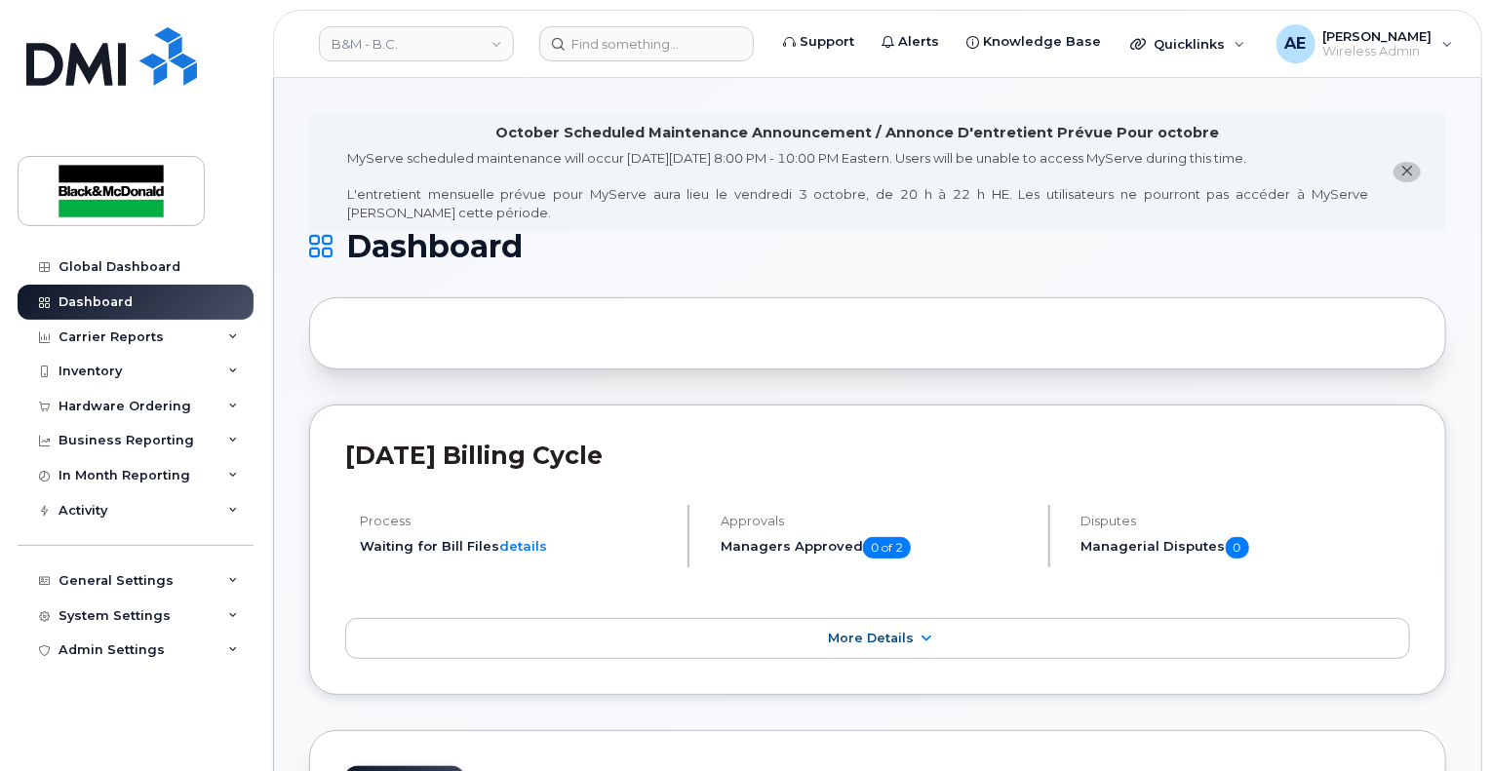
click at [592, 61] on header "B&M - B.C. Support Alerts Knowledge Base Quicklinks Suspend / Cancel Device Cha…" at bounding box center [877, 44] width 1209 height 68
click at [616, 44] on input at bounding box center [646, 43] width 215 height 35
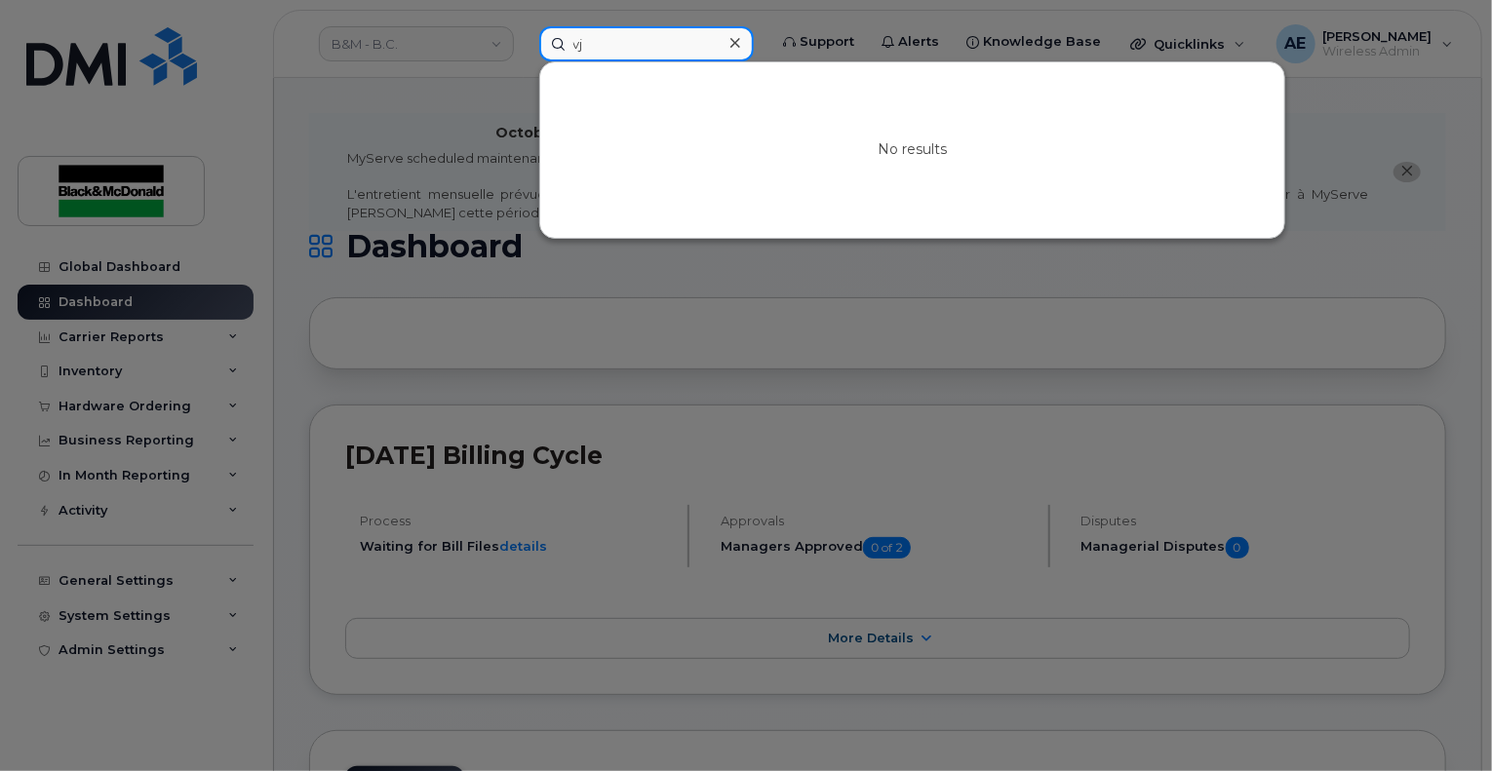
type input "v"
click at [628, 39] on input at bounding box center [646, 43] width 215 height 35
click at [648, 36] on input at bounding box center [646, 43] width 215 height 35
click at [613, 45] on input at bounding box center [646, 43] width 215 height 35
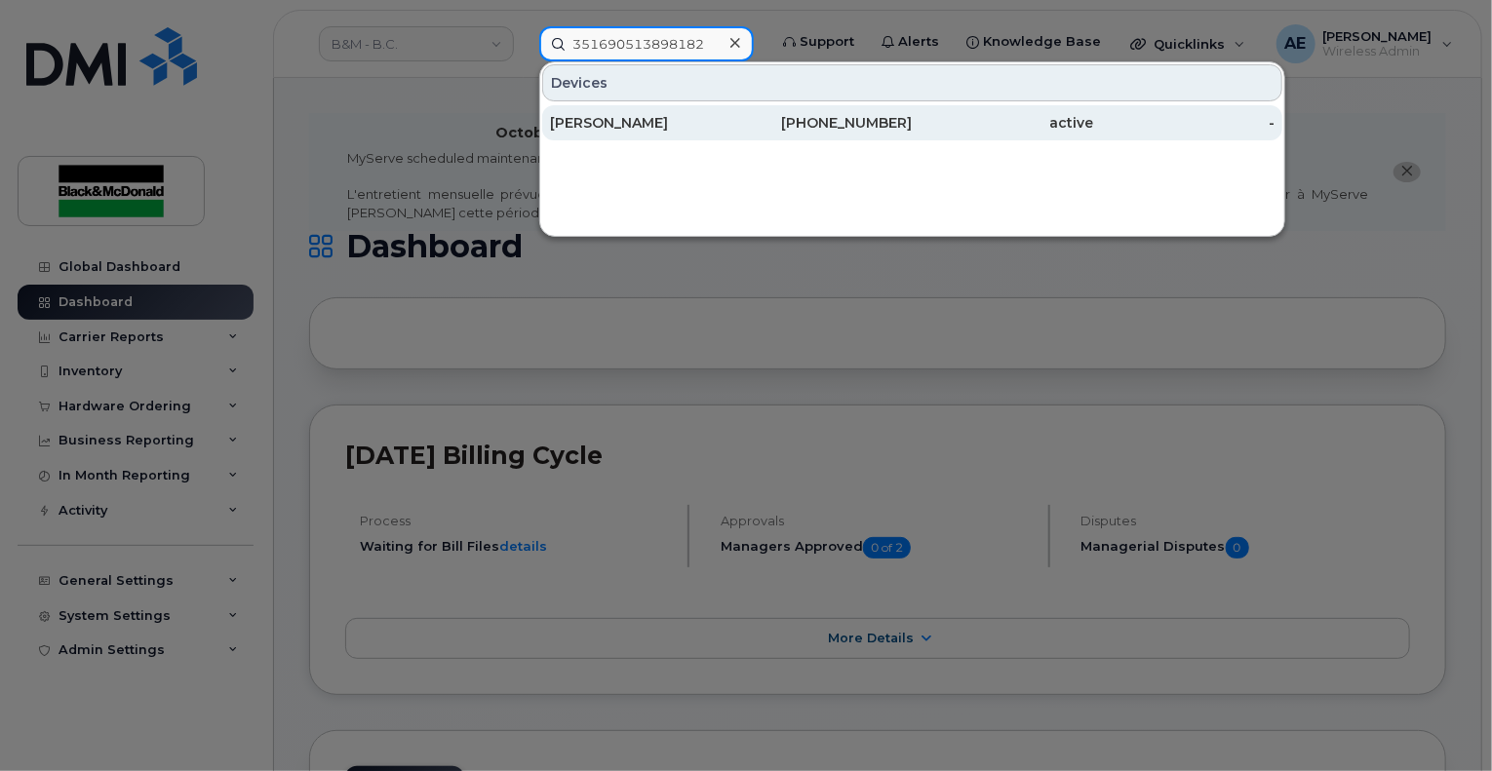
type input "351690513898182"
drag, startPoint x: 673, startPoint y: 118, endPoint x: 605, endPoint y: 118, distance: 68.3
click at [673, 118] on div "[PERSON_NAME]" at bounding box center [640, 123] width 181 height 20
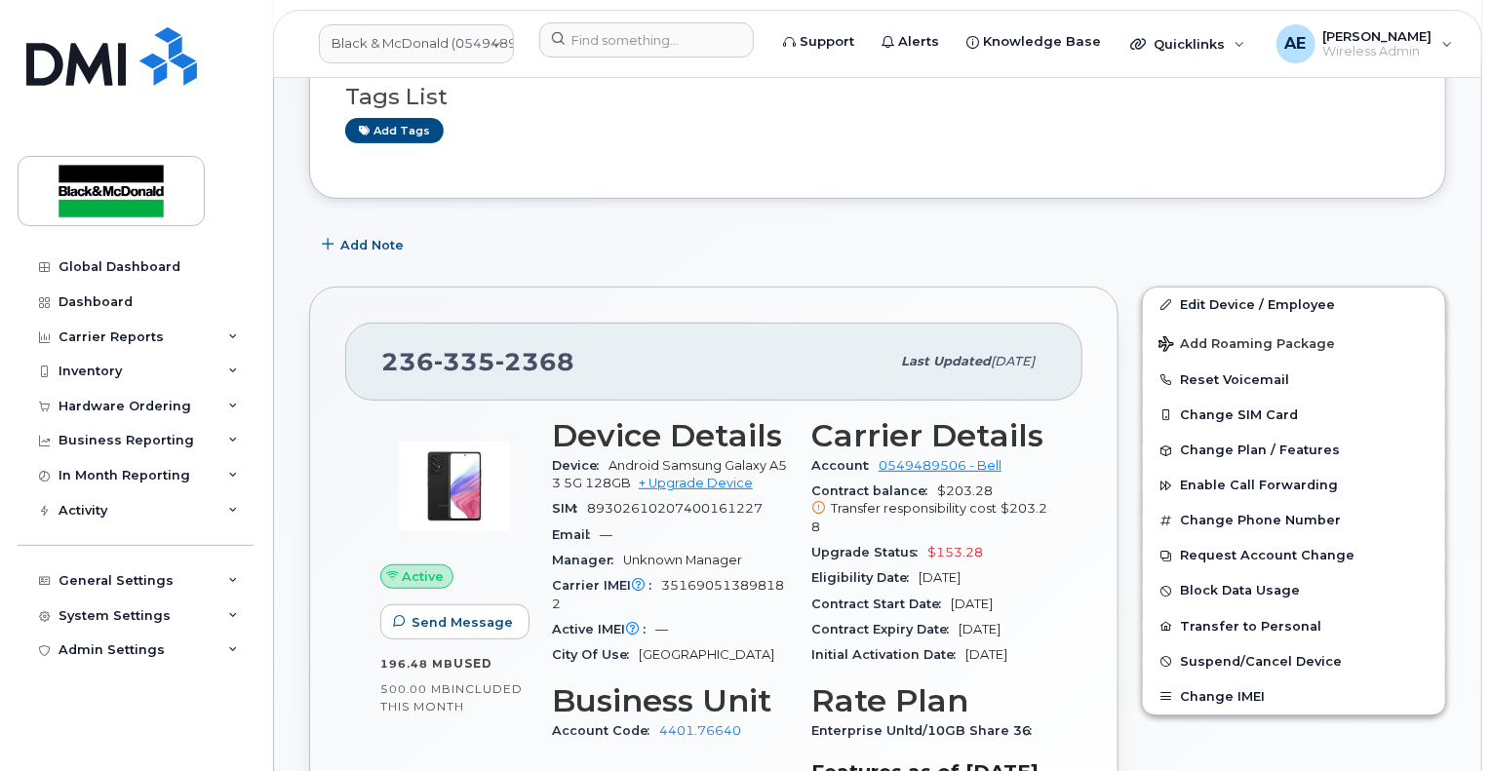
scroll to position [293, 0]
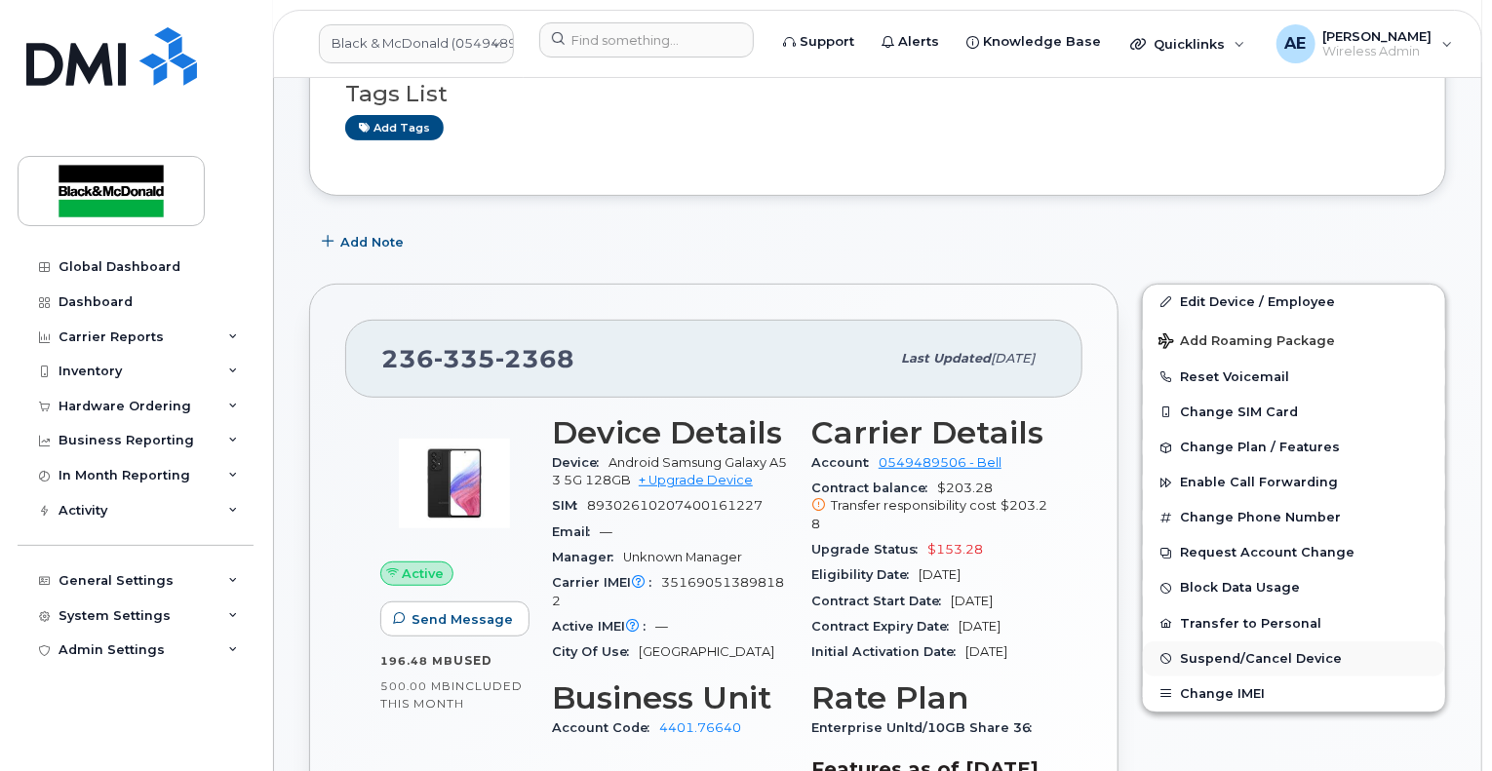
click at [1285, 651] on span "Suspend/Cancel Device" at bounding box center [1261, 658] width 162 height 15
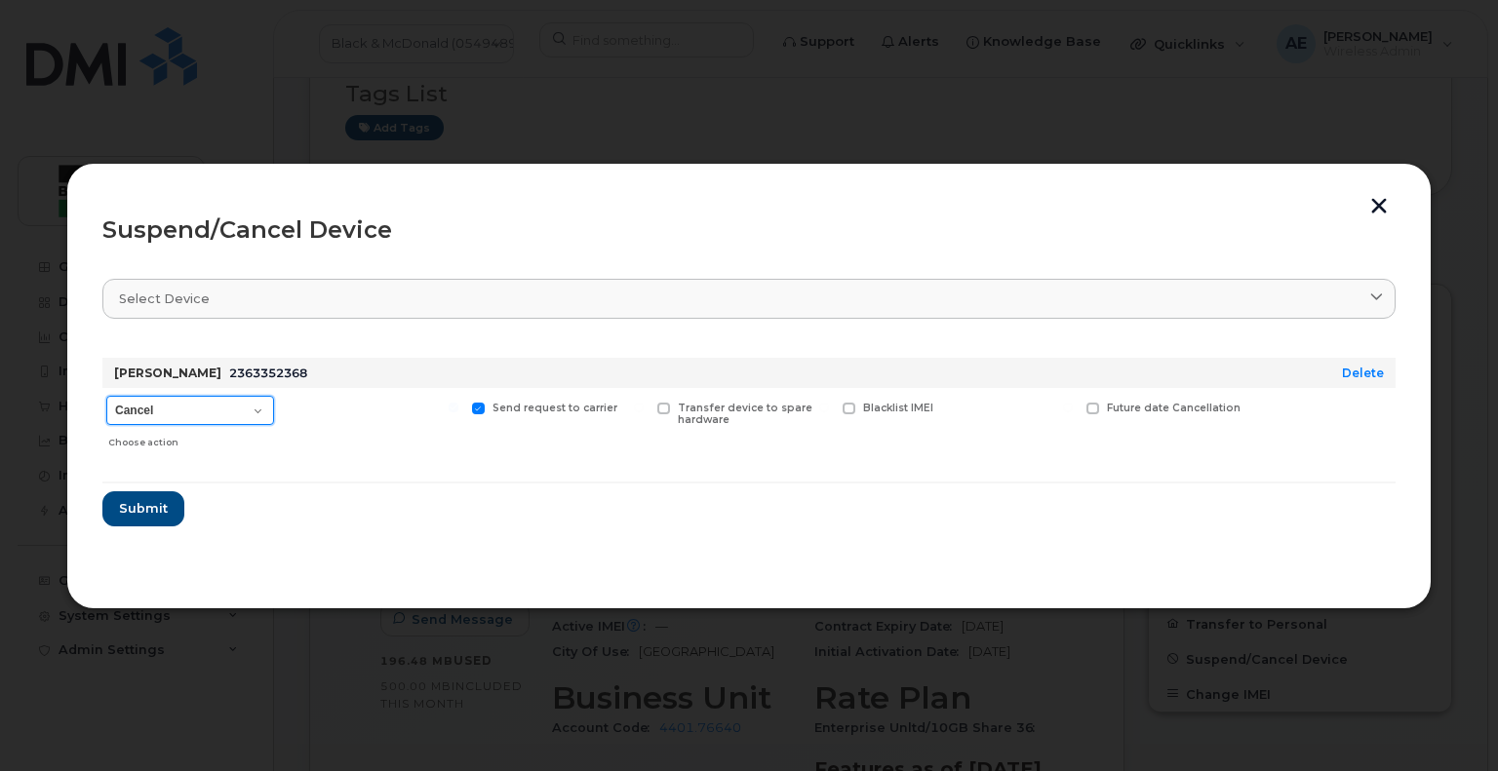
click at [189, 405] on select "Cancel Suspend - Extend Suspension Suspend - Reduced Rate Suspend - Full Rate S…" at bounding box center [190, 410] width 168 height 29
click at [257, 408] on select "Cancel Suspend - Extend Suspension Suspend - Reduced Rate Suspend - Full Rate S…" at bounding box center [190, 410] width 168 height 29
select select "[object Object]"
click at [106, 396] on select "Cancel Suspend - Extend Suspension Suspend - Reduced Rate Suspend - Full Rate S…" at bounding box center [190, 410] width 168 height 29
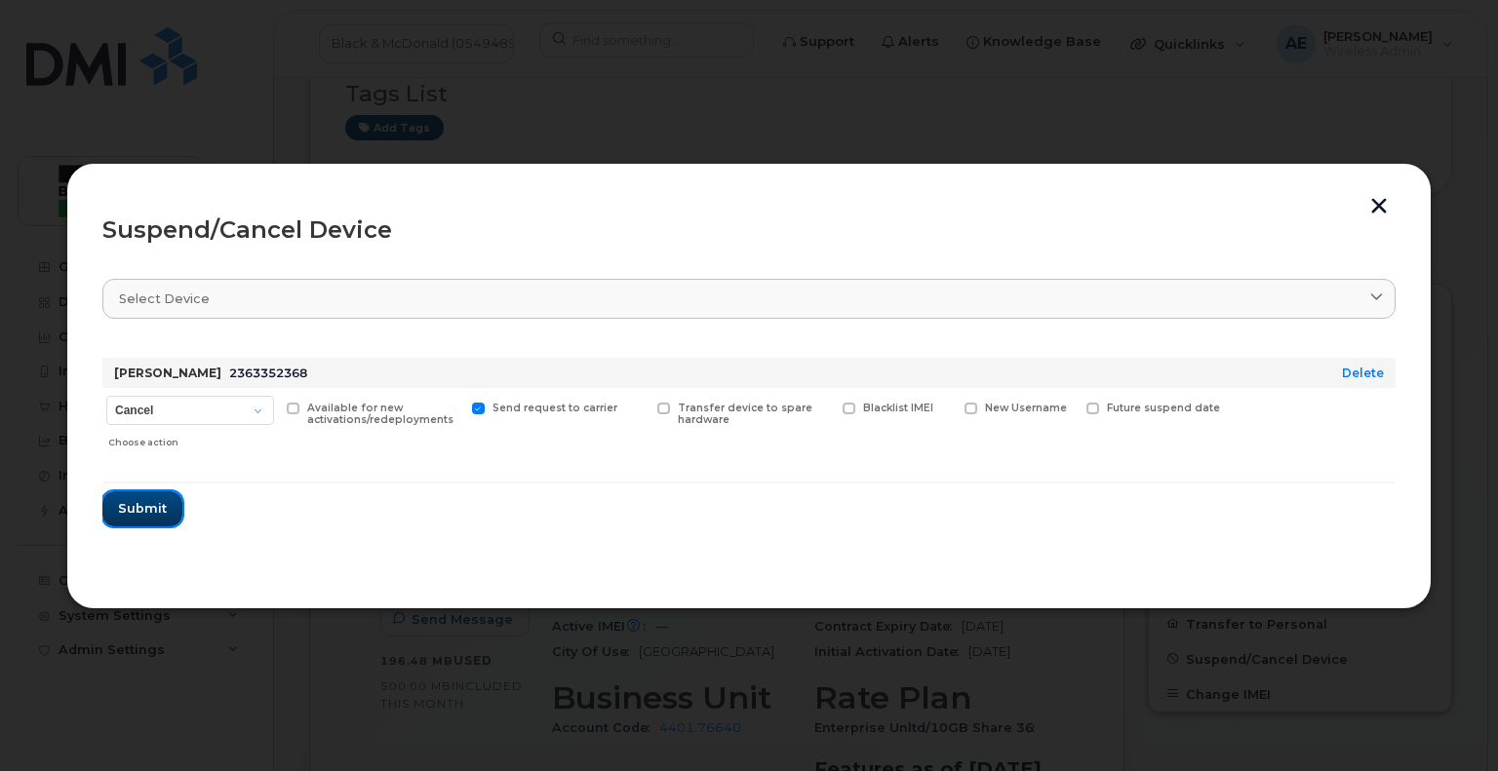
click at [151, 507] on span "Submit" at bounding box center [142, 508] width 49 height 19
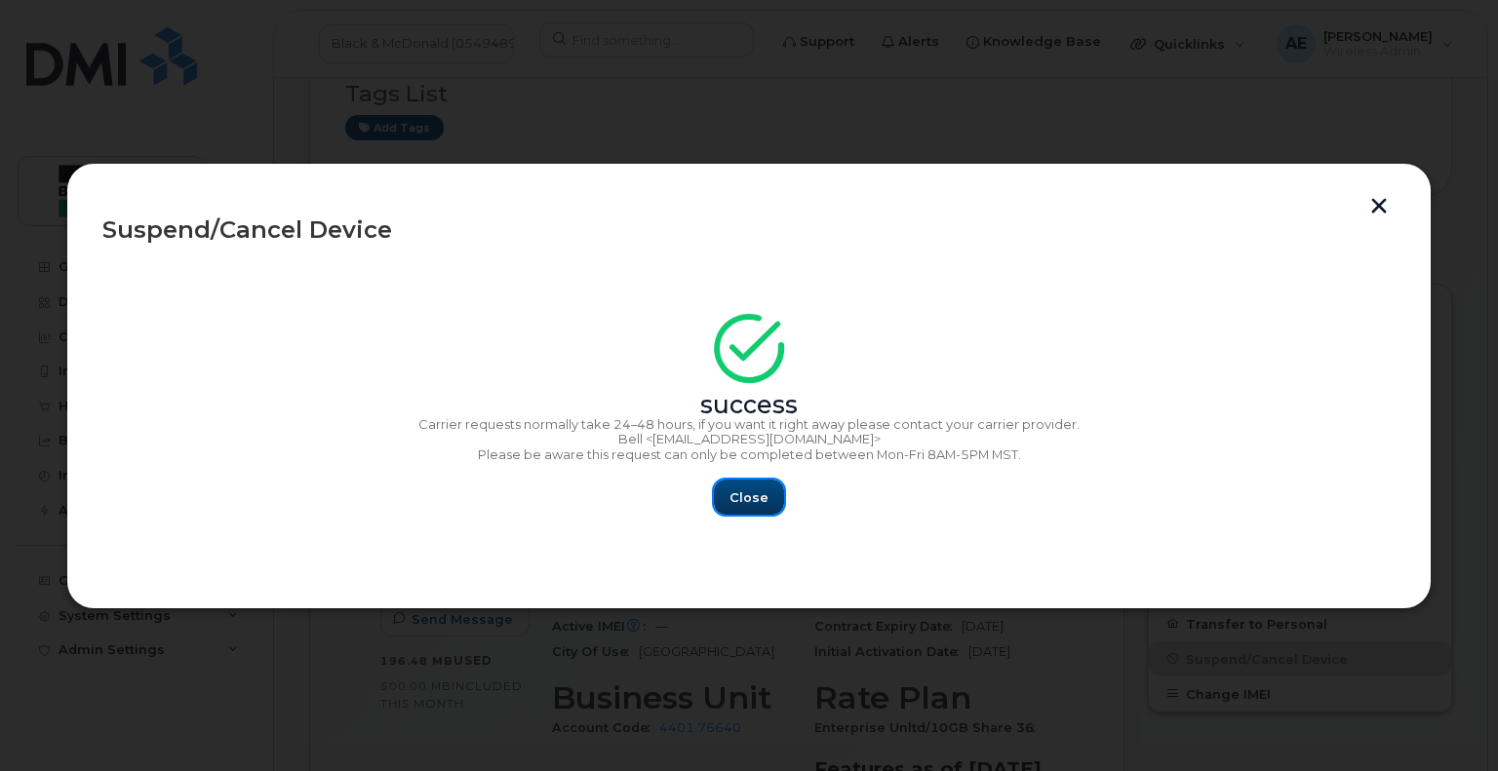
click at [737, 510] on button "Close" at bounding box center [749, 497] width 70 height 35
